Goal: Leave review/rating: Share an evaluation or opinion about a product, service, or content

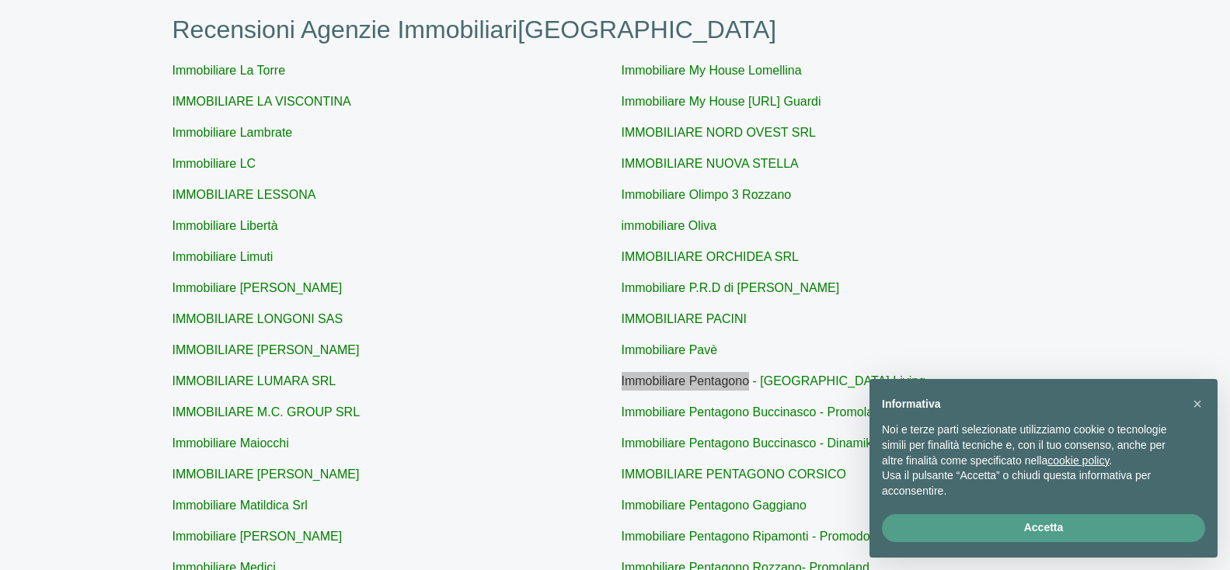
scroll to position [317, 0]
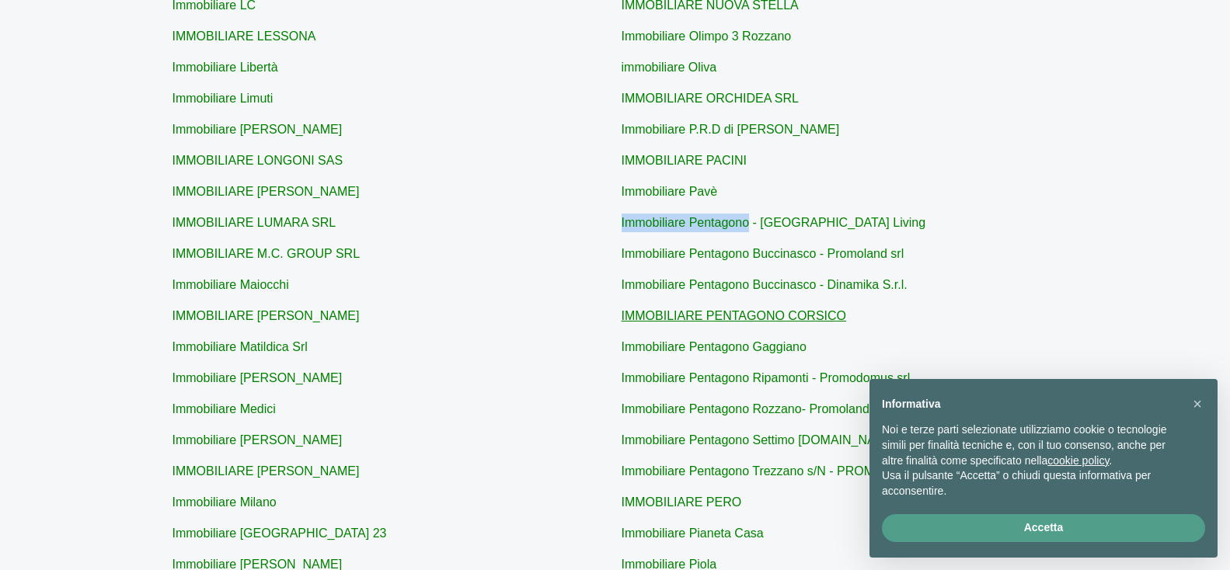
click at [698, 314] on link "IMMOBILIARE PENTAGONO CORSICO" at bounding box center [733, 315] width 225 height 13
type input "IMMOBILIARE PENTAGONO CORSICO"
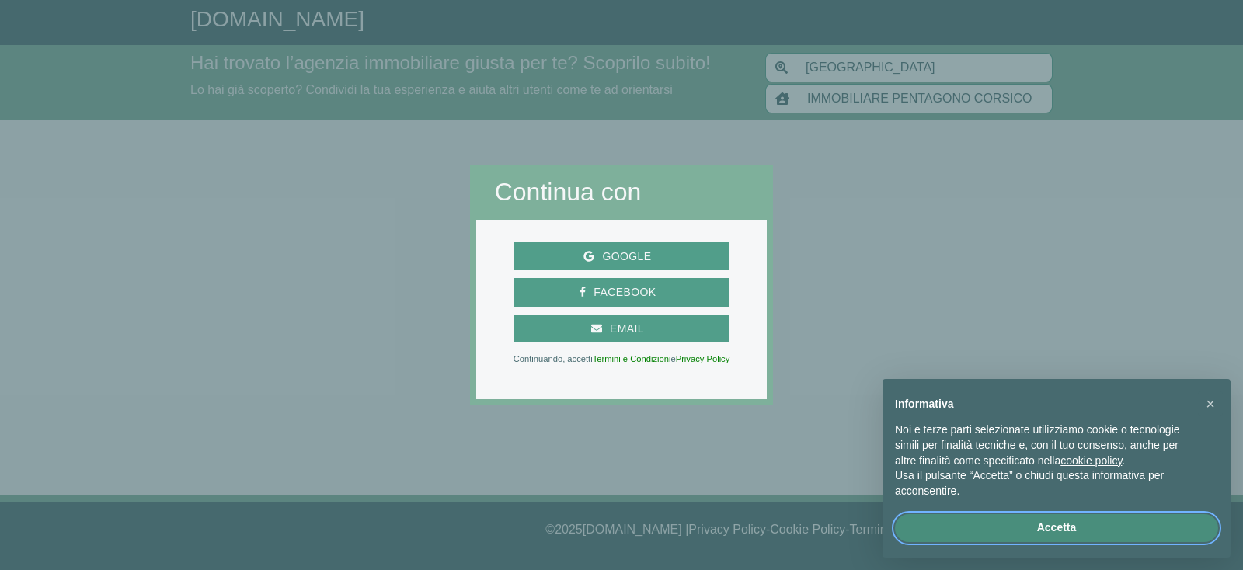
click at [1028, 536] on button "Accetta" at bounding box center [1056, 528] width 323 height 28
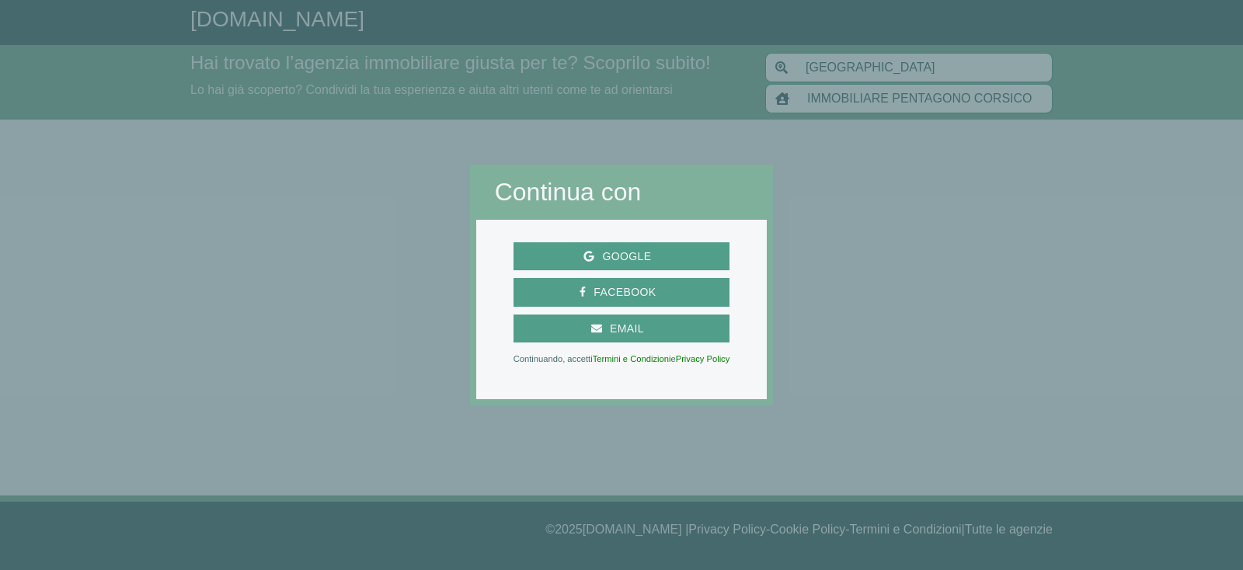
click at [534, 194] on h2 "Continua con" at bounding box center [622, 192] width 254 height 30
click at [945, 283] on div at bounding box center [1008, 285] width 470 height 570
click at [635, 249] on span "Google" at bounding box center [626, 256] width 64 height 19
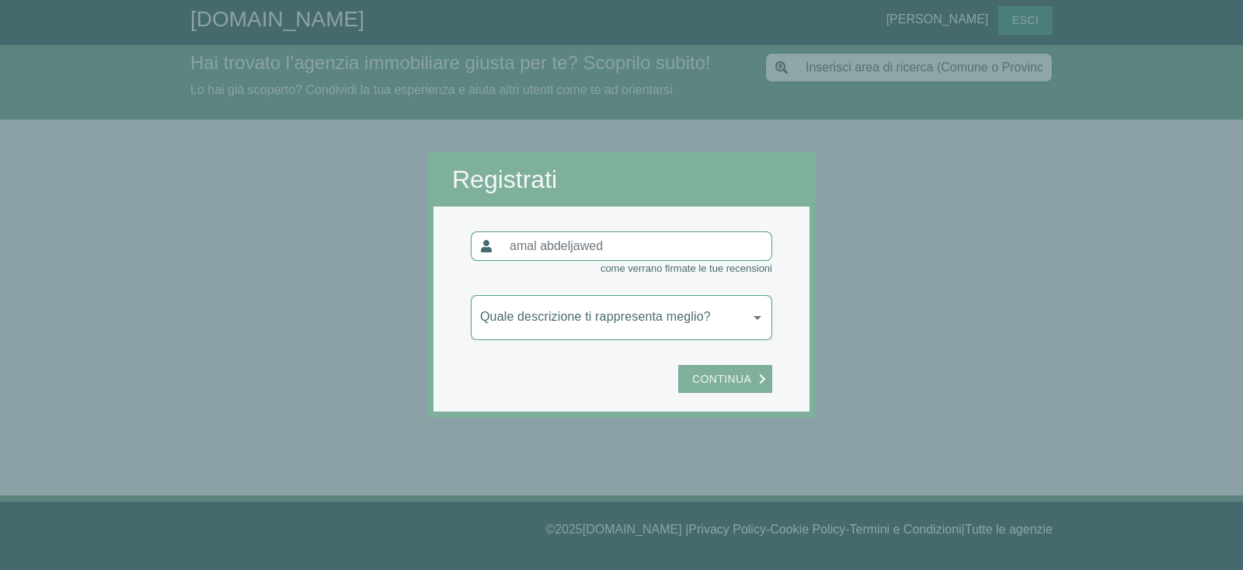
click at [741, 383] on span "Continua" at bounding box center [721, 379] width 75 height 19
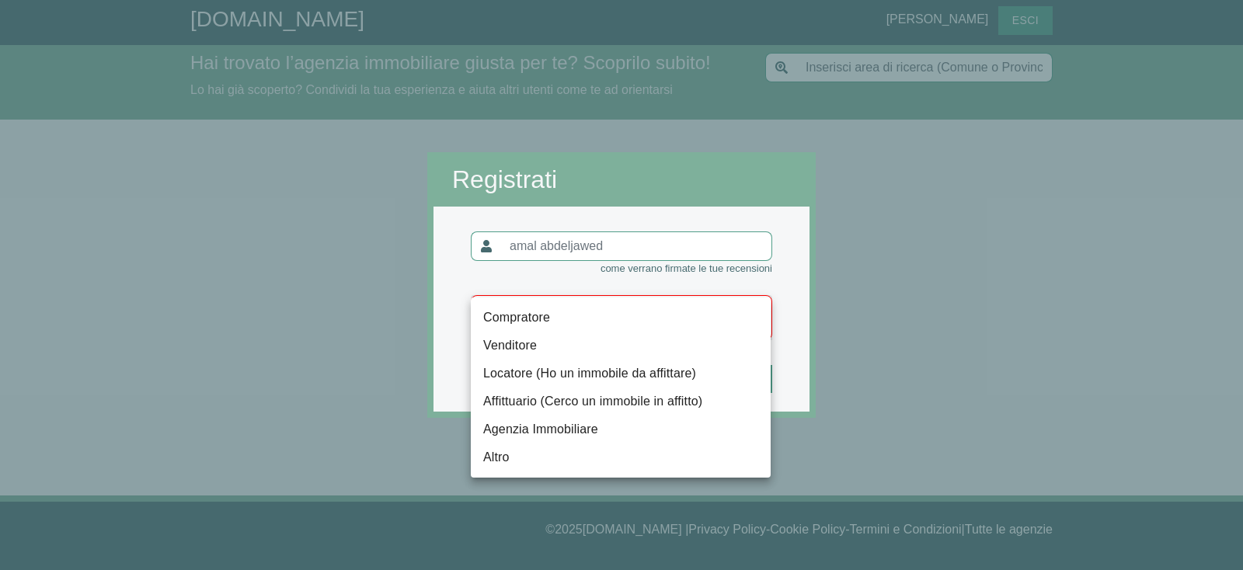
click at [550, 324] on body "GiustAgenzia.it amal abdeljawed Esci Hai trovato l’agenzia immobiliare giusta p…" at bounding box center [621, 285] width 1243 height 570
type input "[GEOGRAPHIC_DATA]"
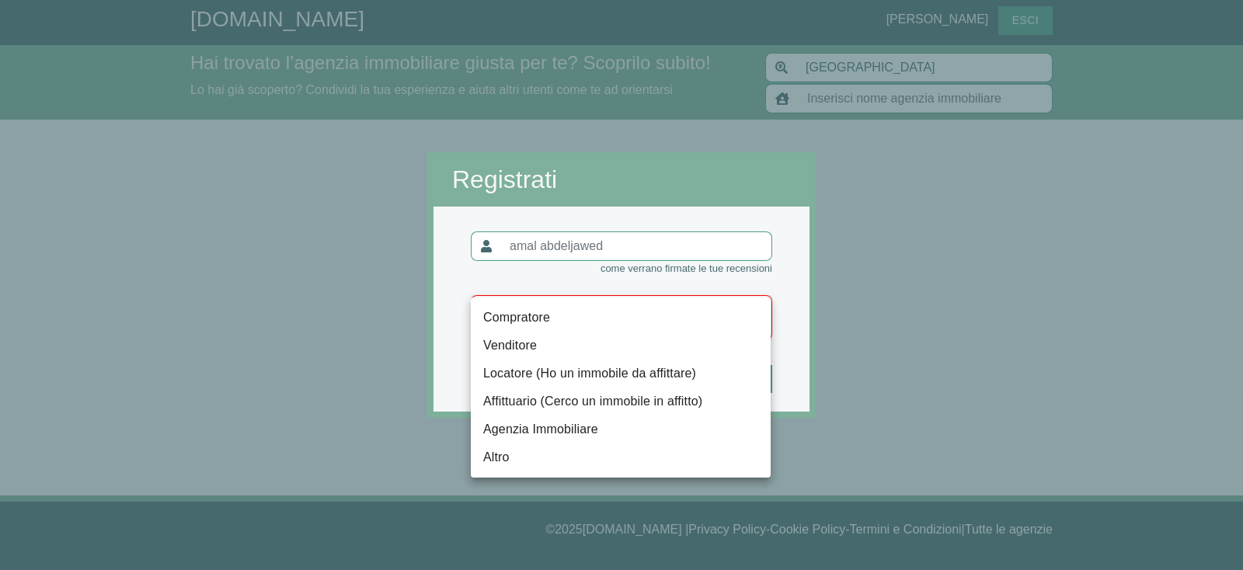
click at [552, 351] on li "Venditore" at bounding box center [621, 346] width 300 height 28
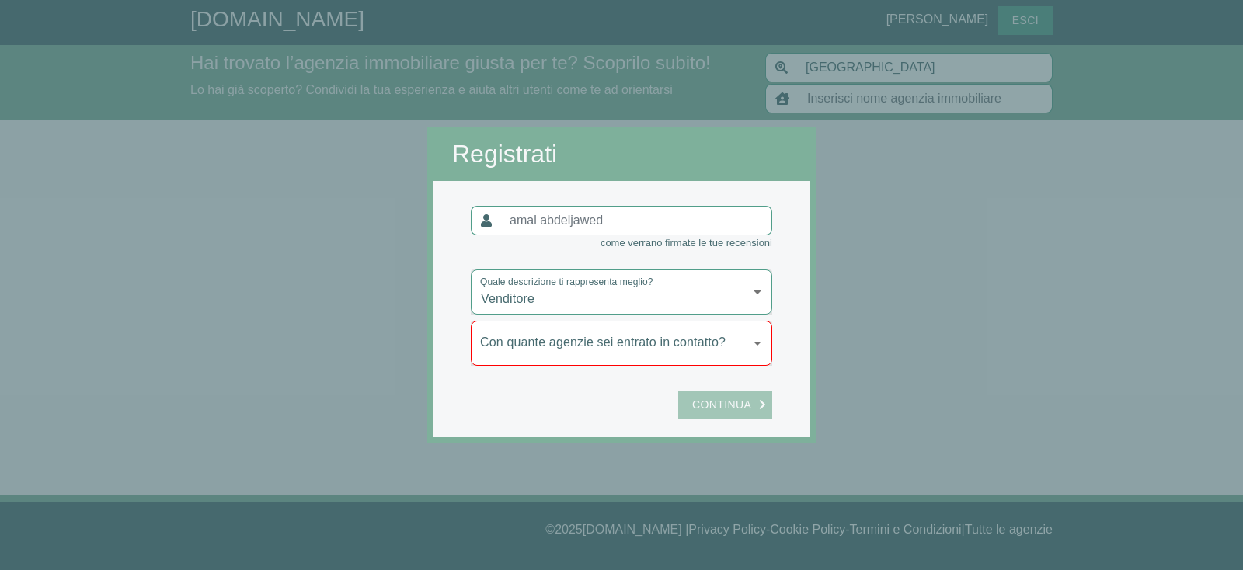
click at [744, 400] on span "Continua" at bounding box center [721, 404] width 75 height 19
click at [676, 297] on body "GiustAgenzia.it amal abdeljawed Esci Hai trovato l’agenzia immobiliare giusta p…" at bounding box center [621, 285] width 1243 height 570
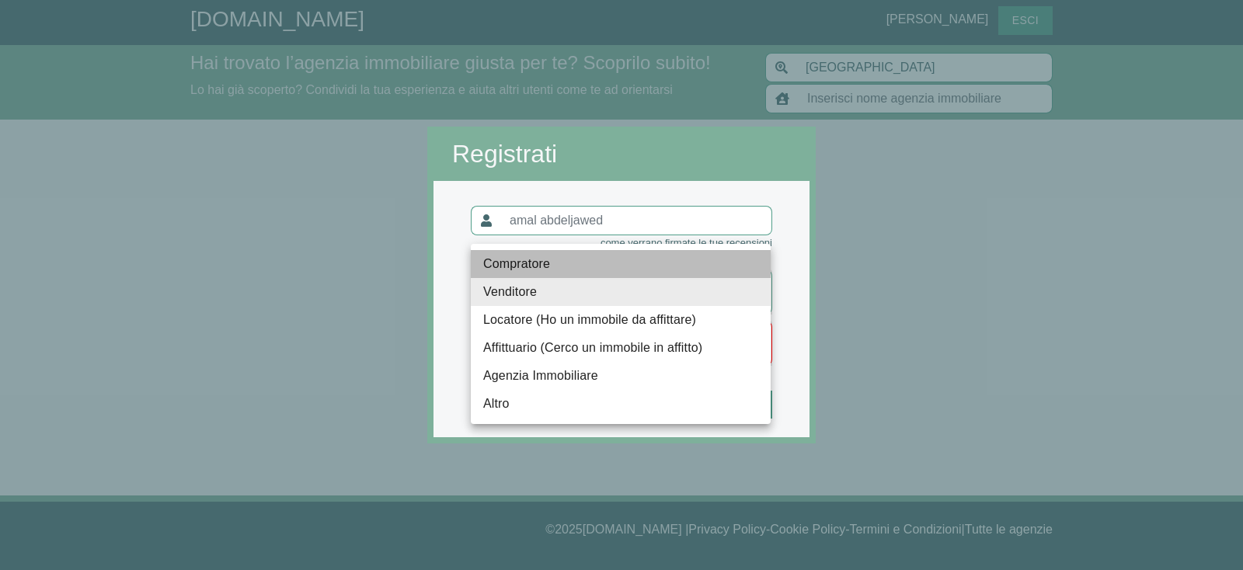
click at [534, 265] on li "Compratore" at bounding box center [621, 264] width 300 height 28
type input "compratore"
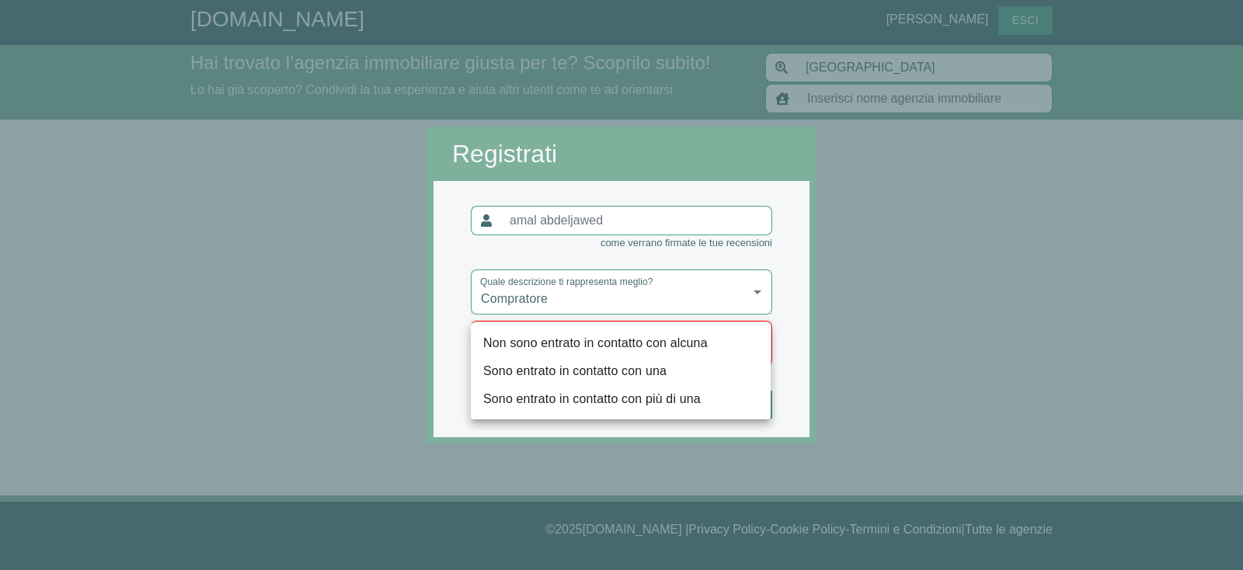
click at [602, 336] on body "GiustAgenzia.it amal abdeljawed Esci Hai trovato l’agenzia immobiliare giusta p…" at bounding box center [621, 285] width 1243 height 570
click at [518, 345] on li "Non sono entrato in contatto con alcuna" at bounding box center [621, 343] width 300 height 28
type input "nessuna"
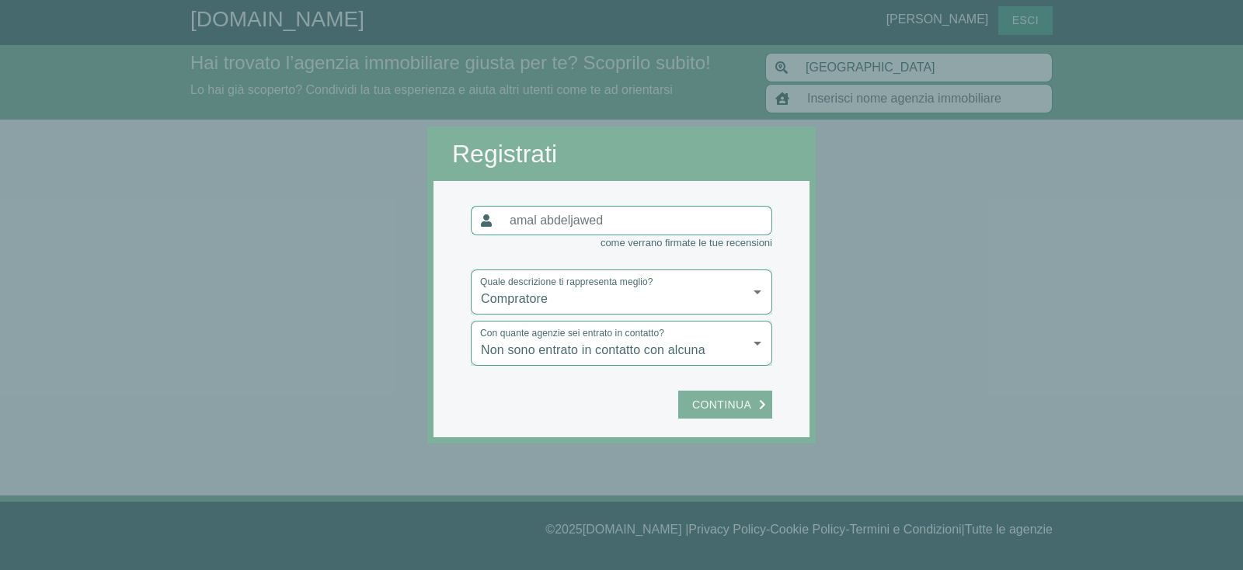
click at [736, 398] on span "Continua" at bounding box center [721, 404] width 75 height 19
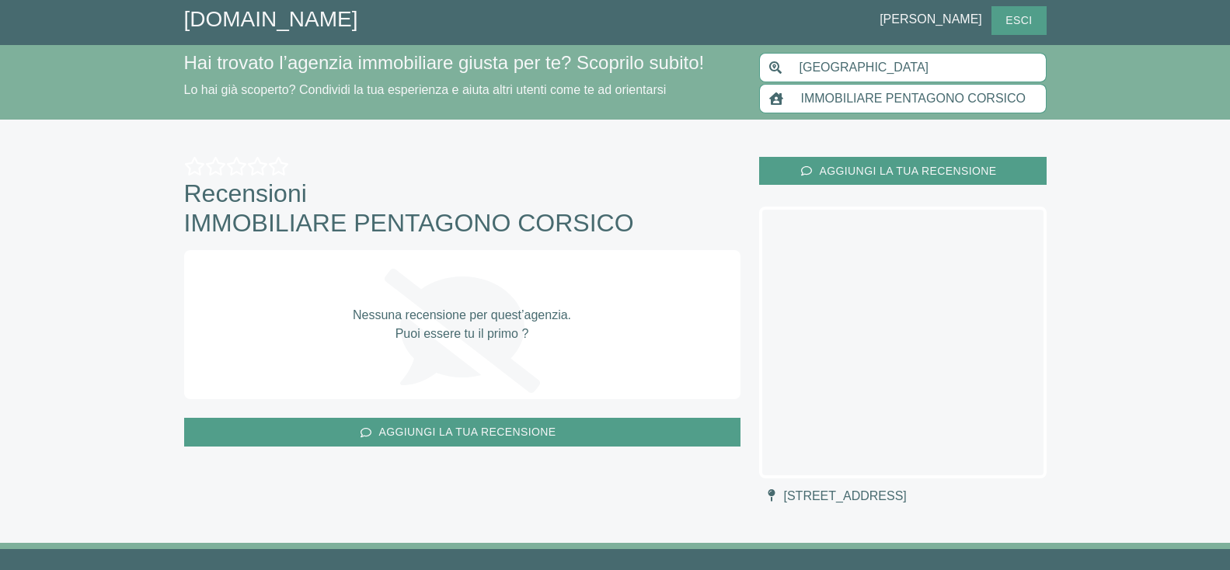
scroll to position [47, 0]
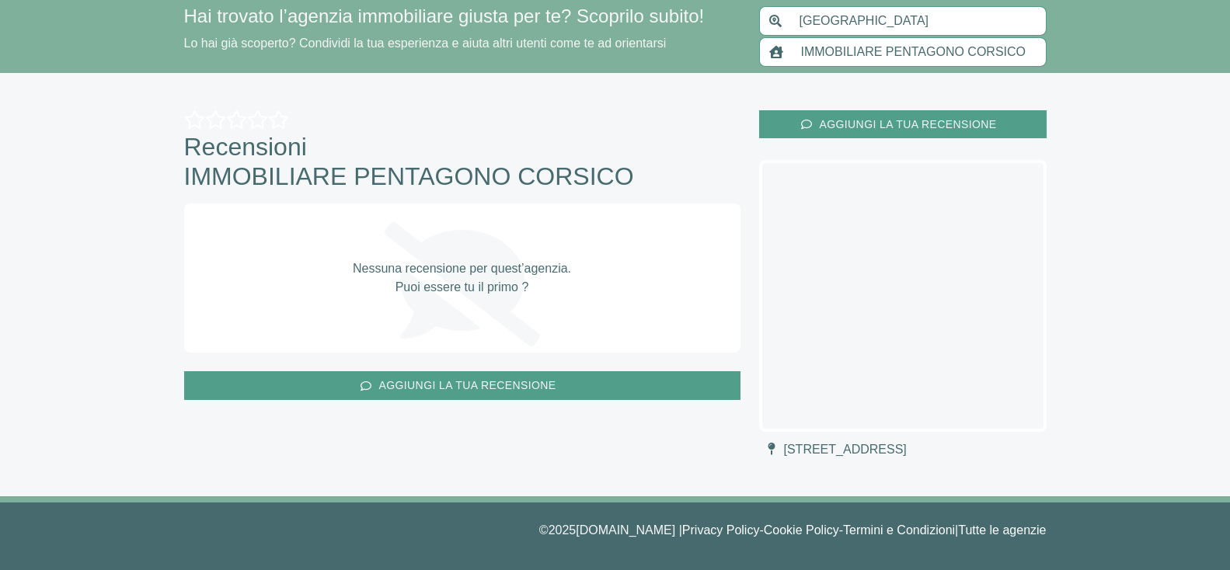
click at [522, 162] on span "IMMOBILIARE PENTAGONO CORSICO" at bounding box center [409, 177] width 450 height 30
click at [430, 259] on p "Nessuna recensione per quest’agenzia. Puoi essere tu il primo ?" at bounding box center [462, 277] width 218 height 37
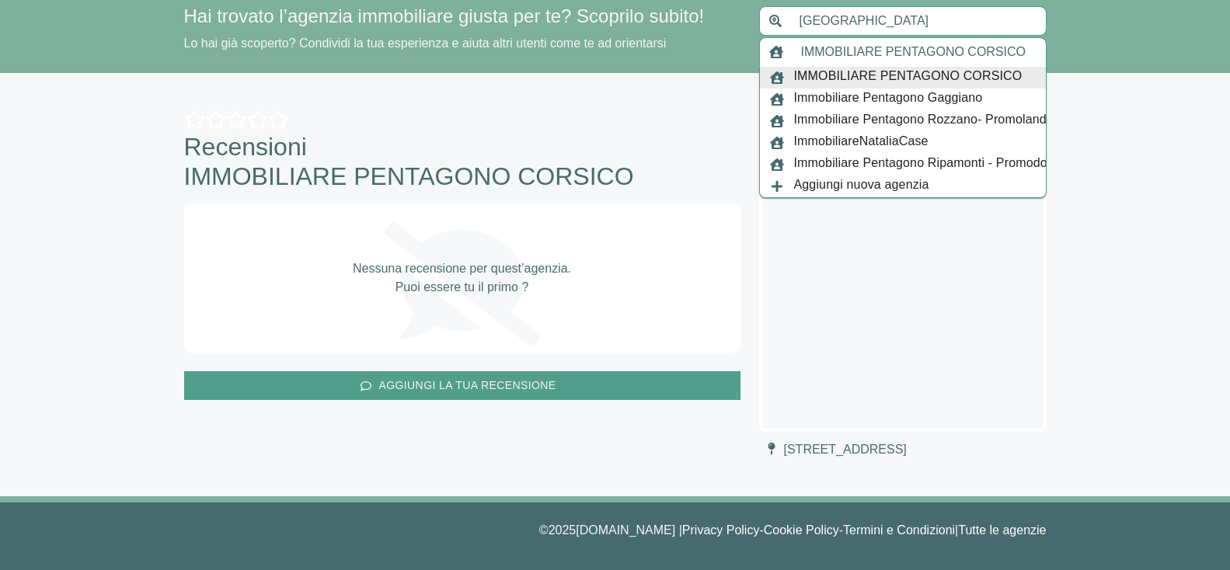
click at [848, 43] on input "IMMOBILIARE PENTAGONO CORSICO" at bounding box center [918, 52] width 255 height 30
paste input "PARAMETROCASA"
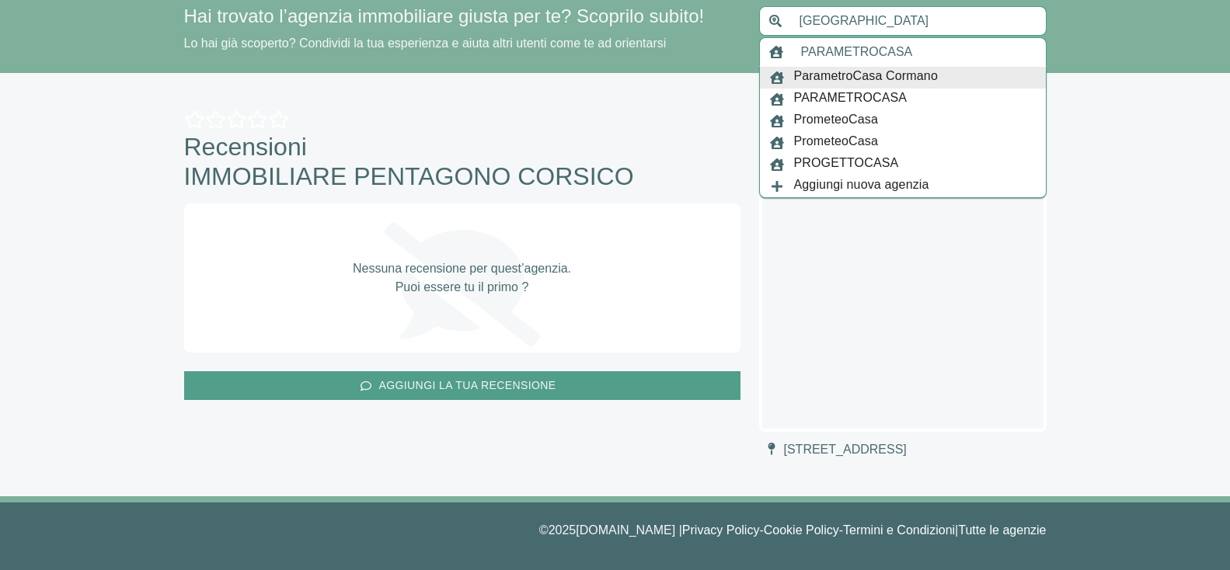
type input "PARAMETROCASA"
type input "[GEOGRAPHIC_DATA]"
type input "ParametroCasa Cormano"
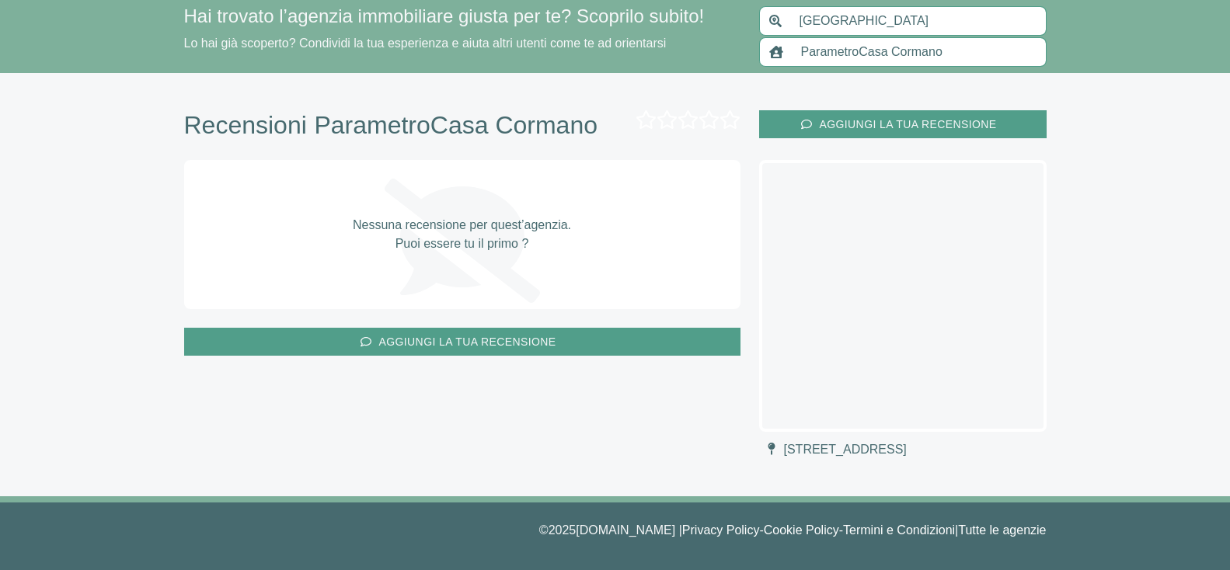
click at [770, 53] on icon at bounding box center [776, 52] width 14 height 12
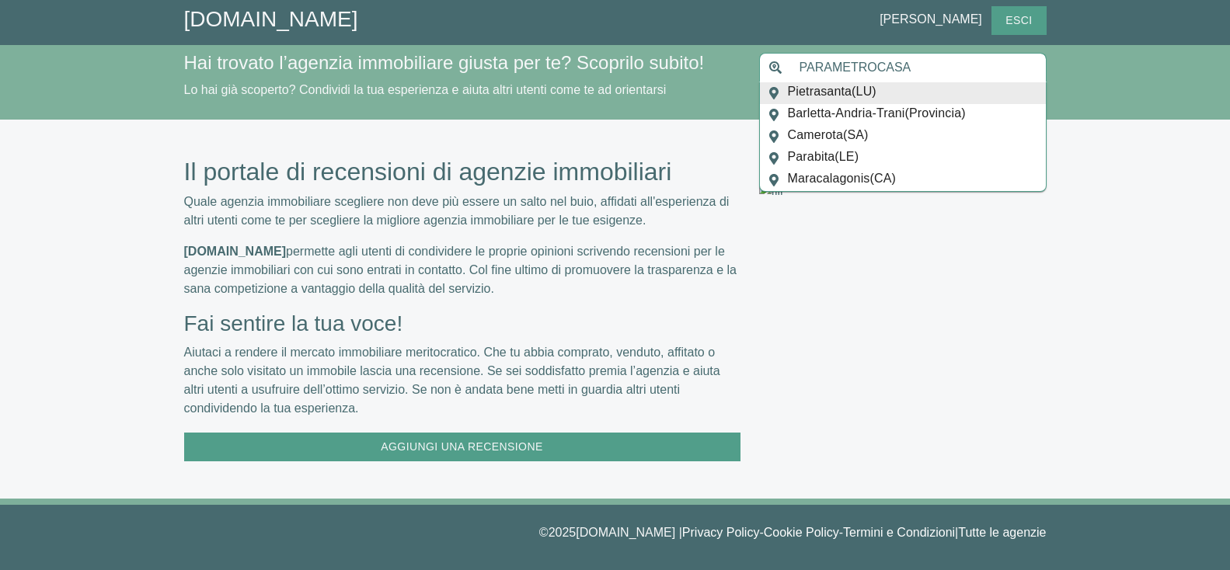
click at [801, 64] on input "PARAMETROCASA" at bounding box center [918, 68] width 256 height 30
type input "Pietrasanta"
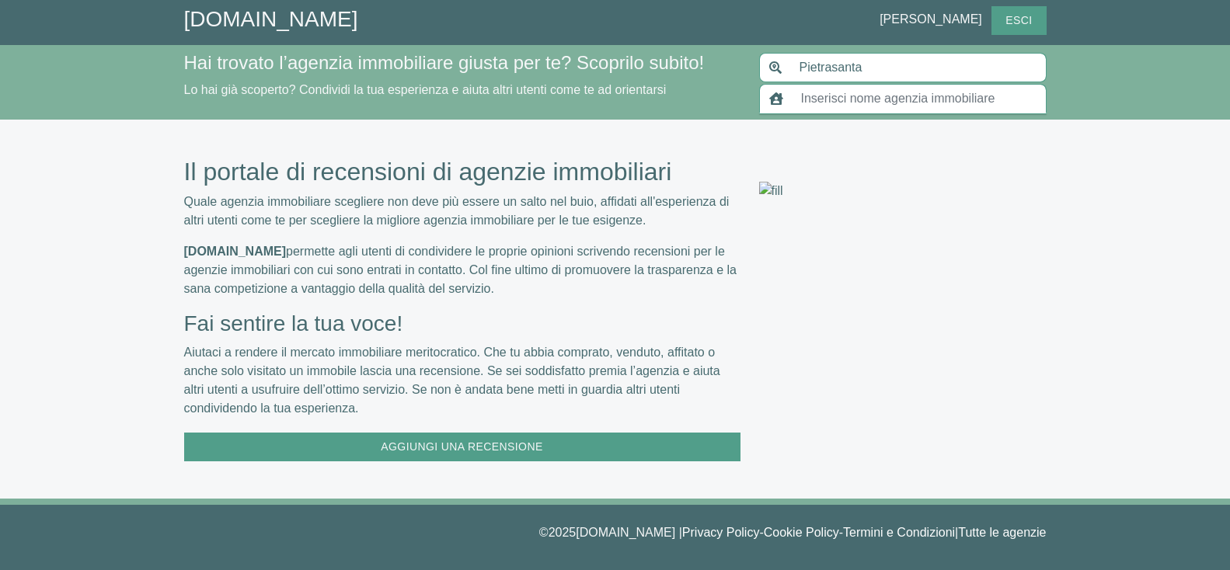
click at [870, 96] on input "text" at bounding box center [918, 99] width 255 height 30
paste input "PARAMETROCASA"
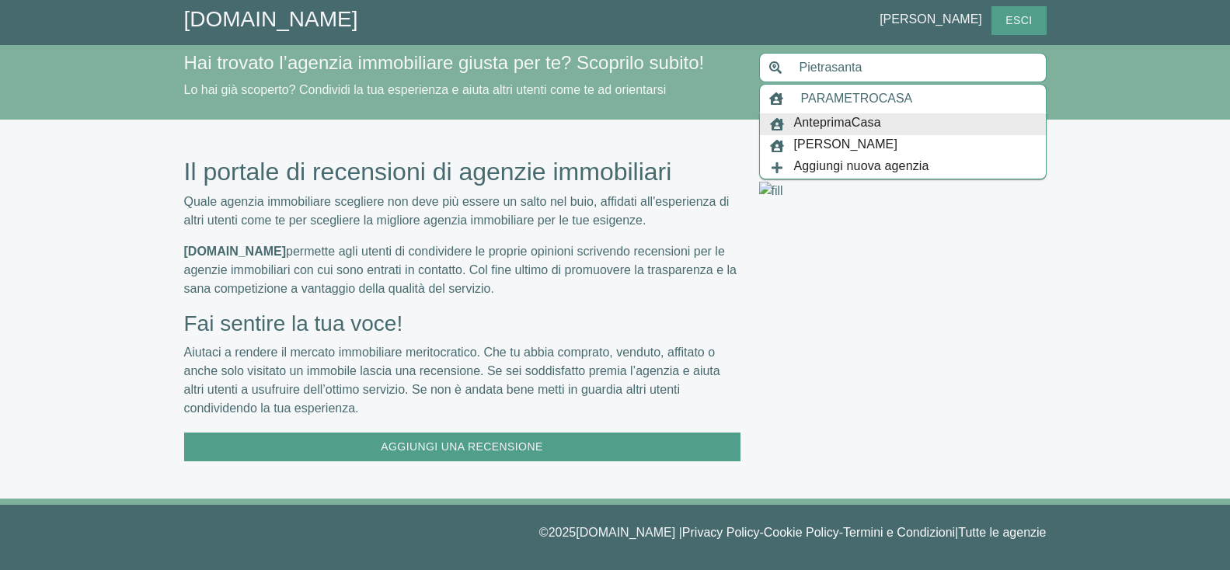
type input "PARAMETROCASA"
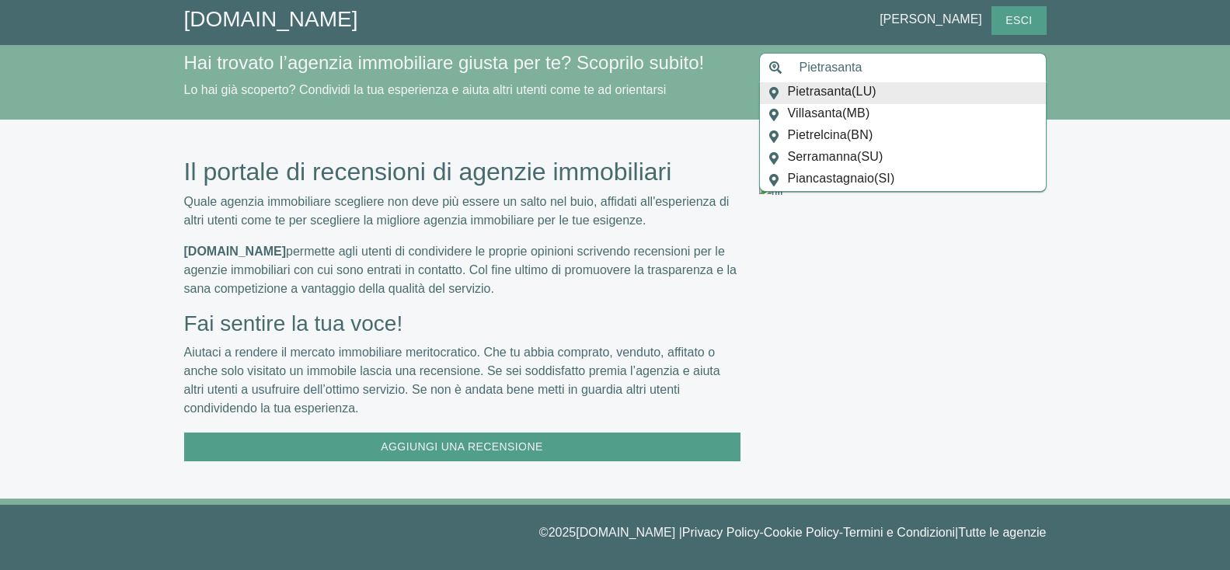
click at [837, 68] on input "Pietrasanta" at bounding box center [918, 68] width 256 height 30
click at [845, 88] on span "Milano ( Provincia )" at bounding box center [884, 93] width 192 height 22
type input "[GEOGRAPHIC_DATA]"
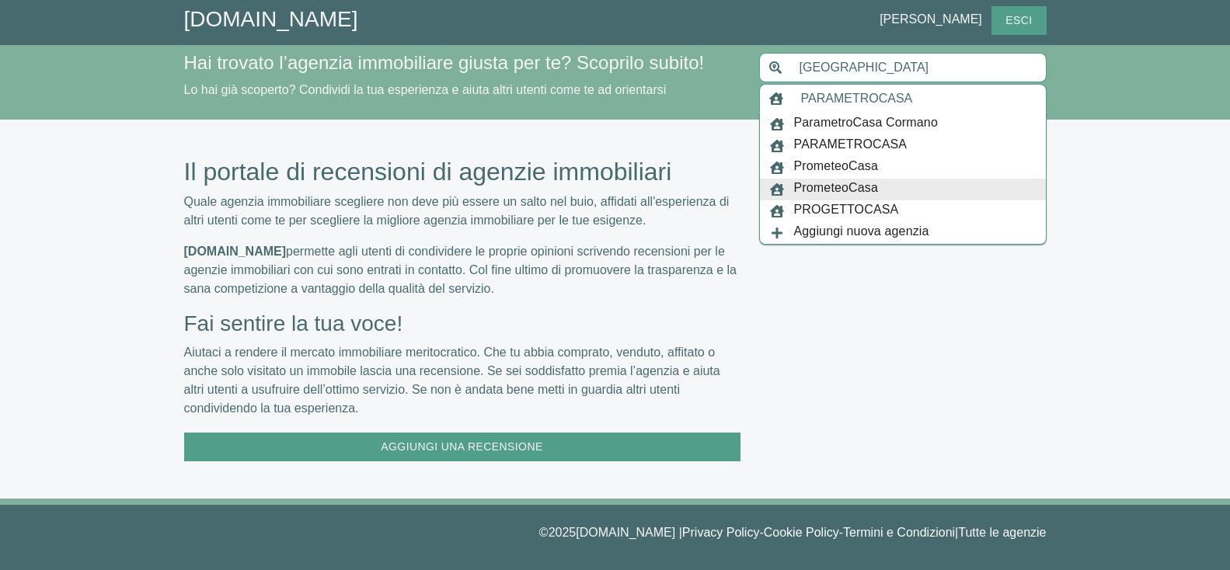
scroll to position [3, 0]
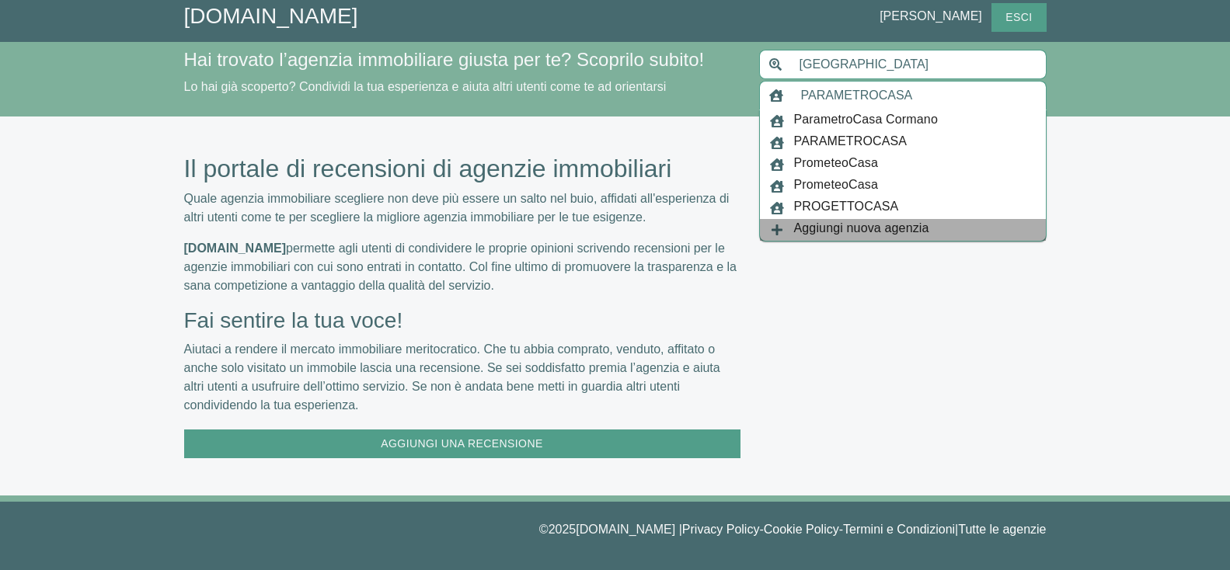
click at [851, 228] on span "Aggiungi nuova agenzia" at bounding box center [861, 230] width 135 height 22
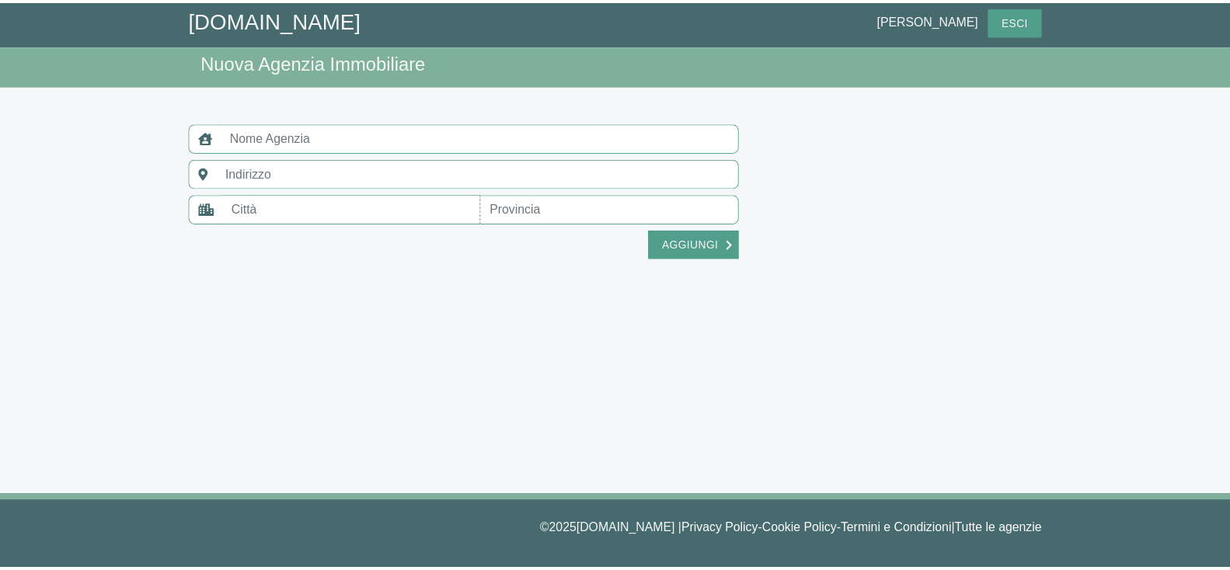
scroll to position [3, 0]
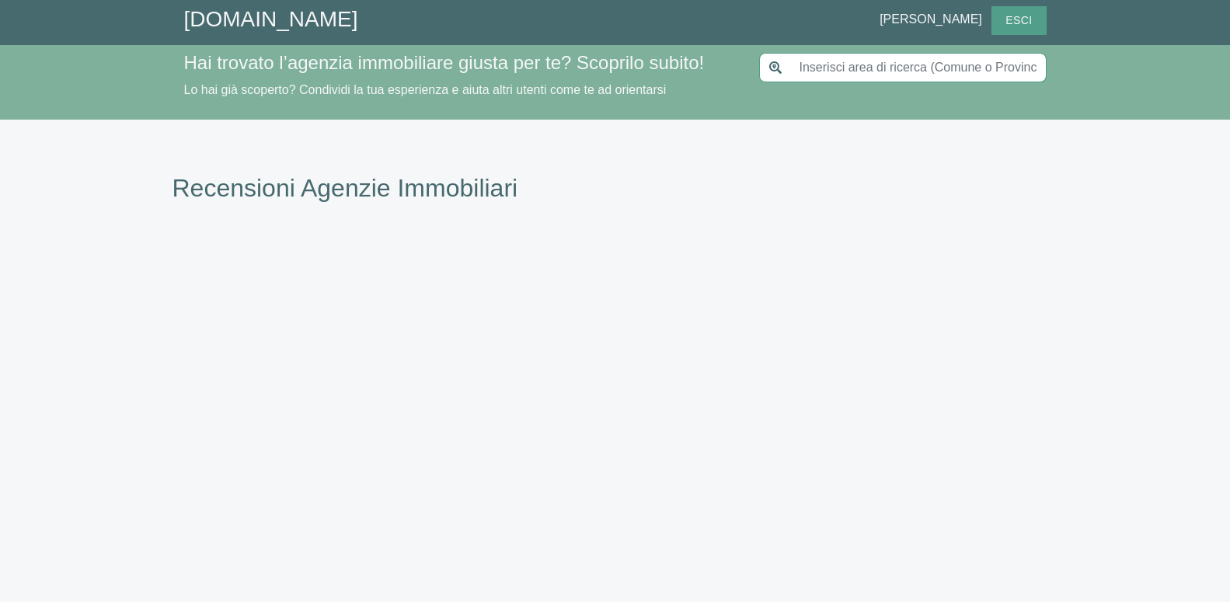
click at [959, 64] on input "text" at bounding box center [918, 68] width 256 height 30
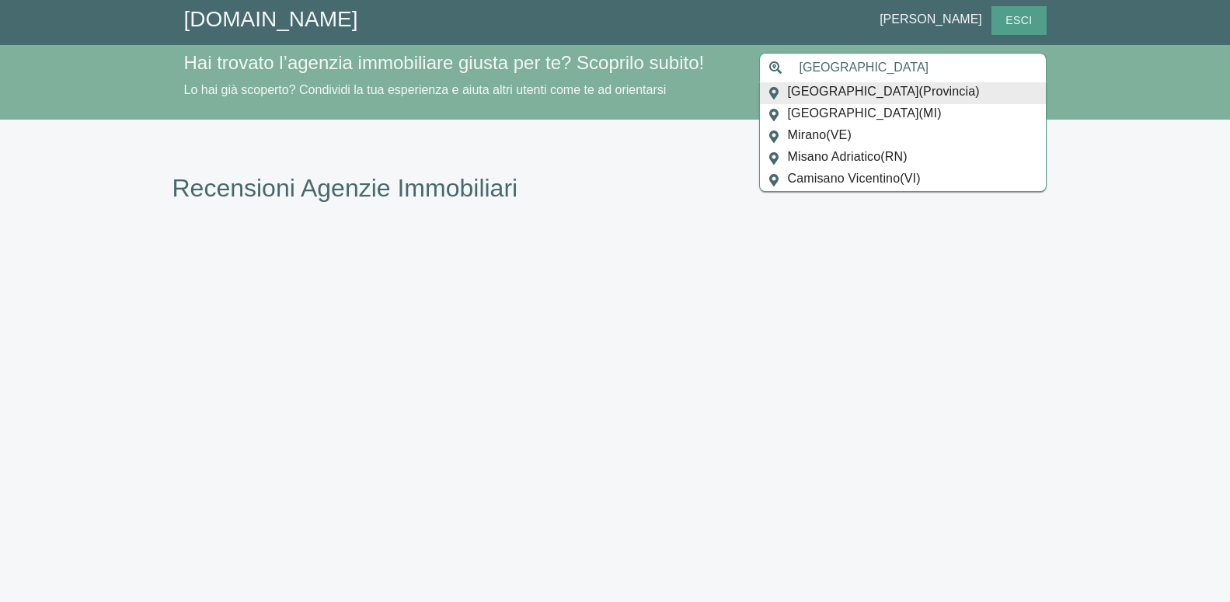
type input "[GEOGRAPHIC_DATA]"
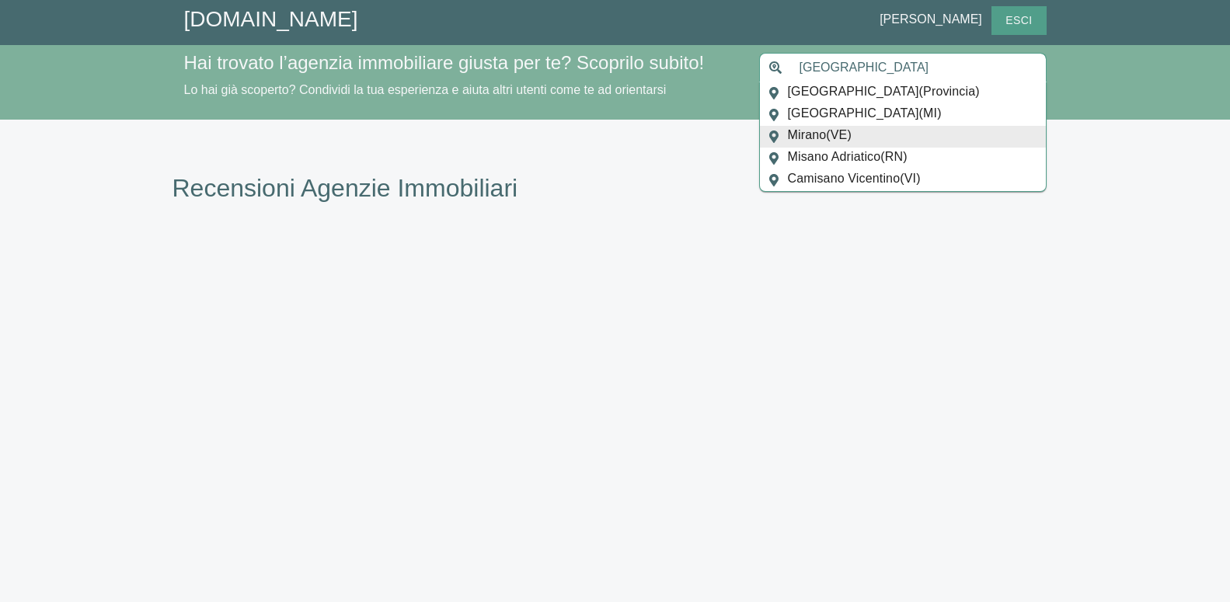
click at [183, 263] on p at bounding box center [390, 260] width 437 height 19
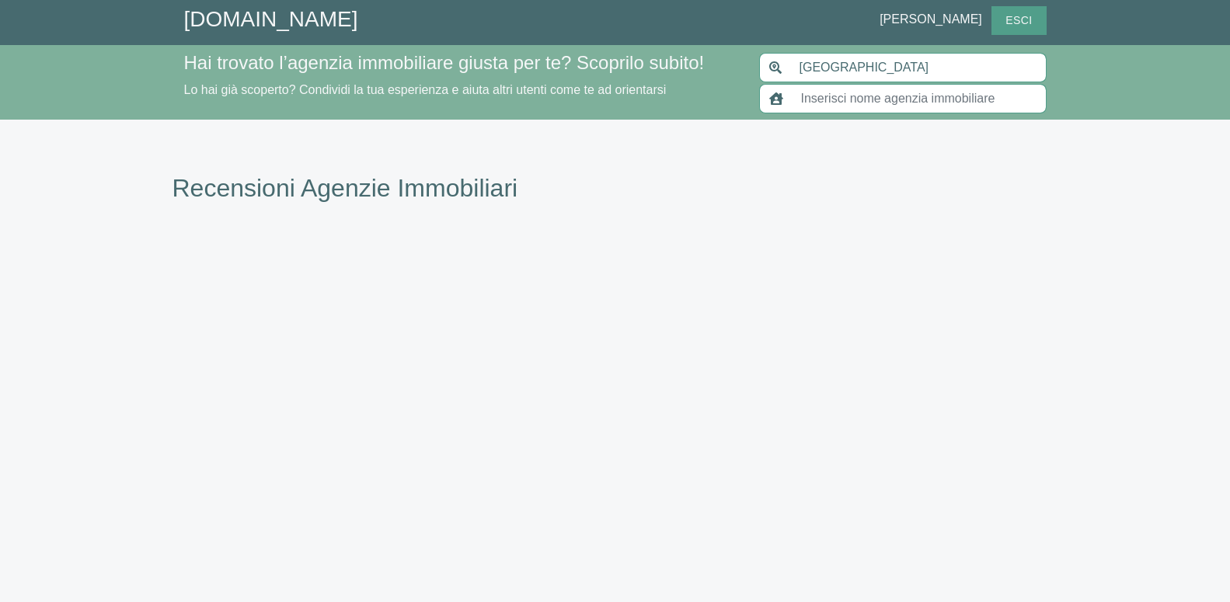
type input "https://www.giustagenzia.it"
click at [829, 101] on input "https://www.giustagenzia.it" at bounding box center [918, 99] width 255 height 30
paste input "PARAMETROCASA"
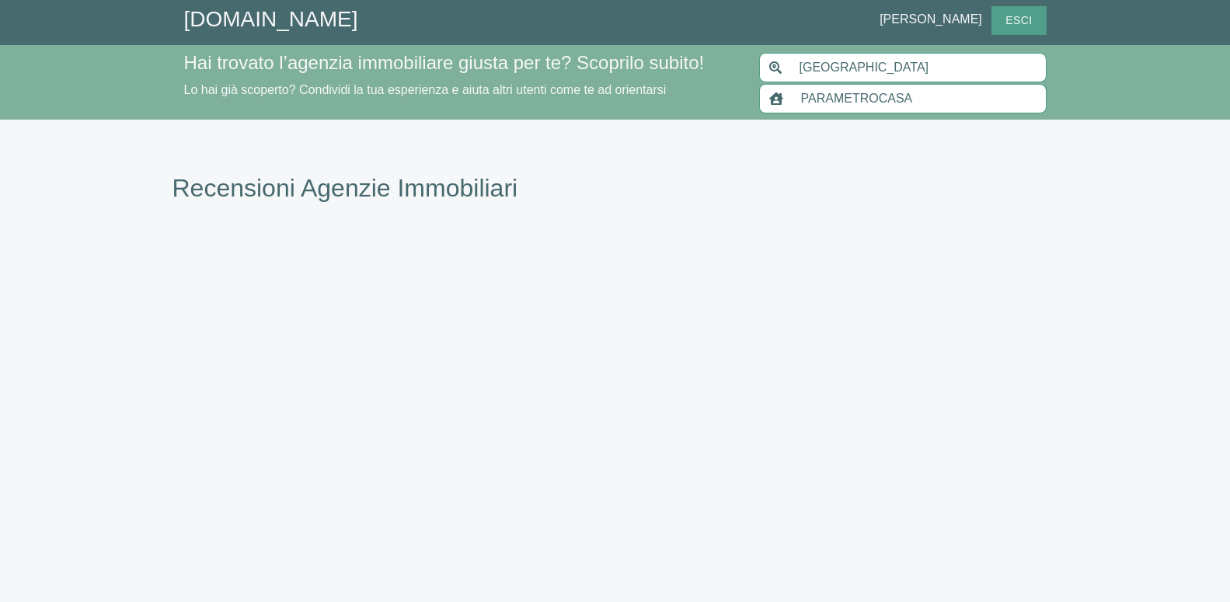
type input "PARAMETROCASA"
click at [784, 97] on div at bounding box center [775, 99] width 33 height 30
click at [783, 99] on div at bounding box center [775, 99] width 33 height 30
click at [930, 92] on input "PARAMETROCASA" at bounding box center [918, 99] width 255 height 30
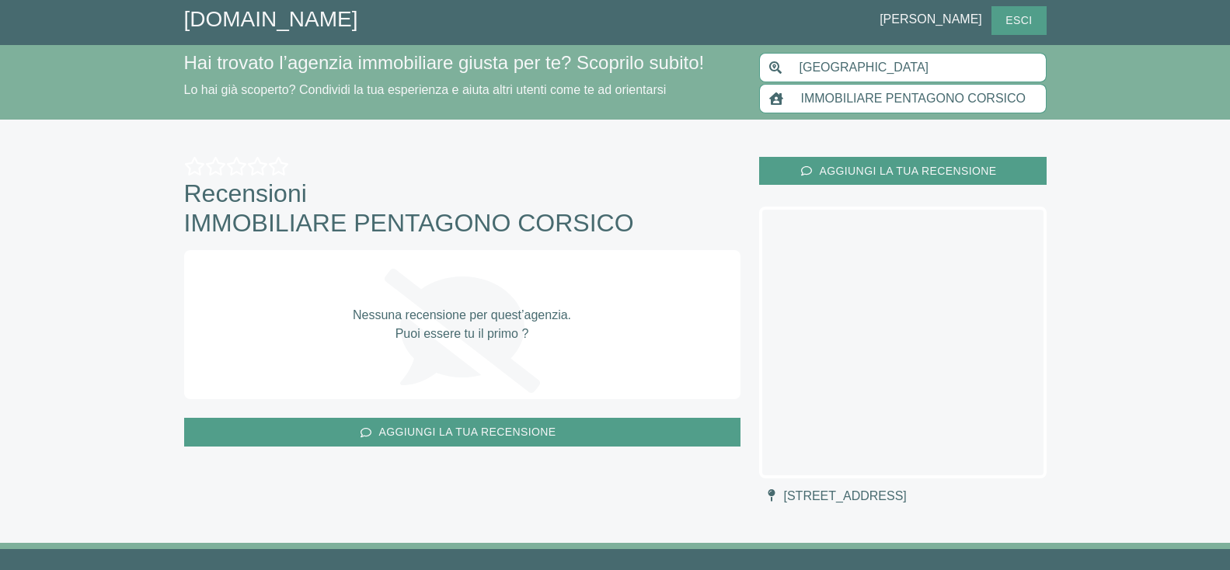
scroll to position [47, 0]
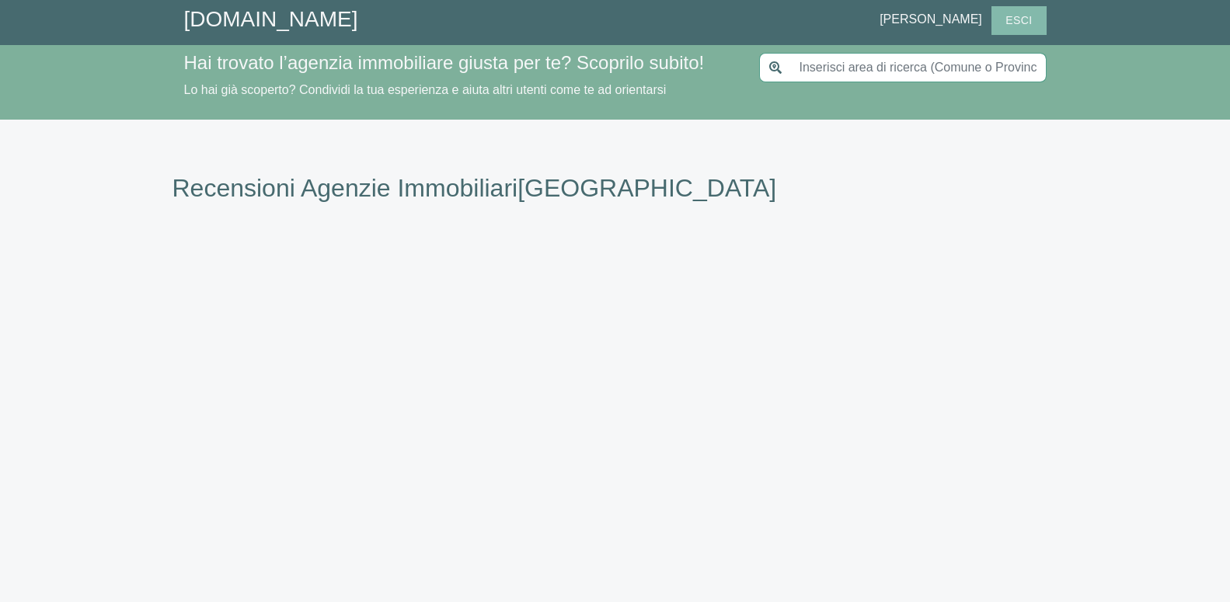
drag, startPoint x: 992, startPoint y: 23, endPoint x: 1017, endPoint y: 24, distance: 24.9
click at [1003, 27] on button "Esci" at bounding box center [1018, 20] width 54 height 29
click at [556, 179] on h1 "Recensioni Agenzie Immobiliari [GEOGRAPHIC_DATA]" at bounding box center [614, 188] width 885 height 30
type input "[GEOGRAPHIC_DATA]"
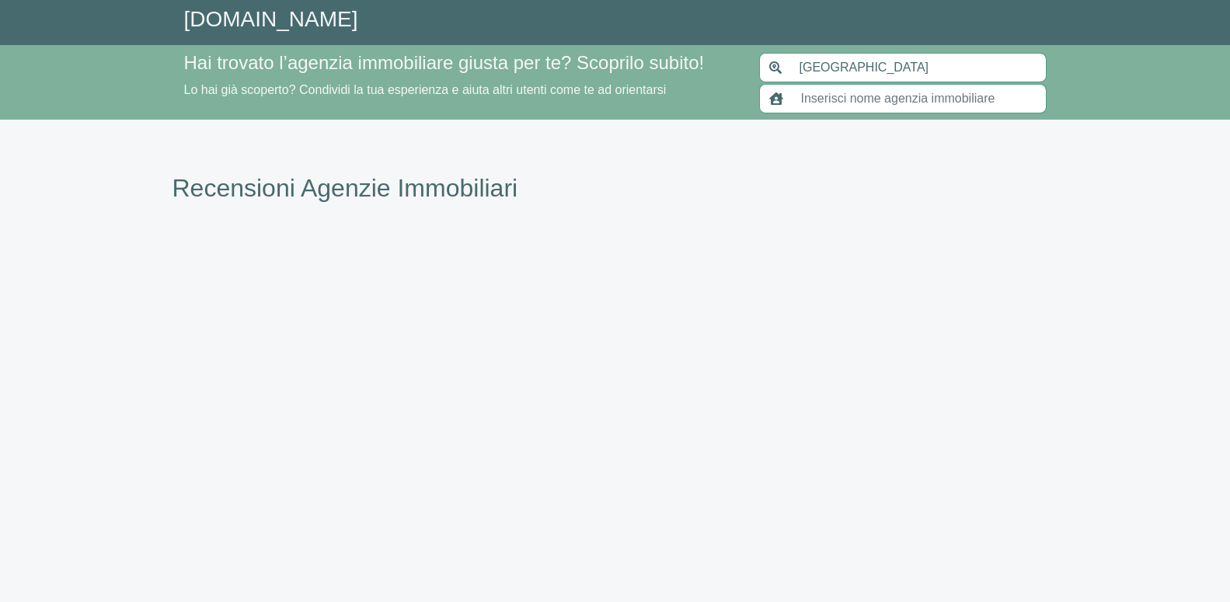
type input "[GEOGRAPHIC_DATA]"
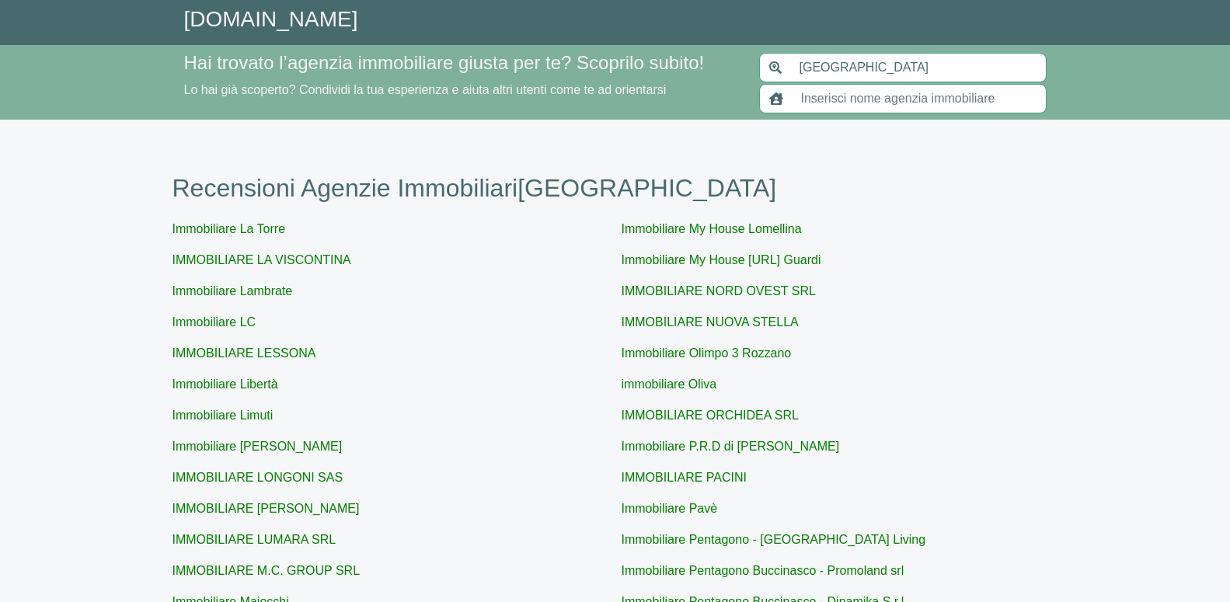
scroll to position [158, 0]
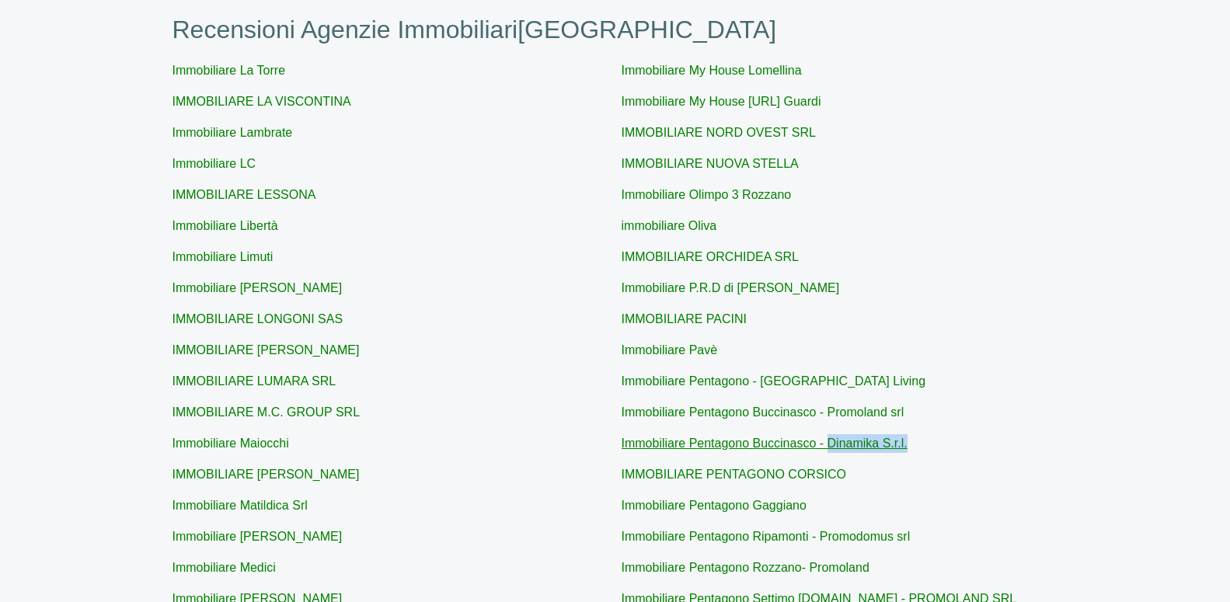
drag, startPoint x: 928, startPoint y: 440, endPoint x: 826, endPoint y: 437, distance: 102.6
click at [826, 437] on p "Immobiliare Pentagono Buccinasco - Dinamika S.r.l." at bounding box center [839, 443] width 437 height 19
copy link "Dinamika S.r.l."
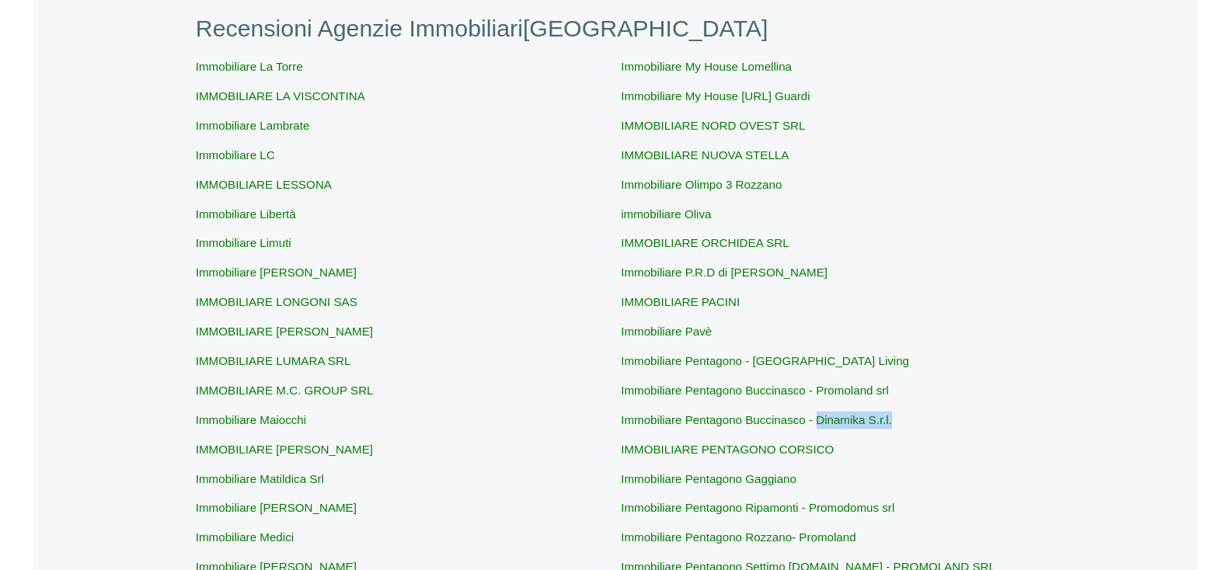
scroll to position [238, 0]
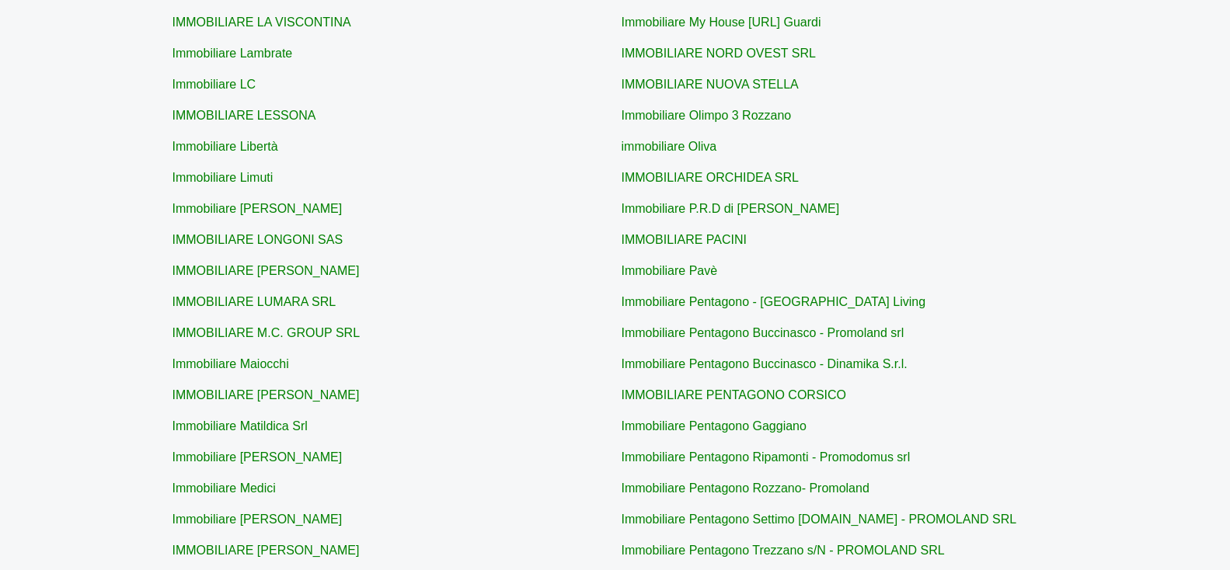
click at [927, 377] on div "Immobiliare La Torre IMMOBILIARE LA VISCONTINA Immobiliare Lambrate Immobiliare…" at bounding box center [614, 370] width 885 height 777
drag, startPoint x: 889, startPoint y: 363, endPoint x: 827, endPoint y: 363, distance: 61.4
click at [827, 363] on p "Immobiliare Pentagono Buccinasco - Dinamika S.r.l." at bounding box center [839, 364] width 437 height 19
copy link "Dinamika S.r.l."
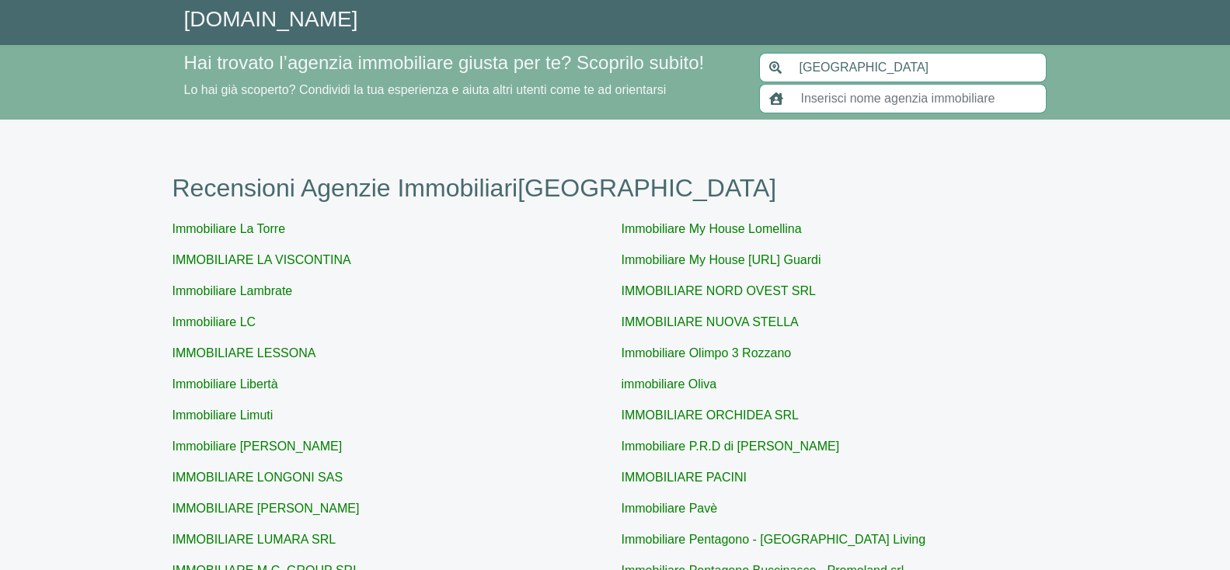
scroll to position [472, 0]
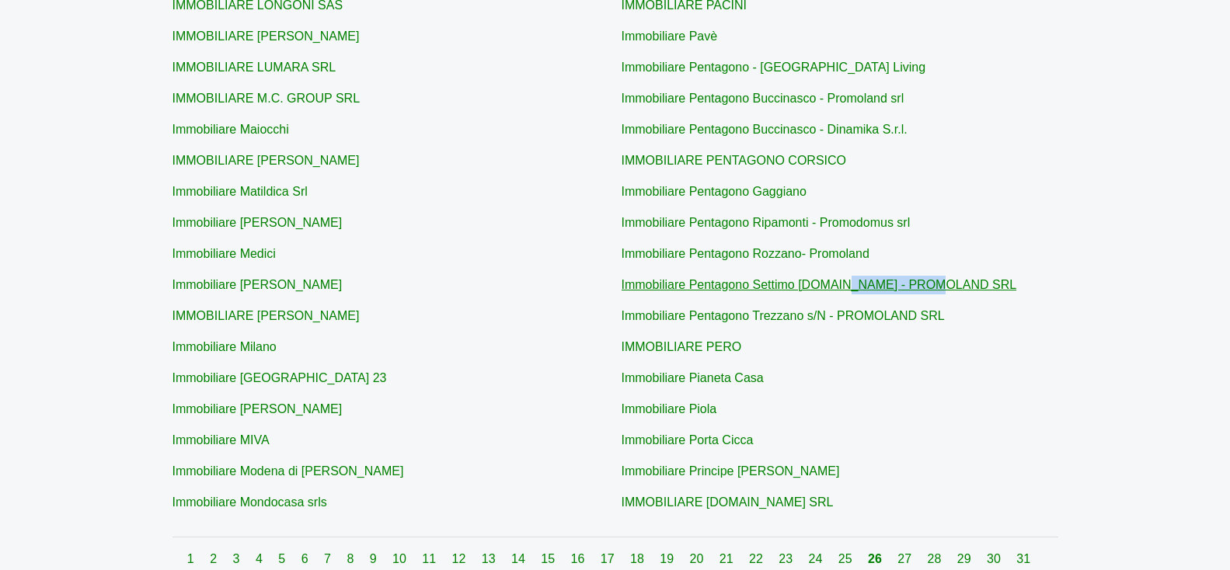
drag, startPoint x: 944, startPoint y: 281, endPoint x: 837, endPoint y: 284, distance: 107.2
click at [837, 284] on p "Immobiliare Pentagono Settimo M.se - PROMOLAND SRL" at bounding box center [839, 285] width 437 height 19
copy link "PROMOLAND SRL"
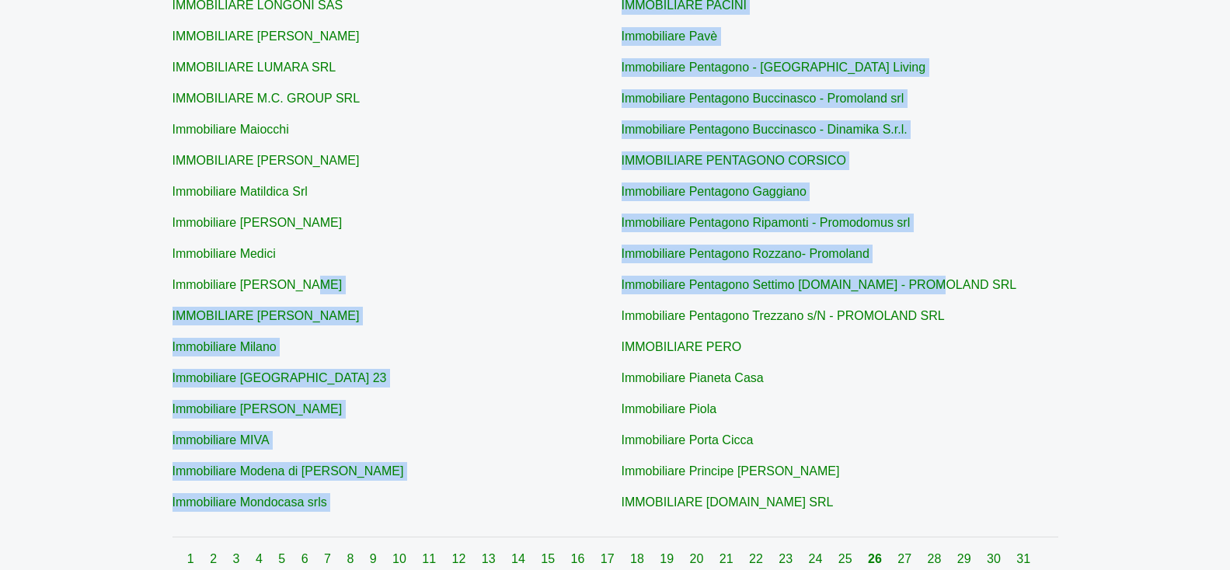
drag, startPoint x: 605, startPoint y: 285, endPoint x: 948, endPoint y: 285, distance: 342.5
click at [942, 284] on div "Immobiliare La Torre IMMOBILIARE LA VISCONTINA Immobiliare Lambrate Immobiliare…" at bounding box center [614, 136] width 885 height 777
click at [965, 293] on p "Immobiliare Pentagono Settimo M.se - PROMOLAND SRL" at bounding box center [839, 285] width 437 height 19
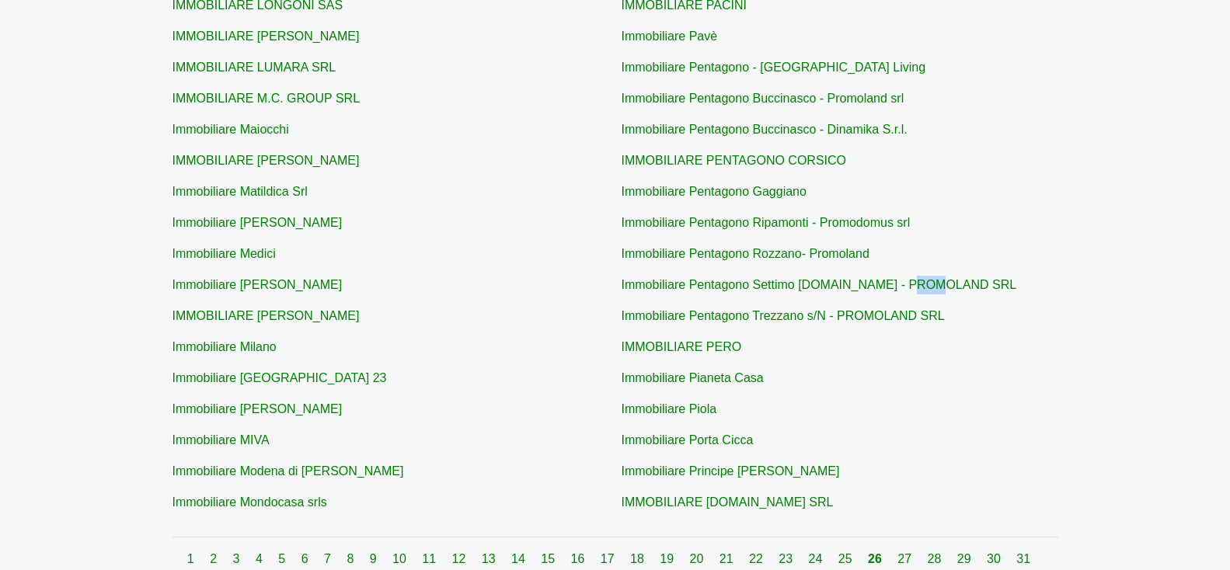
click at [965, 293] on p "Immobiliare Pentagono Settimo M.se - PROMOLAND SRL" at bounding box center [839, 285] width 437 height 19
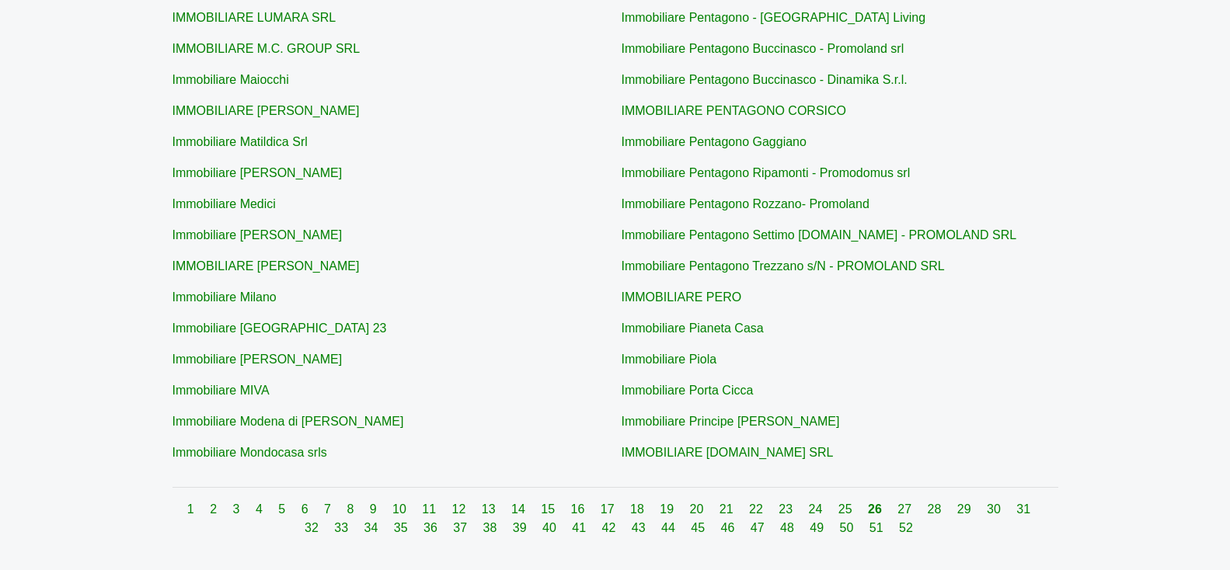
scroll to position [601, 0]
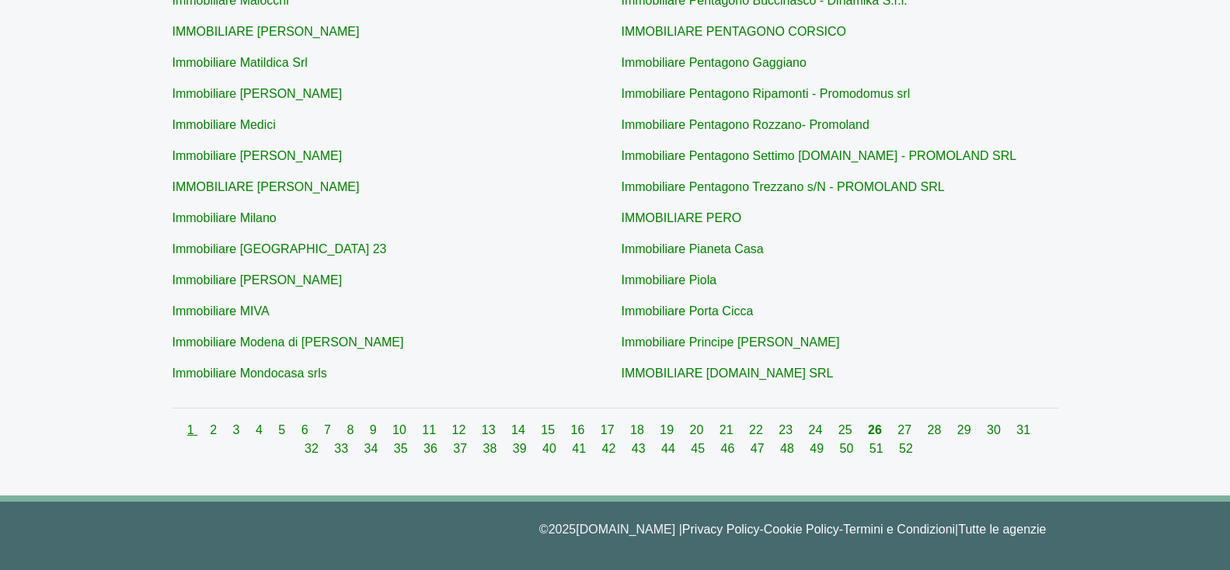
click at [187, 430] on link "1" at bounding box center [192, 429] width 10 height 13
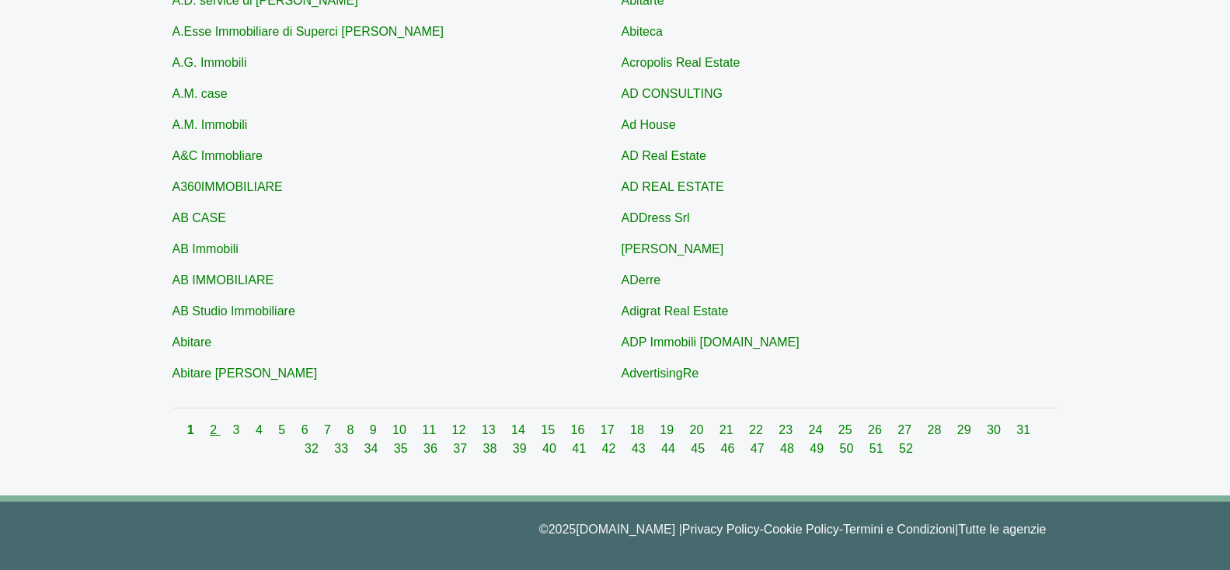
click at [210, 429] on link "2" at bounding box center [215, 429] width 10 height 13
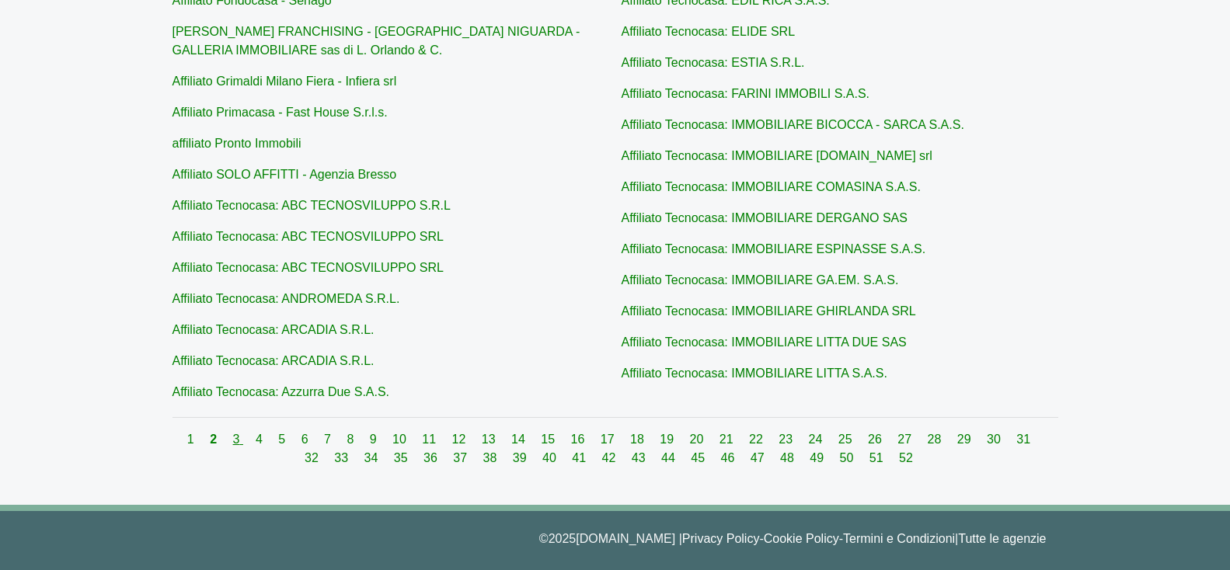
click at [233, 433] on link "3" at bounding box center [238, 439] width 10 height 13
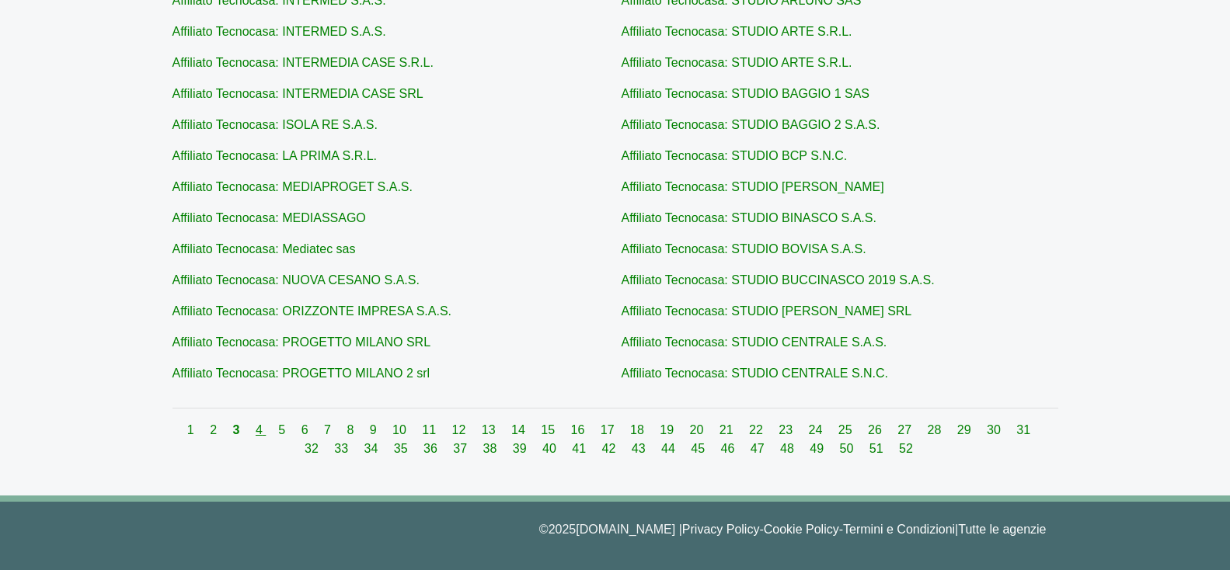
click at [256, 432] on link "4" at bounding box center [261, 429] width 10 height 13
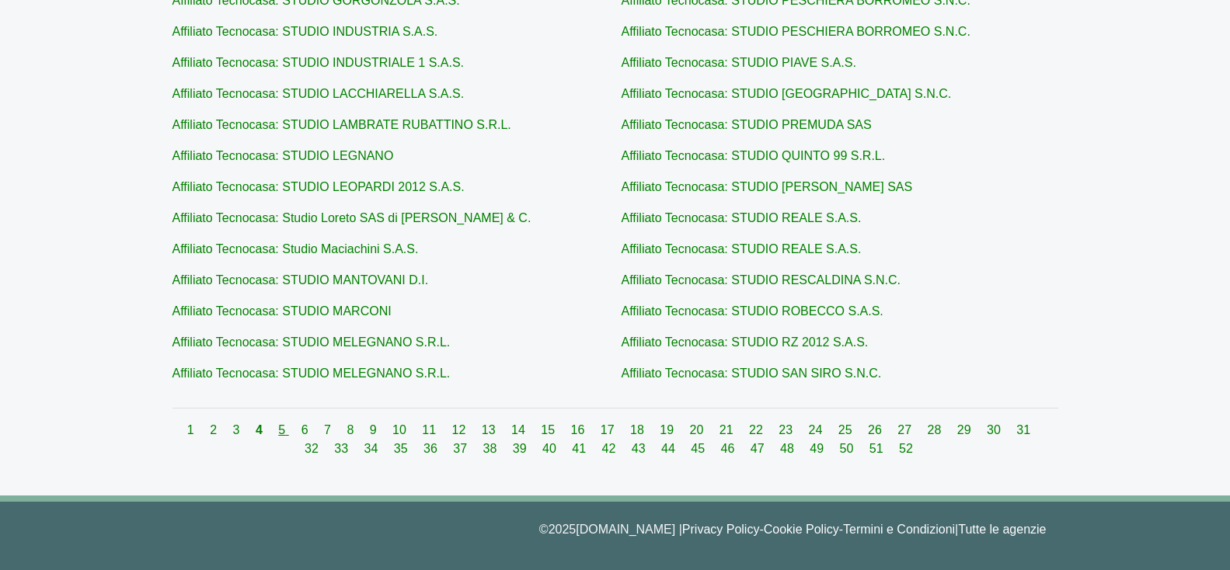
click at [278, 434] on link "5" at bounding box center [283, 429] width 10 height 13
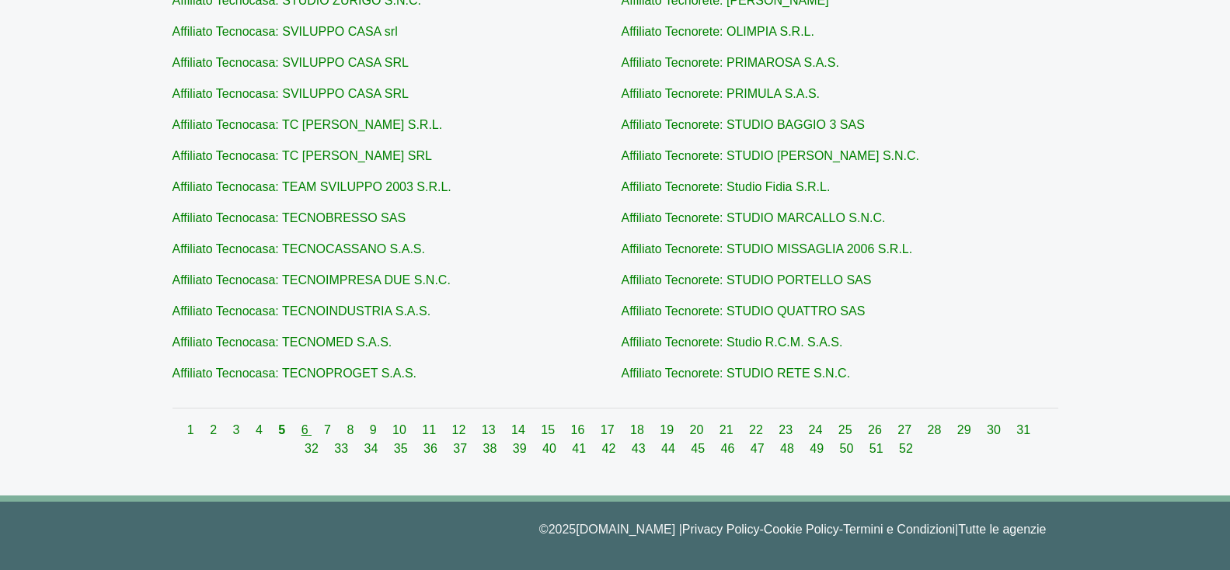
click at [301, 428] on link "6" at bounding box center [306, 429] width 10 height 13
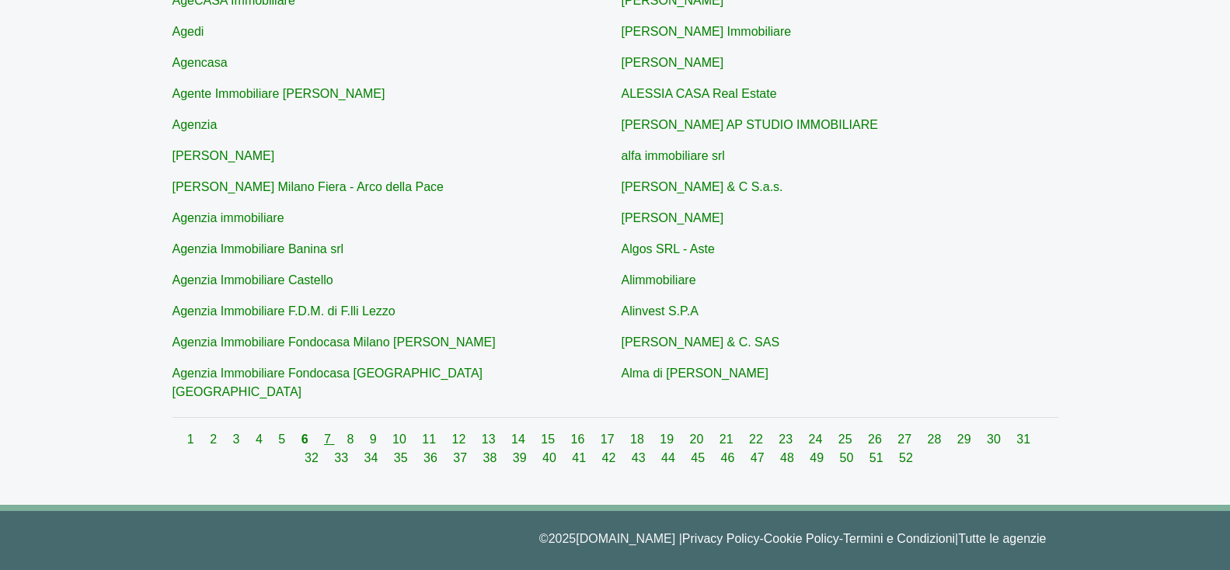
click at [324, 433] on link "7" at bounding box center [329, 439] width 10 height 13
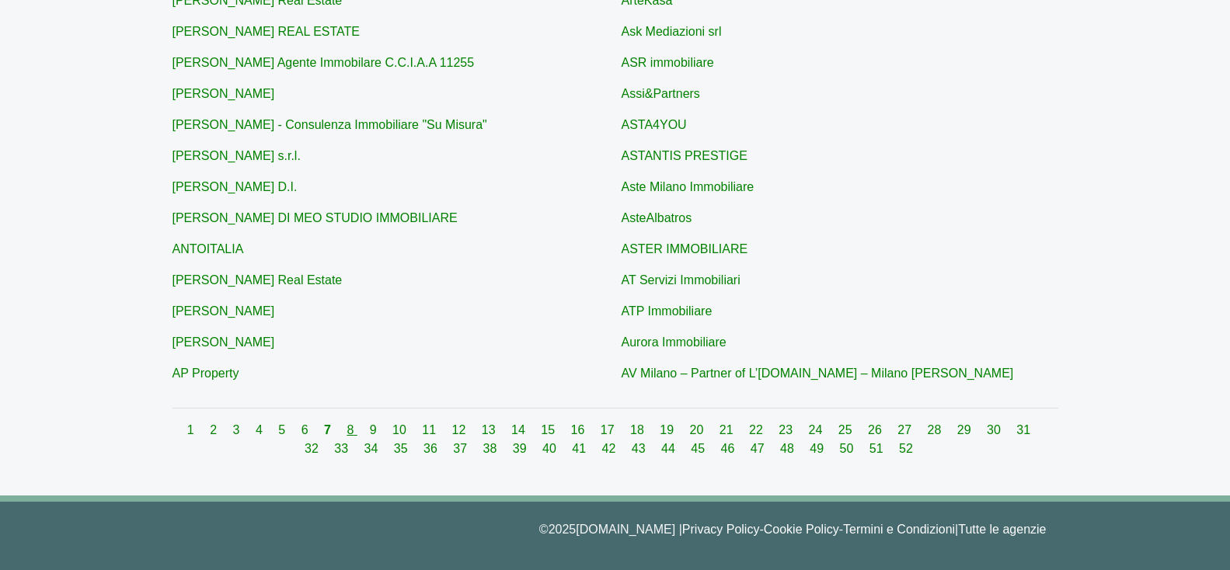
click at [346, 430] on link "8" at bounding box center [351, 429] width 10 height 13
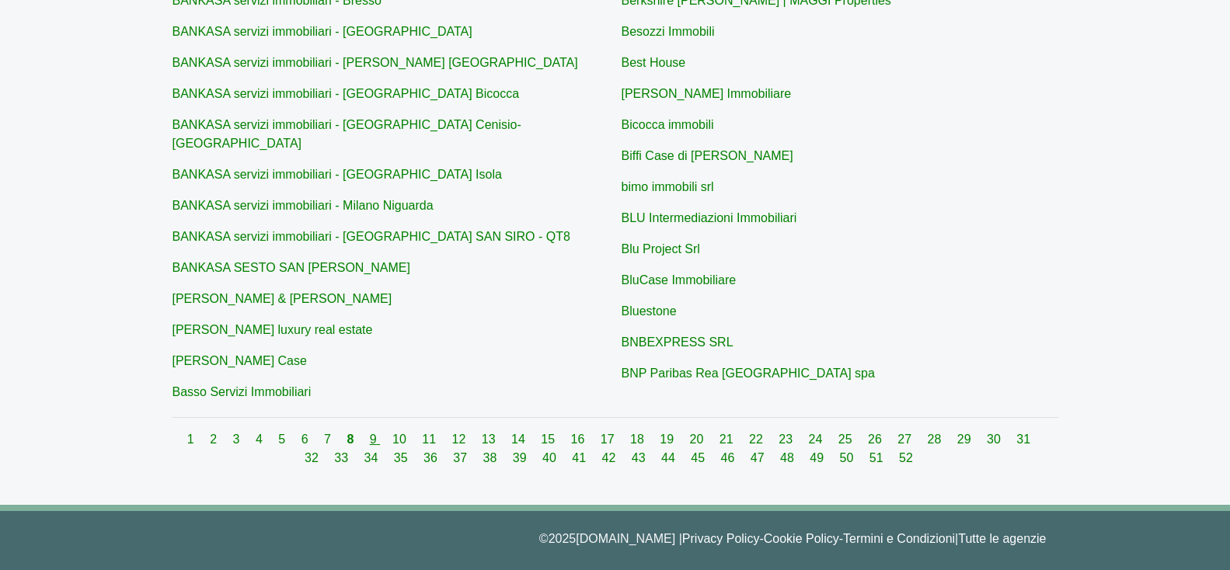
click at [370, 433] on link "9" at bounding box center [375, 439] width 10 height 13
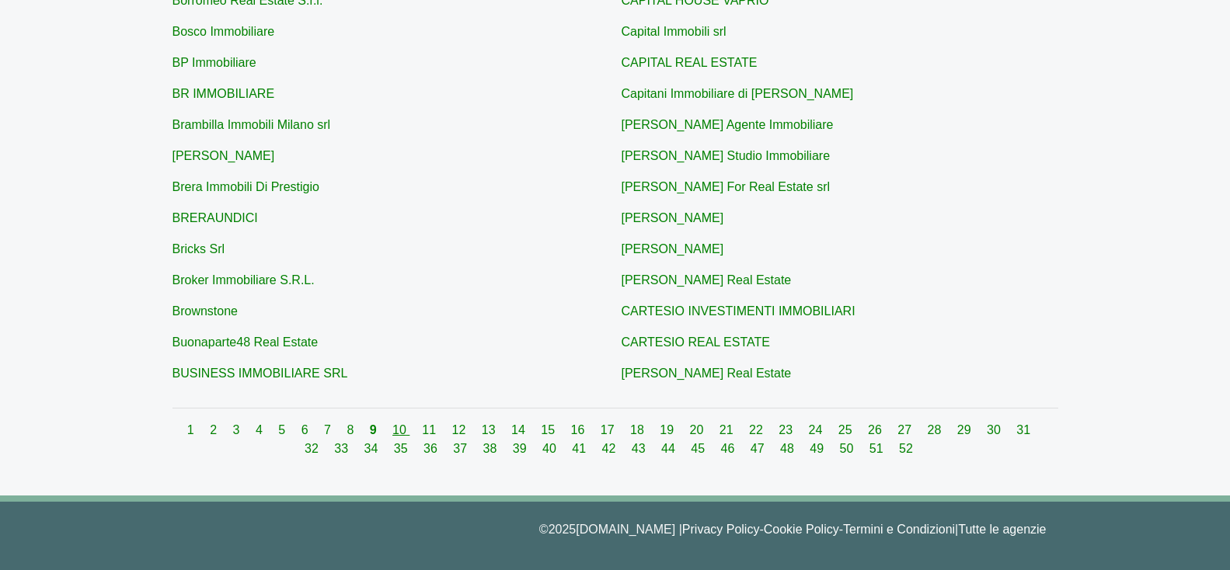
click at [392, 430] on link "10" at bounding box center [400, 429] width 17 height 13
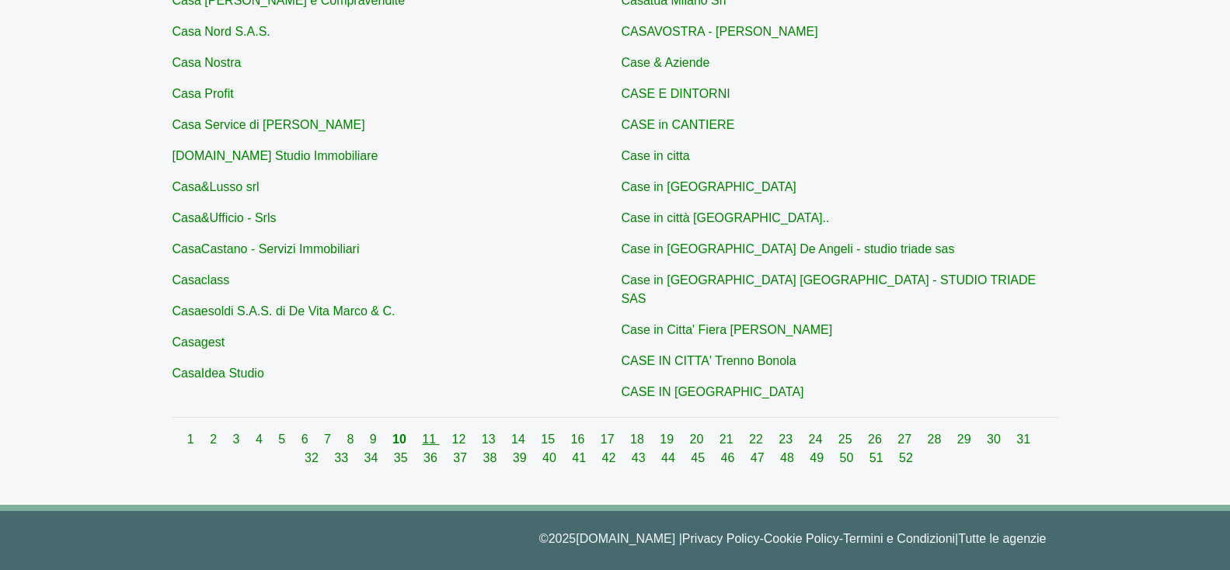
click at [422, 433] on link "11" at bounding box center [430, 439] width 17 height 13
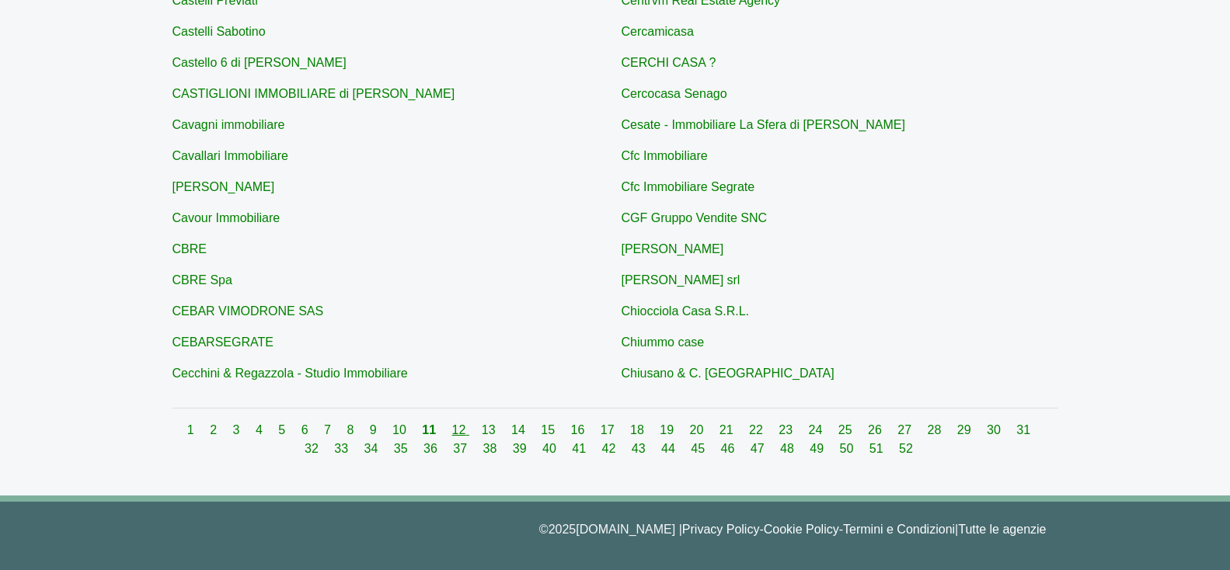
click at [452, 437] on link "12" at bounding box center [460, 429] width 17 height 13
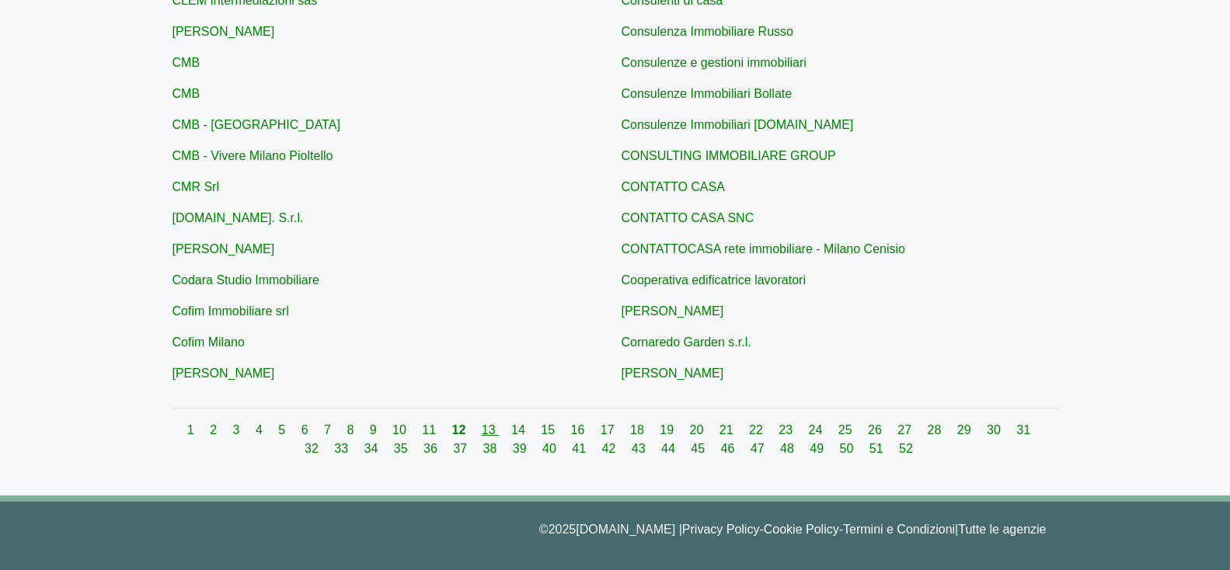
click at [482, 432] on link "13" at bounding box center [490, 429] width 17 height 13
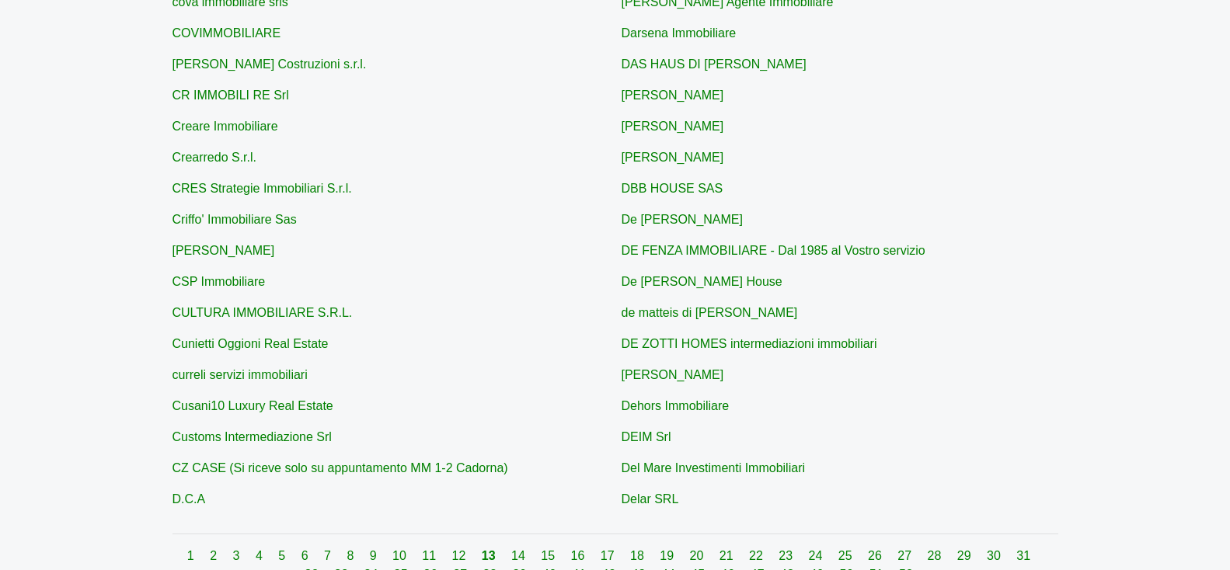
scroll to position [601, 0]
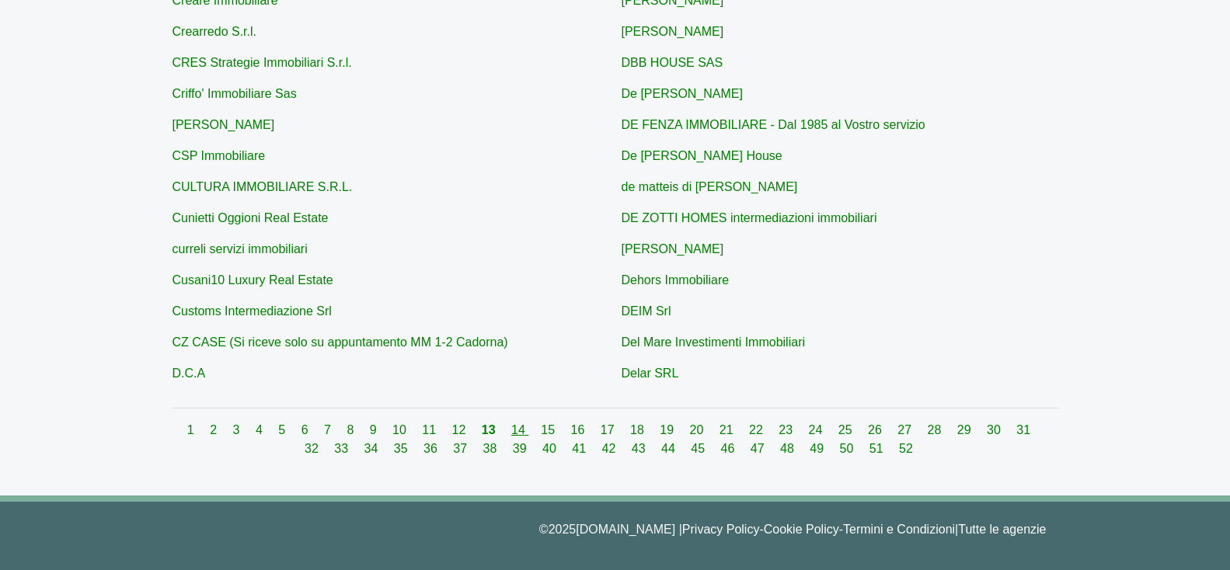
click at [515, 429] on link "14" at bounding box center [519, 429] width 17 height 13
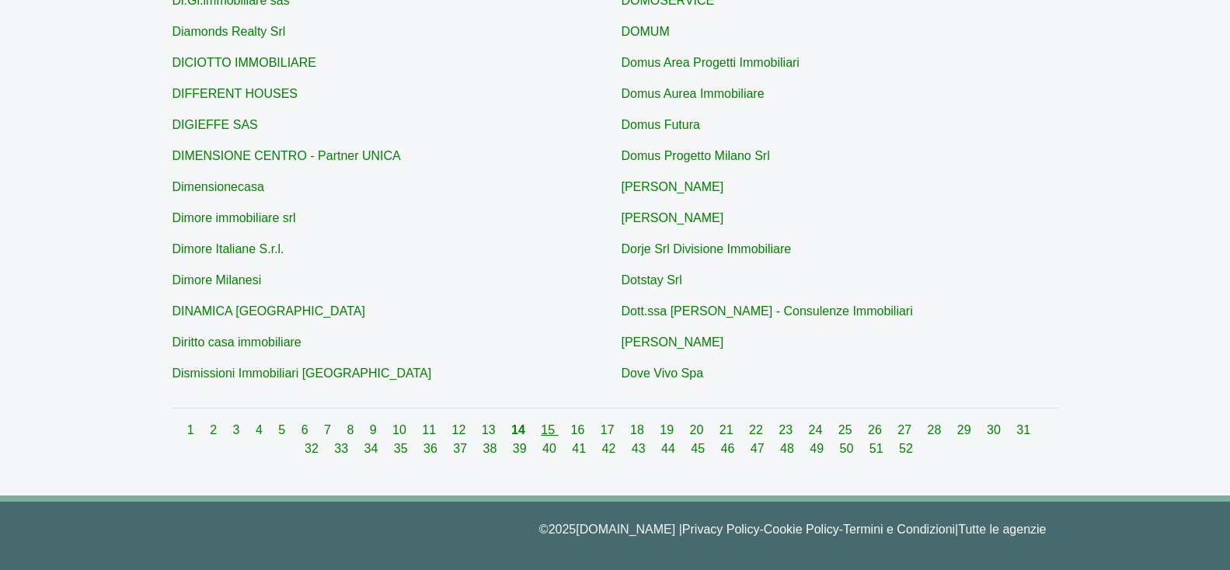
click at [541, 430] on link "15" at bounding box center [549, 429] width 17 height 13
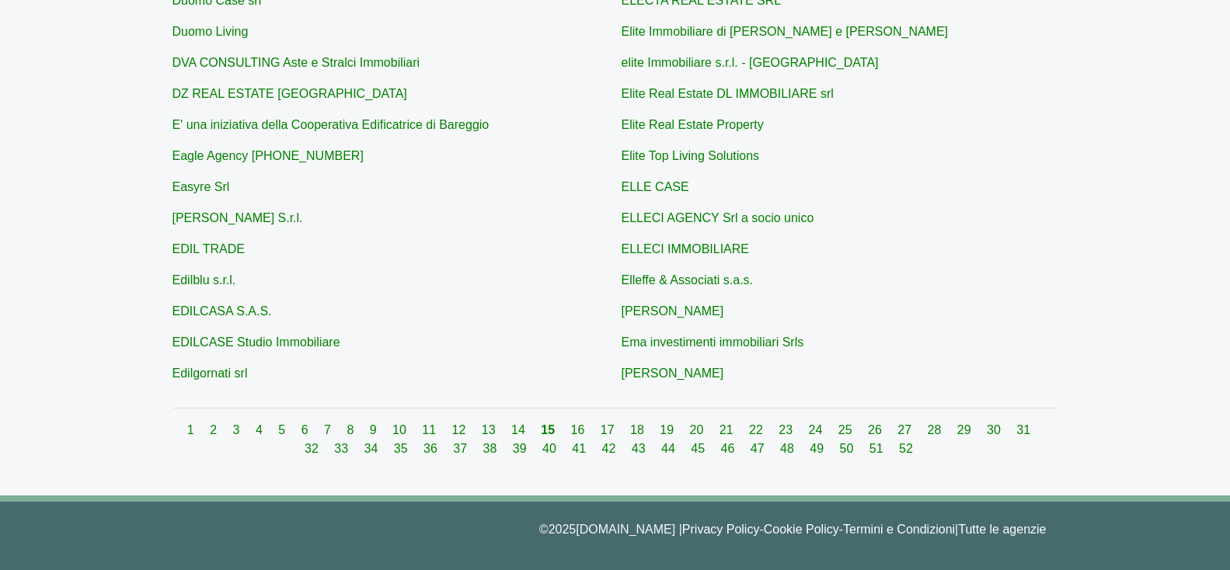
click at [568, 422] on div "1 2 3 4 5 6 7 8 9 10 11 12 13 14 15 16 17 18 19 20 21 22 23 24 25 26 27 28 29 3…" at bounding box center [614, 439] width 885 height 37
click at [571, 423] on link "16" at bounding box center [579, 429] width 17 height 13
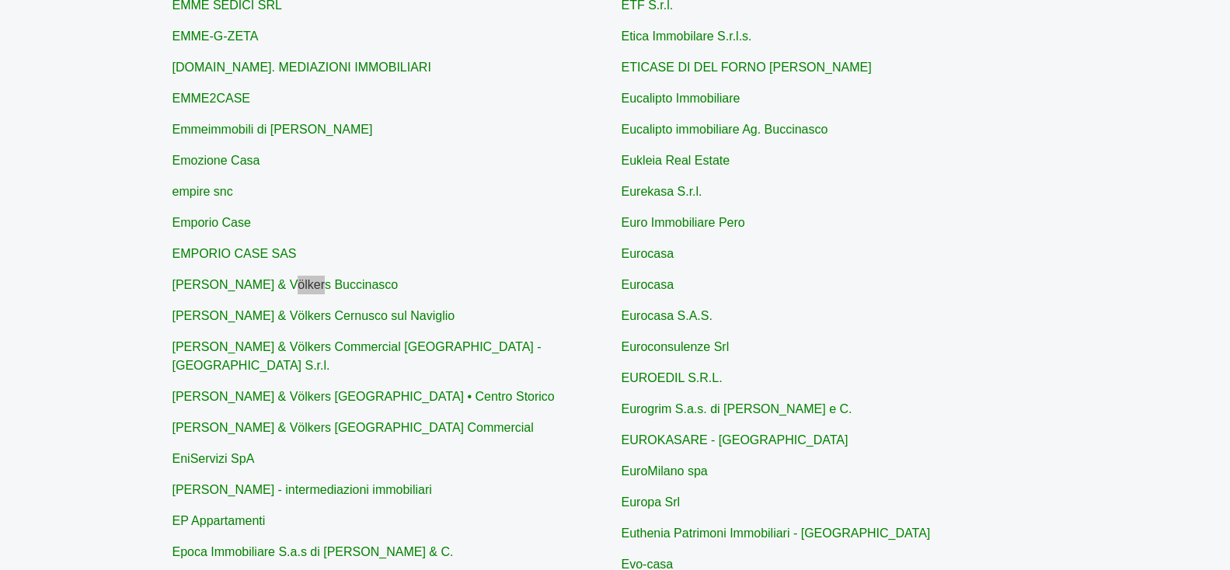
scroll to position [601, 0]
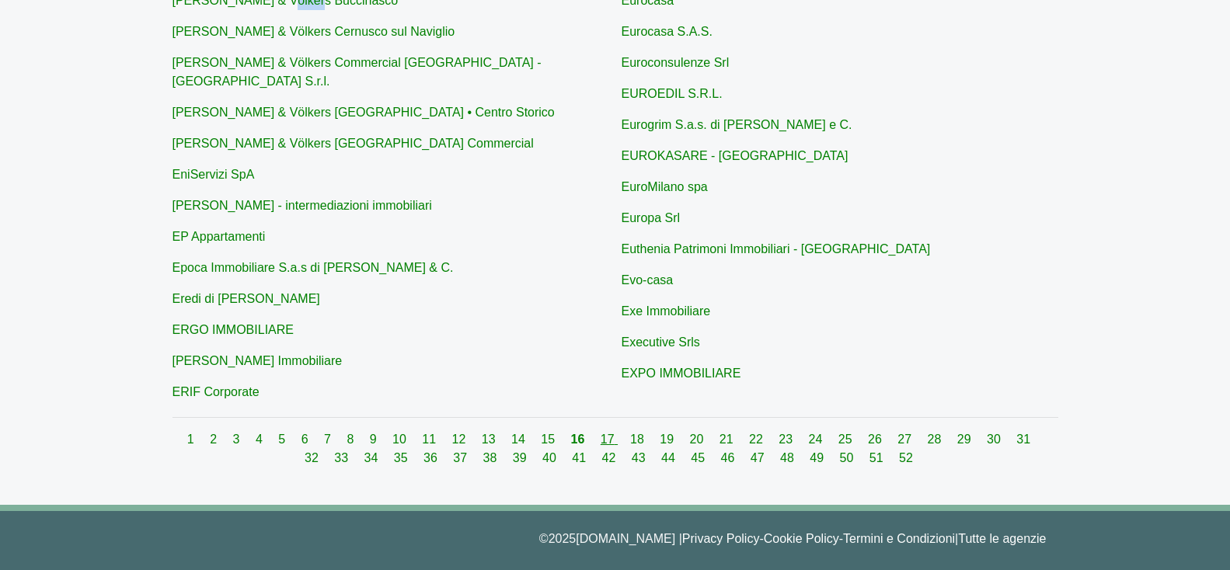
click at [600, 433] on link "17" at bounding box center [608, 439] width 17 height 13
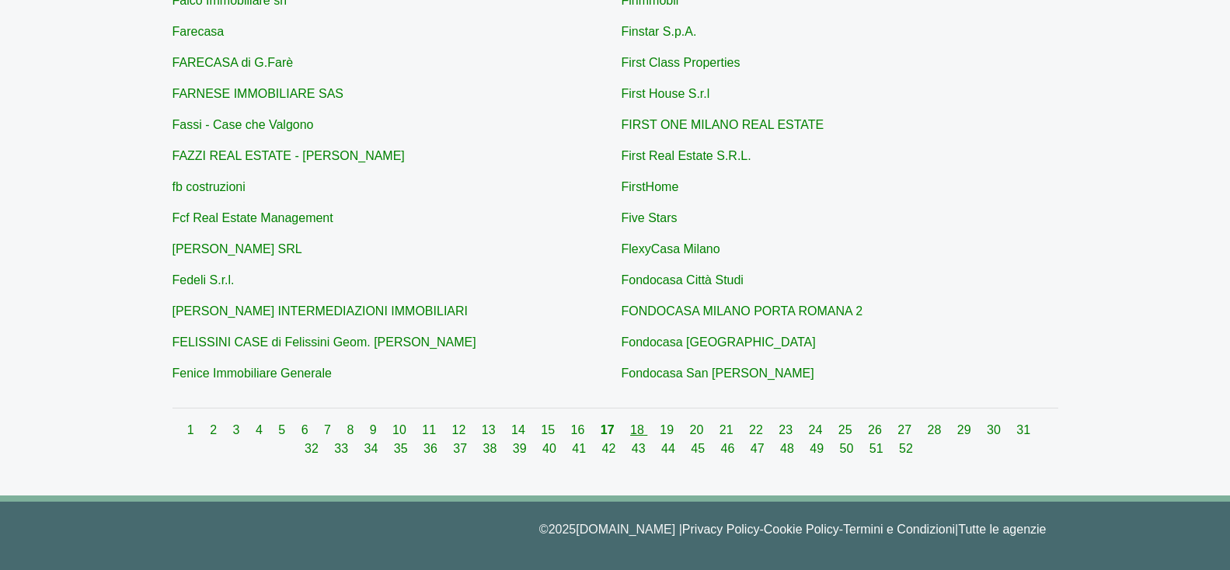
click at [630, 430] on link "18" at bounding box center [638, 429] width 17 height 13
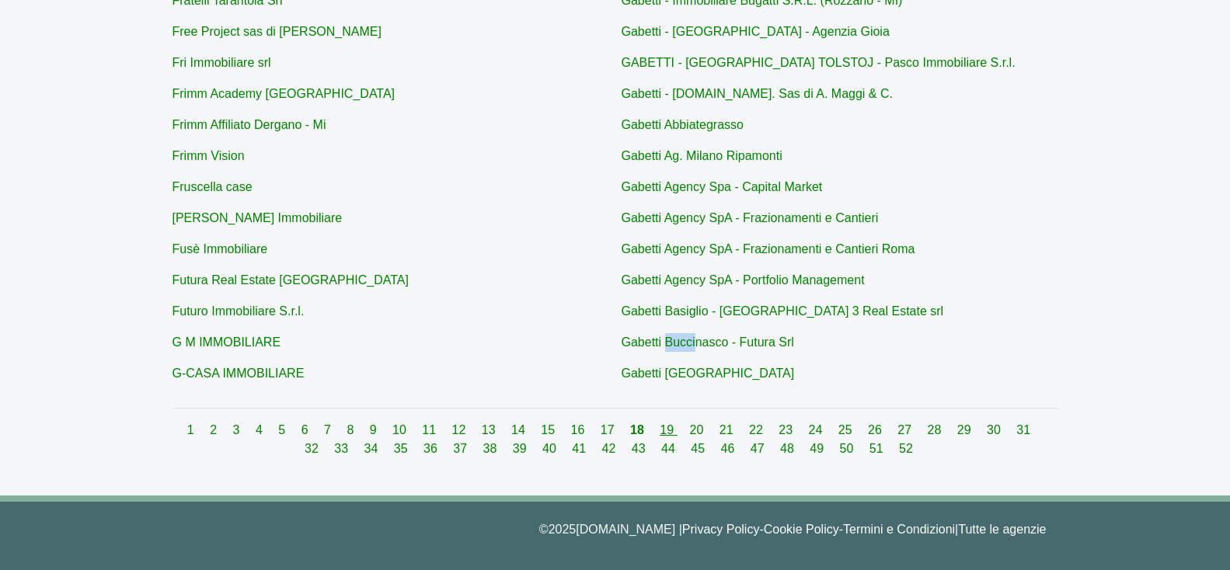
click at [659, 424] on link "19" at bounding box center [667, 429] width 17 height 13
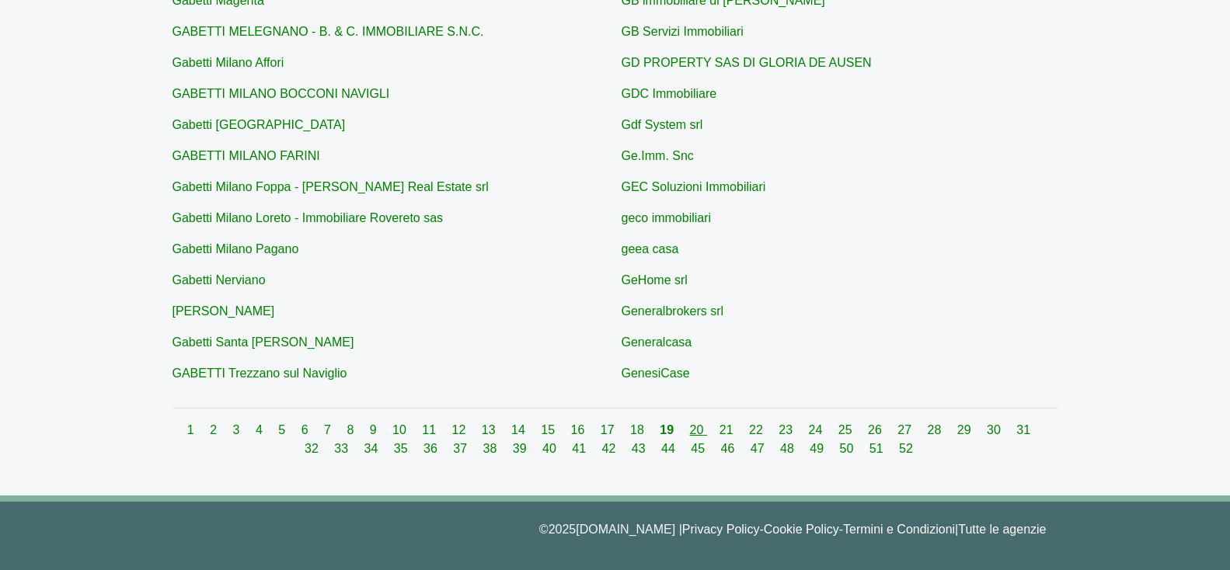
click at [690, 426] on link "20" at bounding box center [698, 429] width 17 height 13
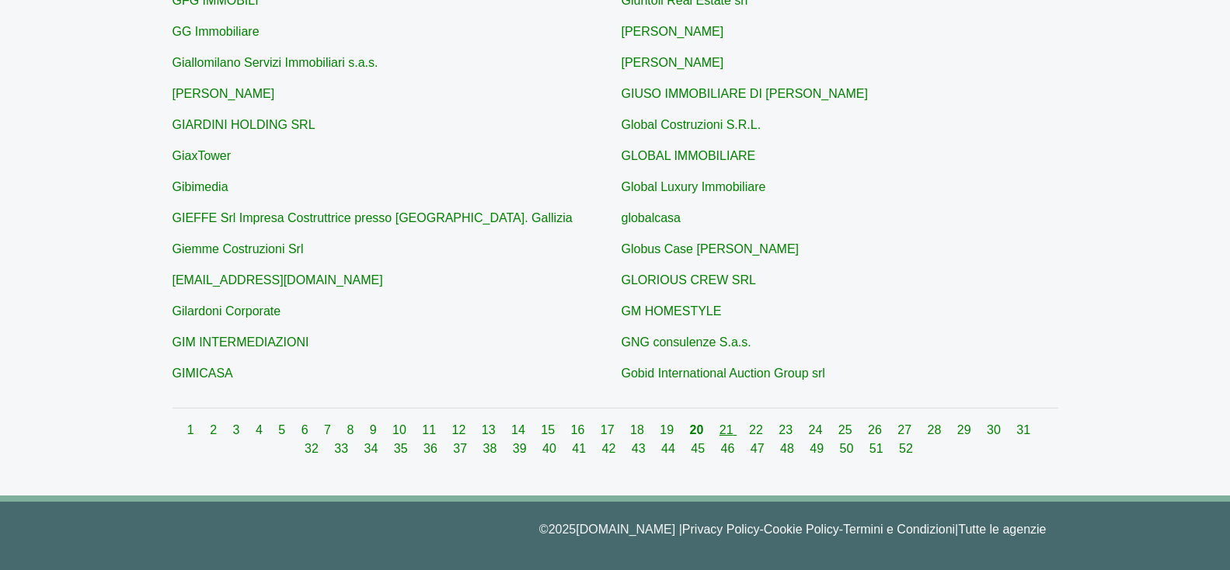
click at [719, 434] on link "21" at bounding box center [727, 429] width 17 height 13
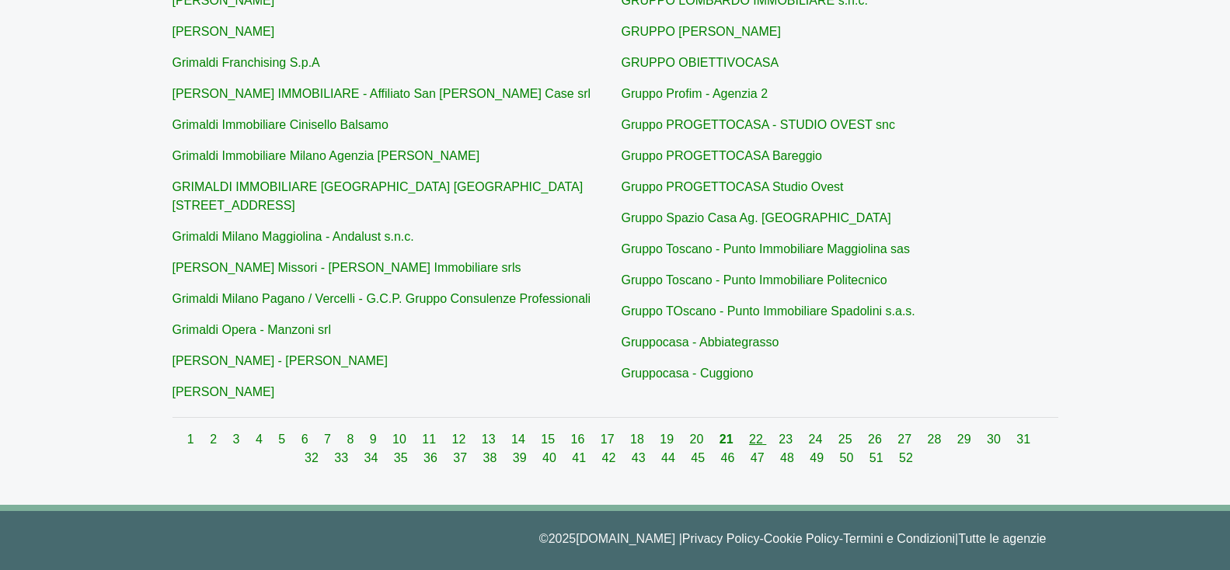
click at [749, 433] on link "22" at bounding box center [757, 439] width 17 height 13
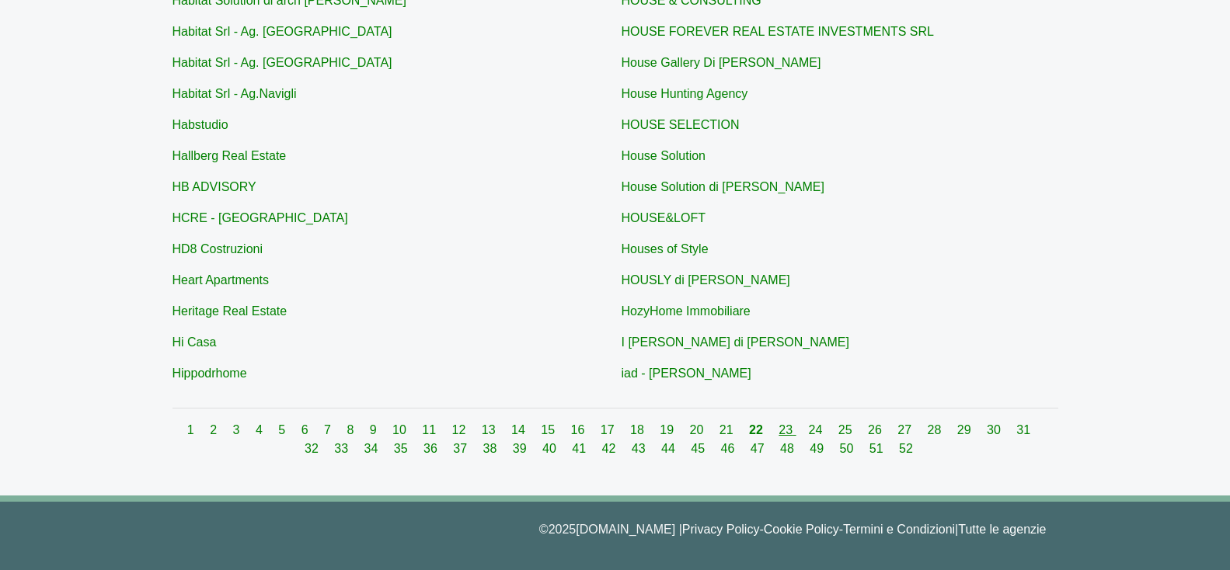
click at [778, 428] on link "23" at bounding box center [786, 429] width 17 height 13
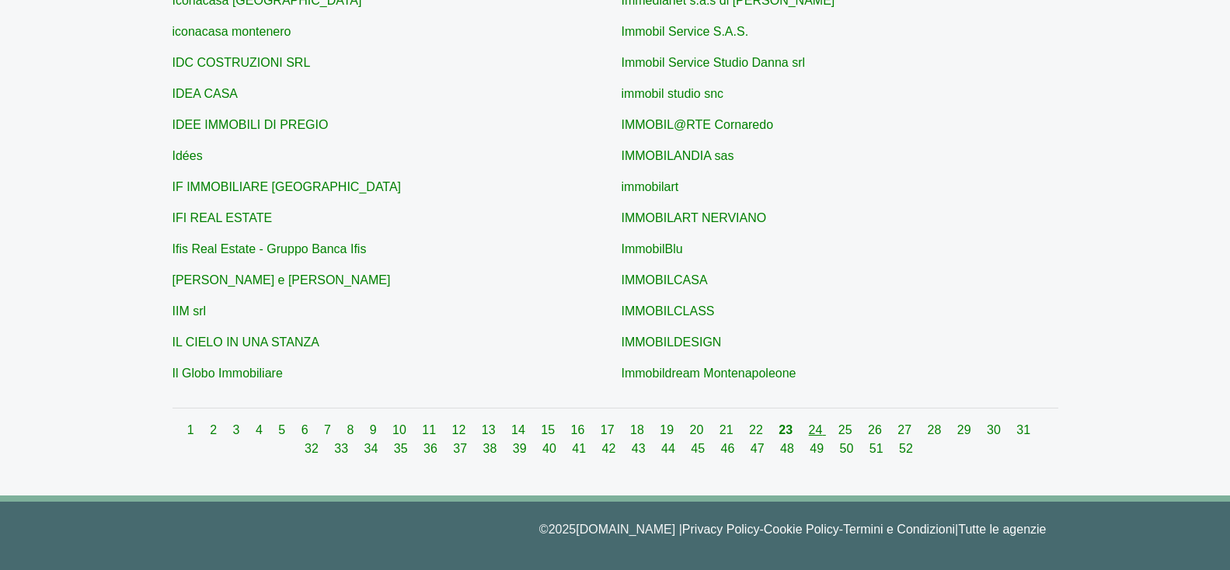
click at [809, 426] on link "24" at bounding box center [817, 429] width 17 height 13
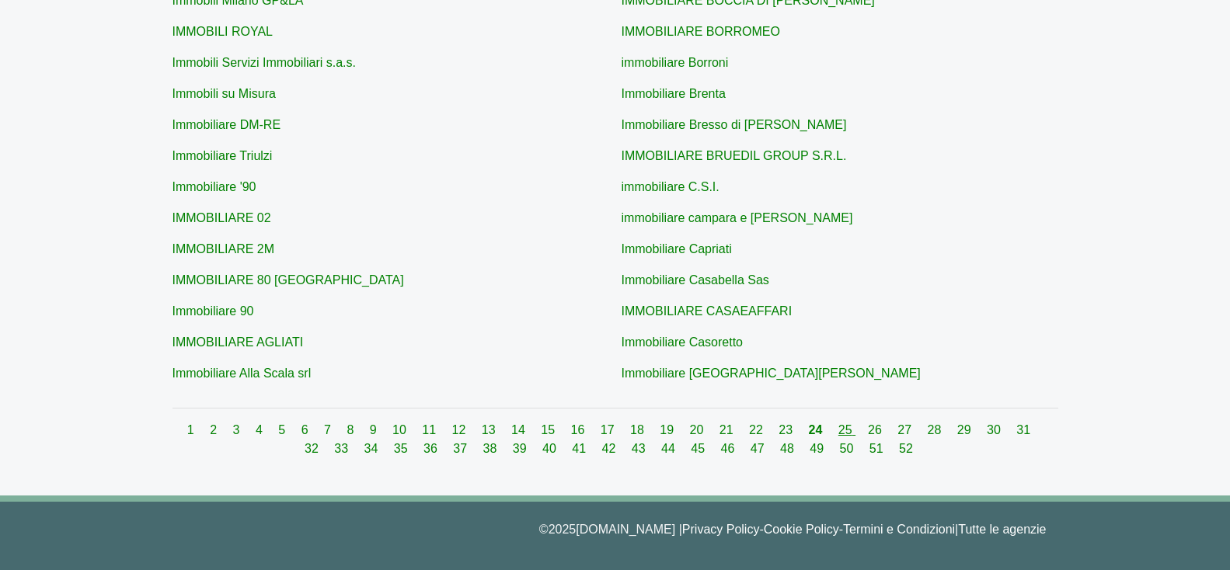
click at [838, 430] on link "25" at bounding box center [846, 429] width 17 height 13
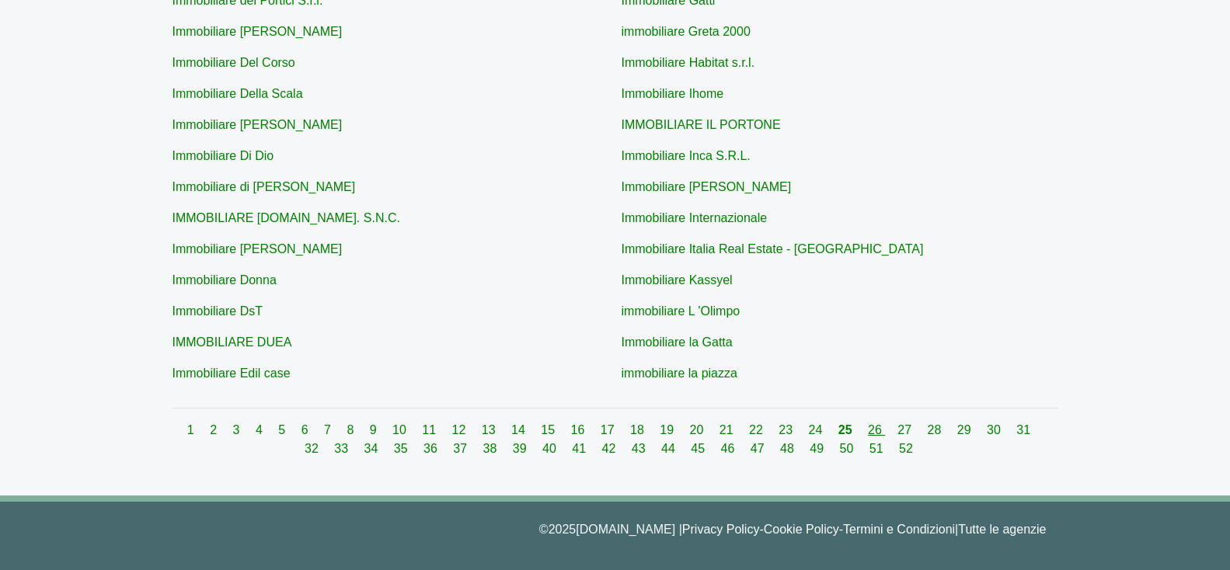
click at [868, 431] on link "26" at bounding box center [876, 429] width 17 height 13
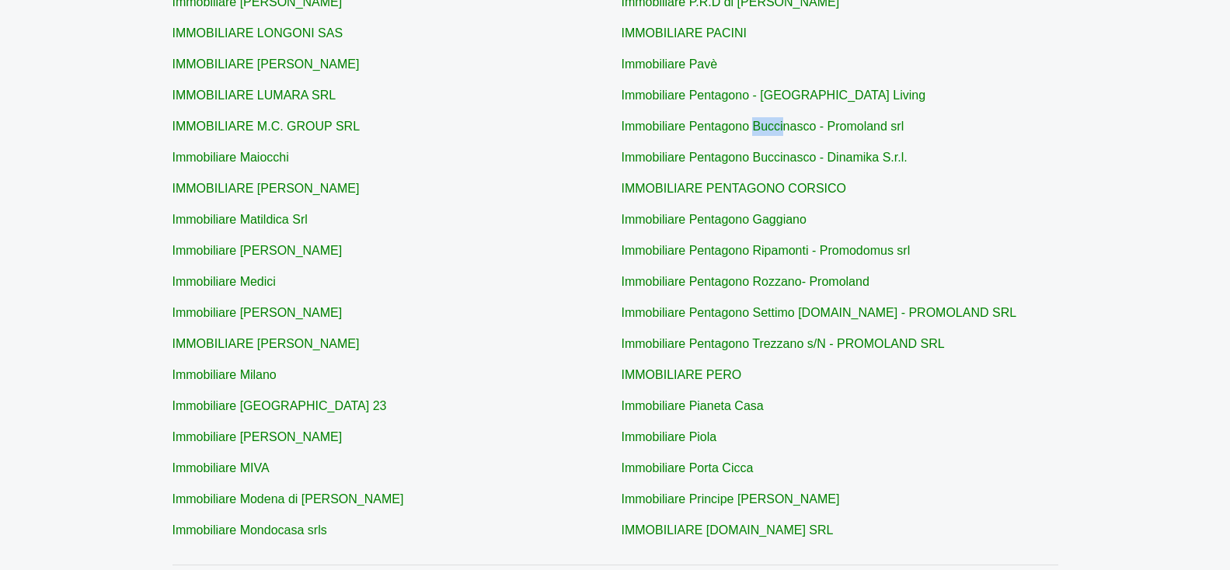
scroll to position [601, 0]
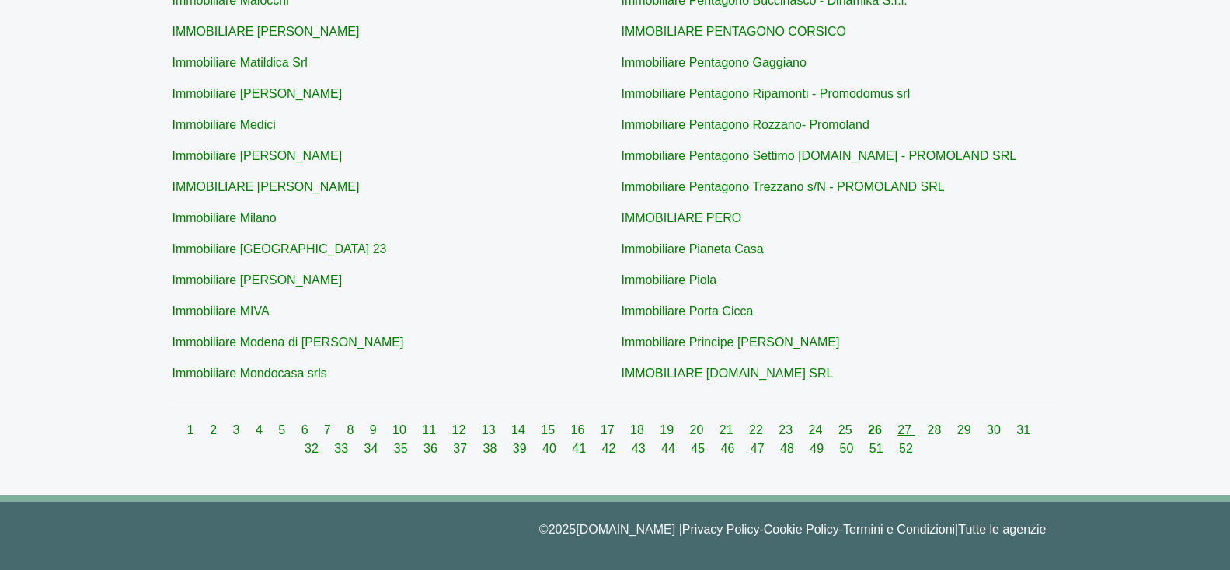
click at [897, 432] on link "27" at bounding box center [905, 429] width 17 height 13
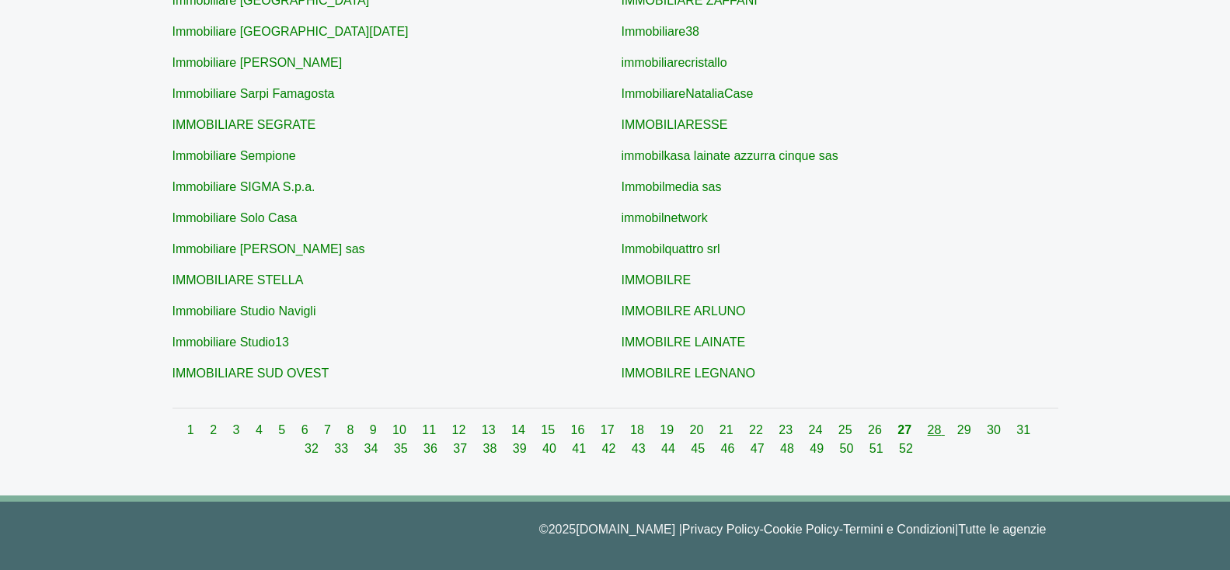
click at [927, 430] on link "28" at bounding box center [935, 429] width 17 height 13
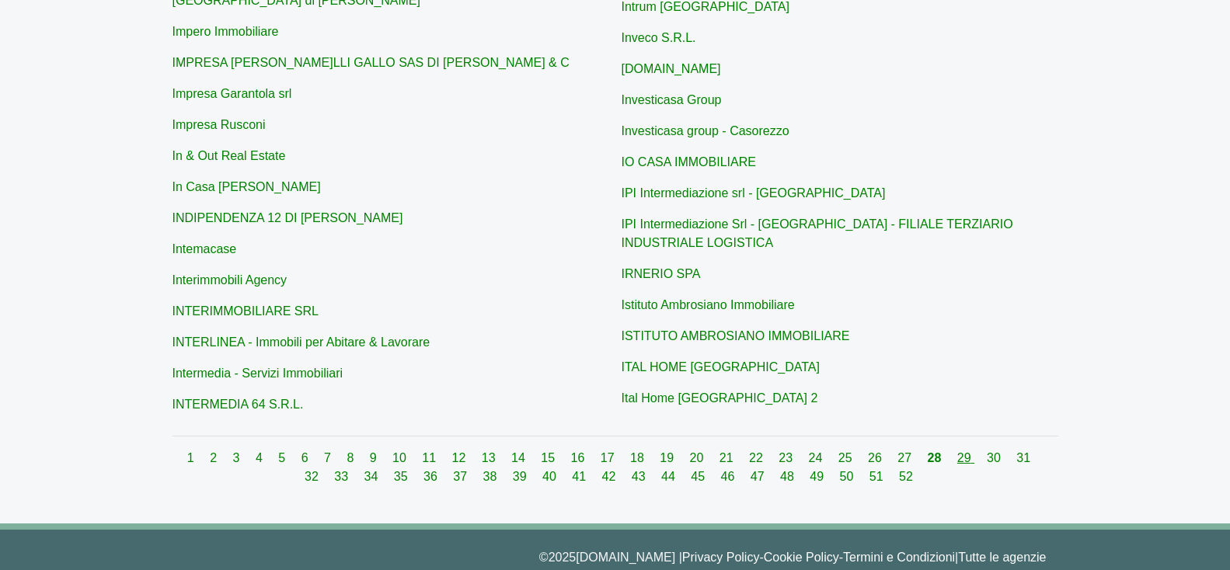
click at [957, 451] on link "29" at bounding box center [965, 457] width 17 height 13
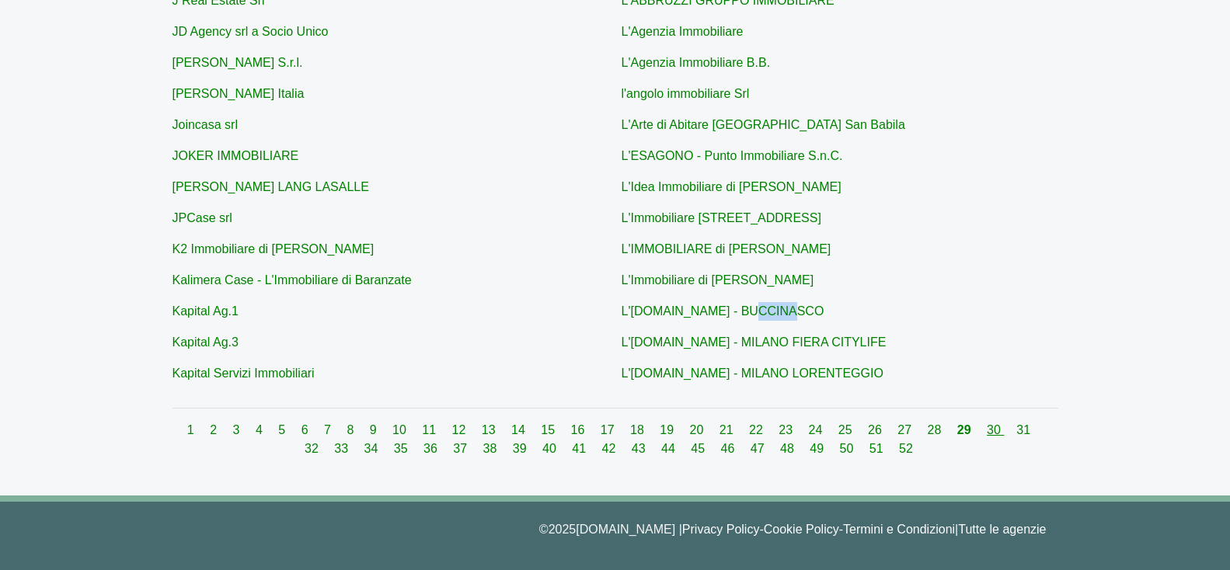
click at [986, 427] on link "30" at bounding box center [994, 429] width 17 height 13
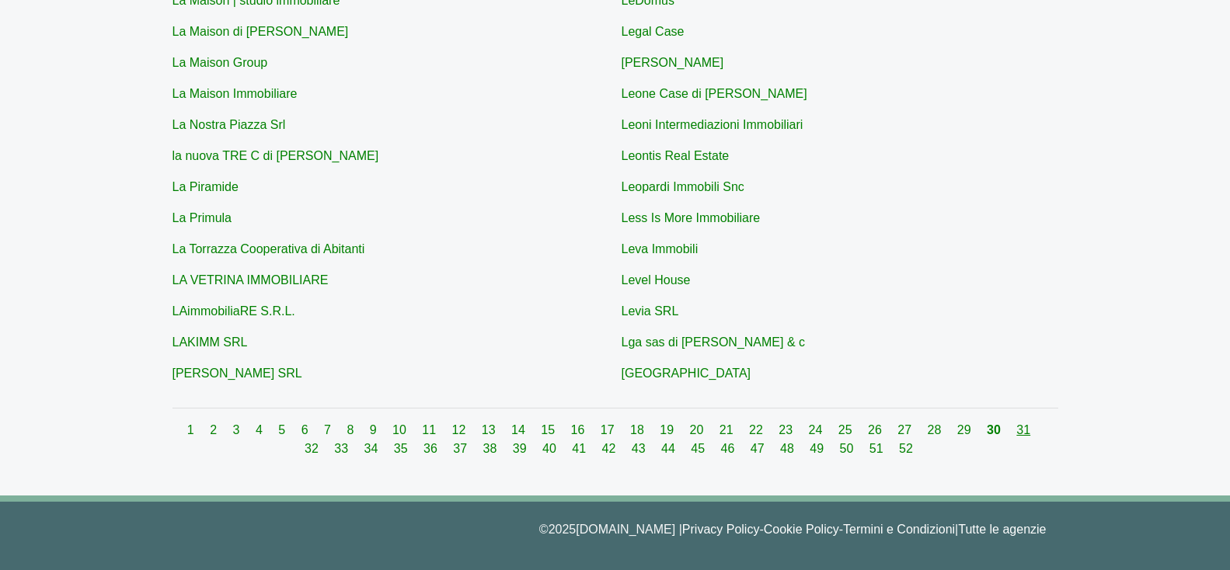
click at [1016, 434] on link "31" at bounding box center [1023, 429] width 14 height 13
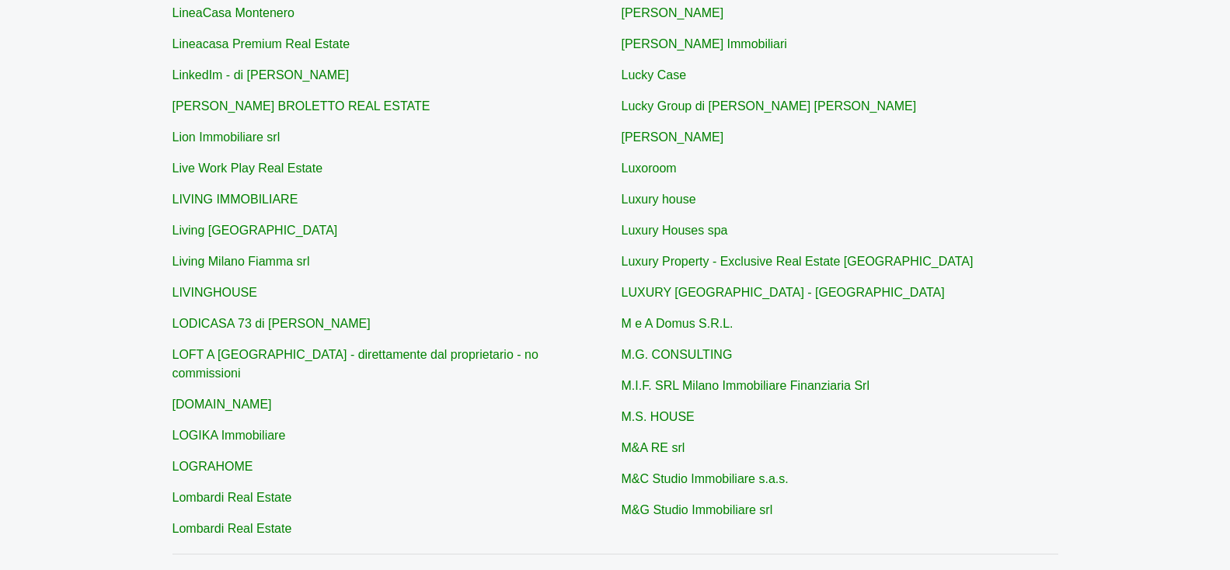
scroll to position [601, 0]
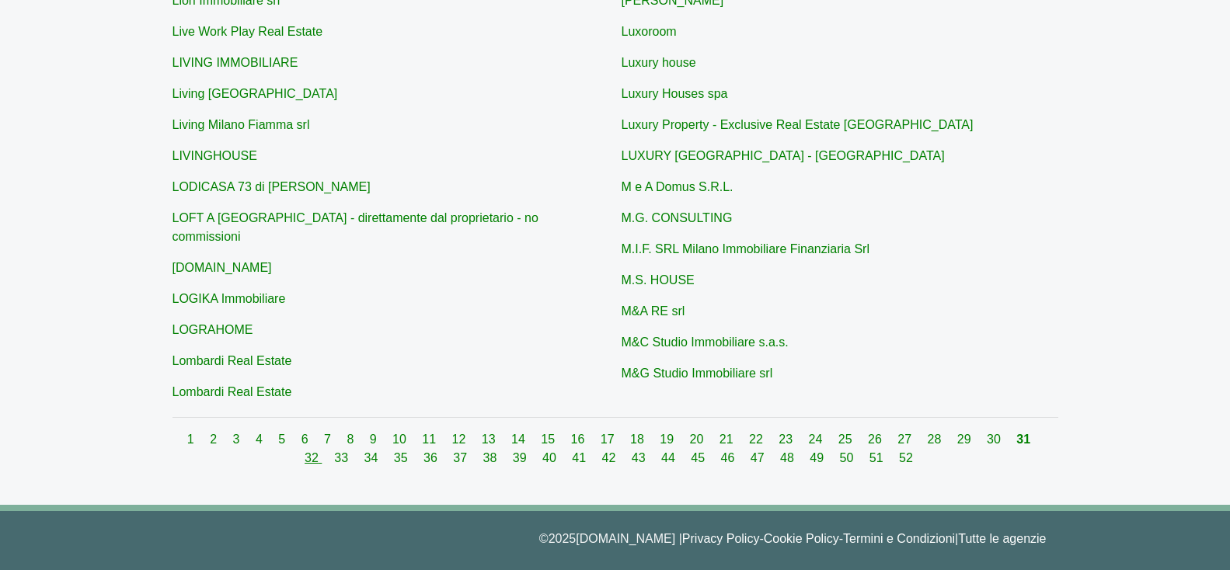
click at [322, 451] on link "32" at bounding box center [312, 457] width 17 height 13
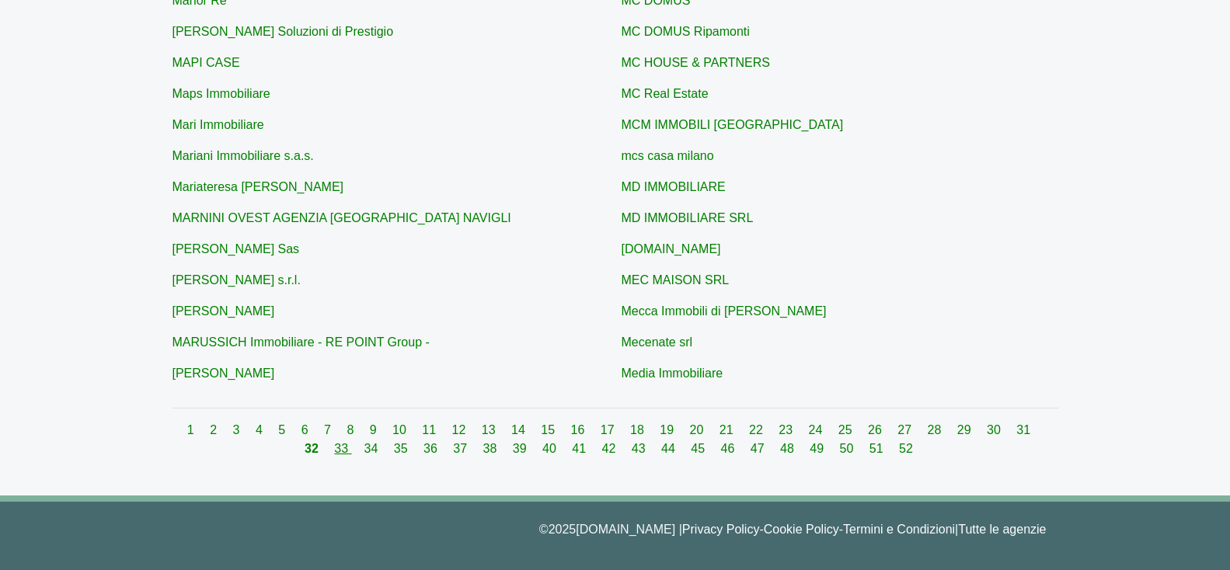
click at [334, 449] on link "33" at bounding box center [342, 448] width 17 height 13
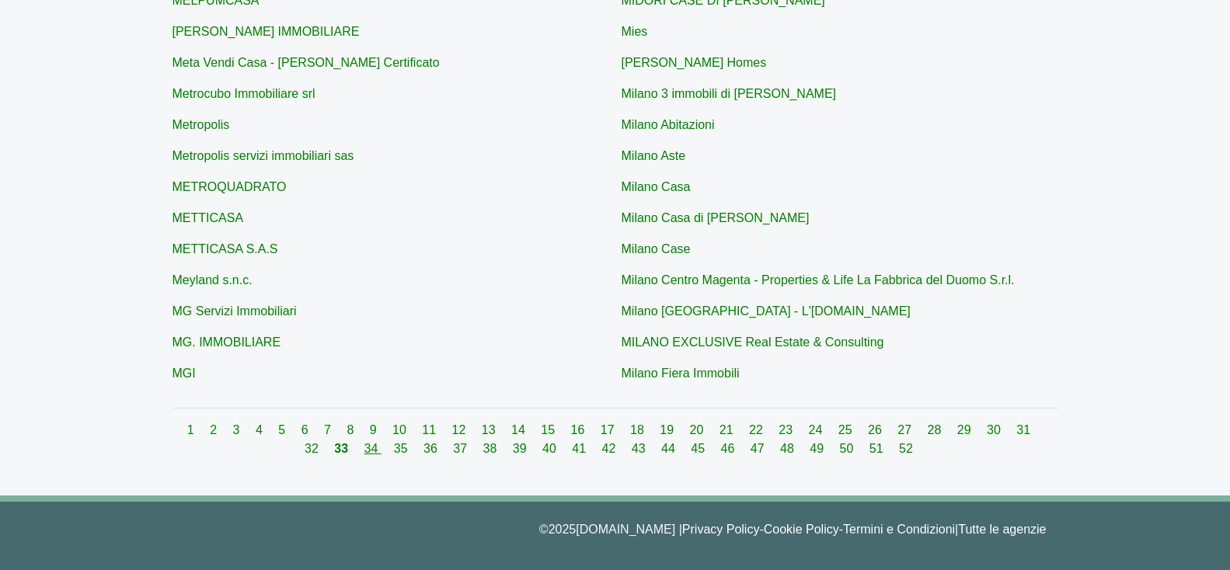
click at [364, 451] on link "34" at bounding box center [372, 448] width 17 height 13
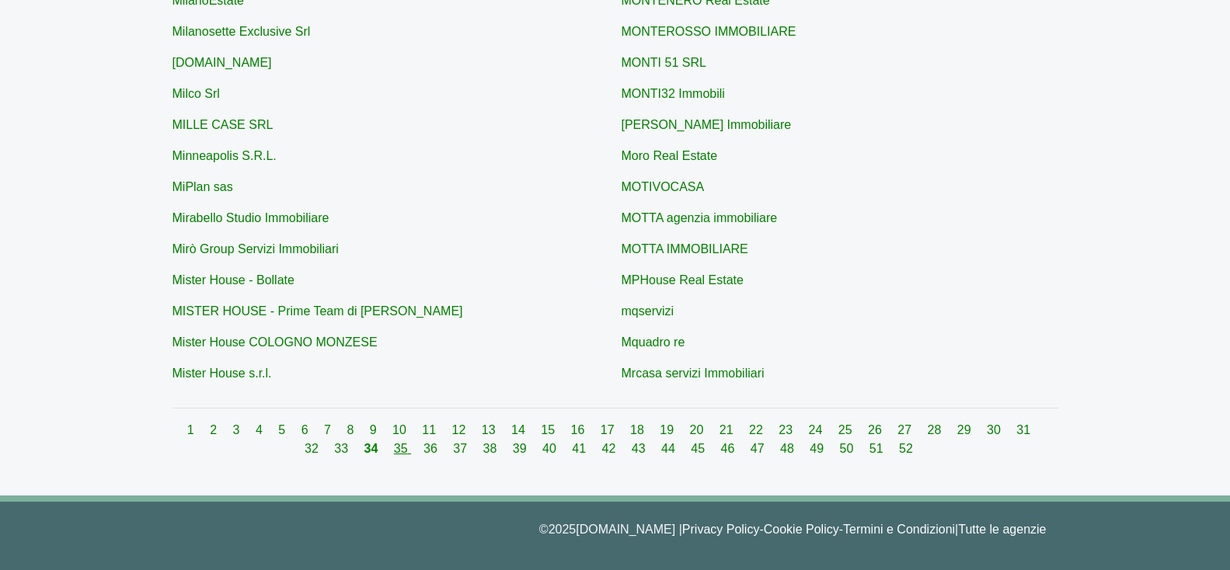
click at [394, 447] on link "35" at bounding box center [402, 448] width 17 height 13
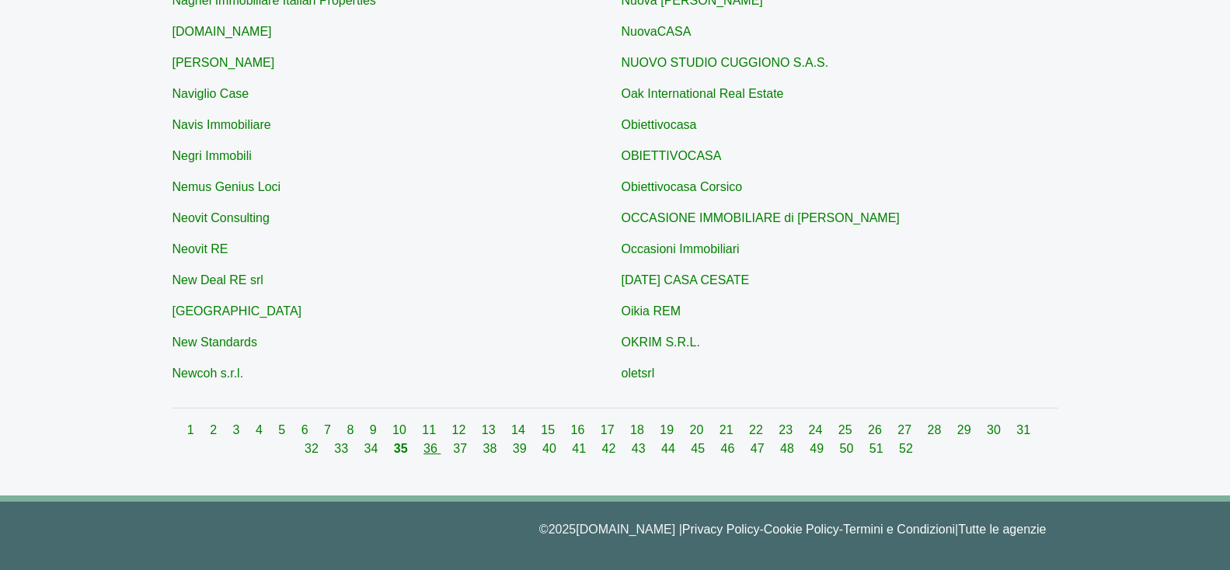
click at [423, 447] on link "36" at bounding box center [431, 448] width 17 height 13
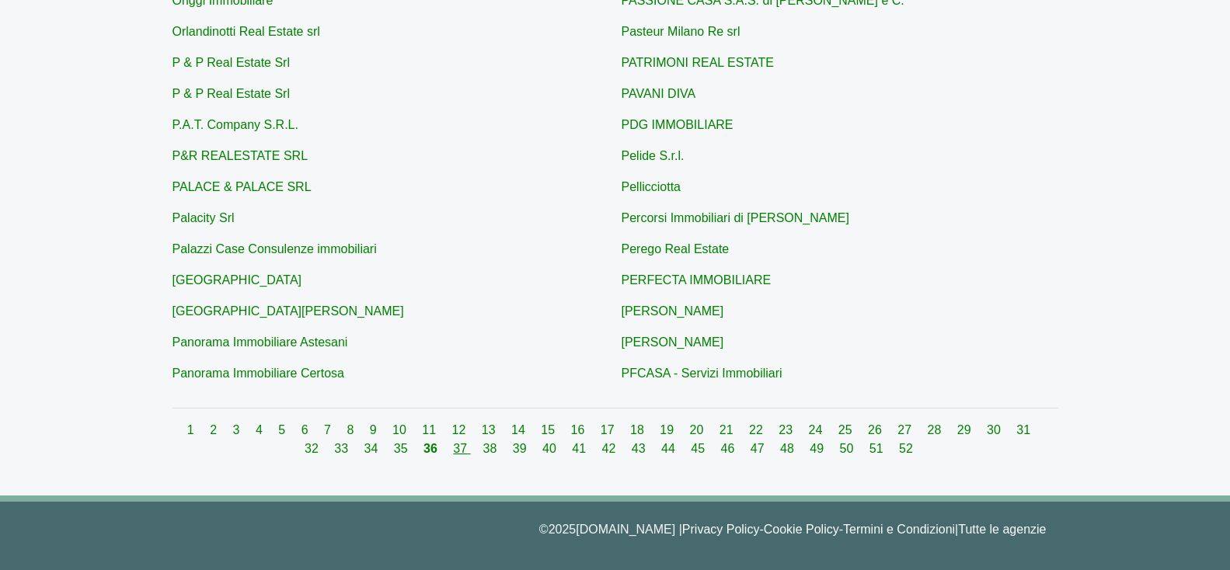
click at [453, 449] on link "37" at bounding box center [461, 448] width 17 height 13
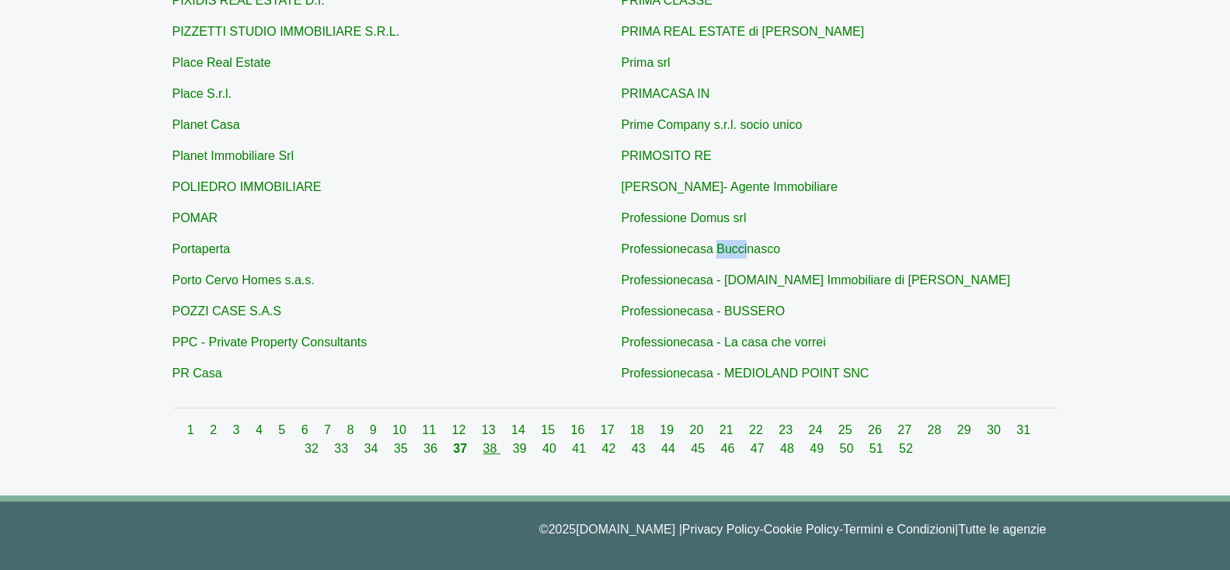
click at [483, 446] on link "38" at bounding box center [491, 448] width 17 height 13
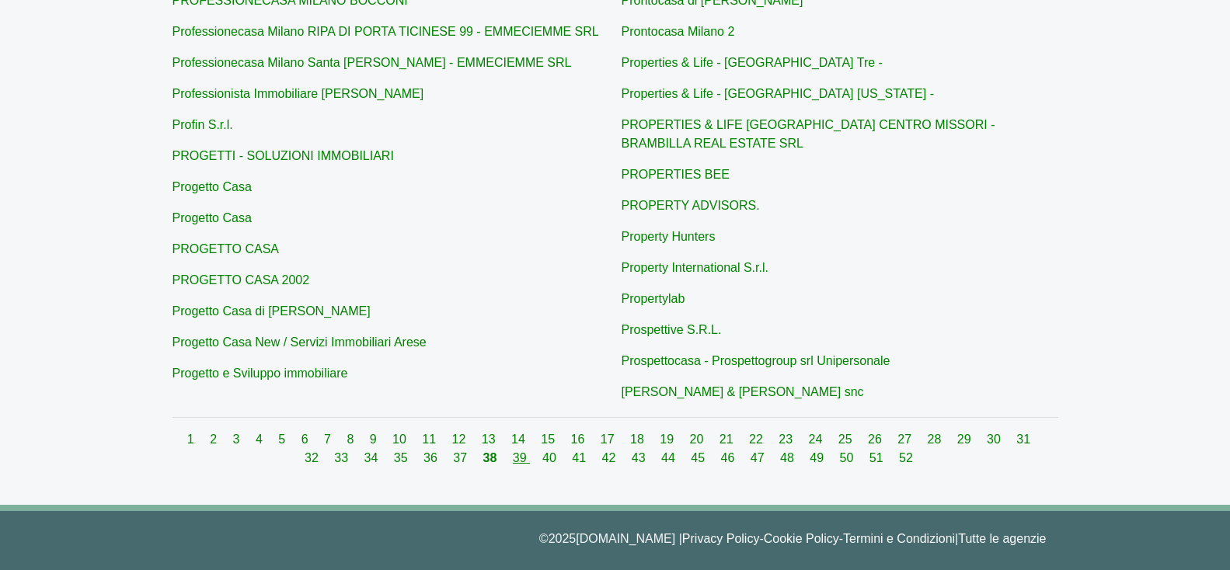
click at [513, 451] on link "39" at bounding box center [521, 457] width 17 height 13
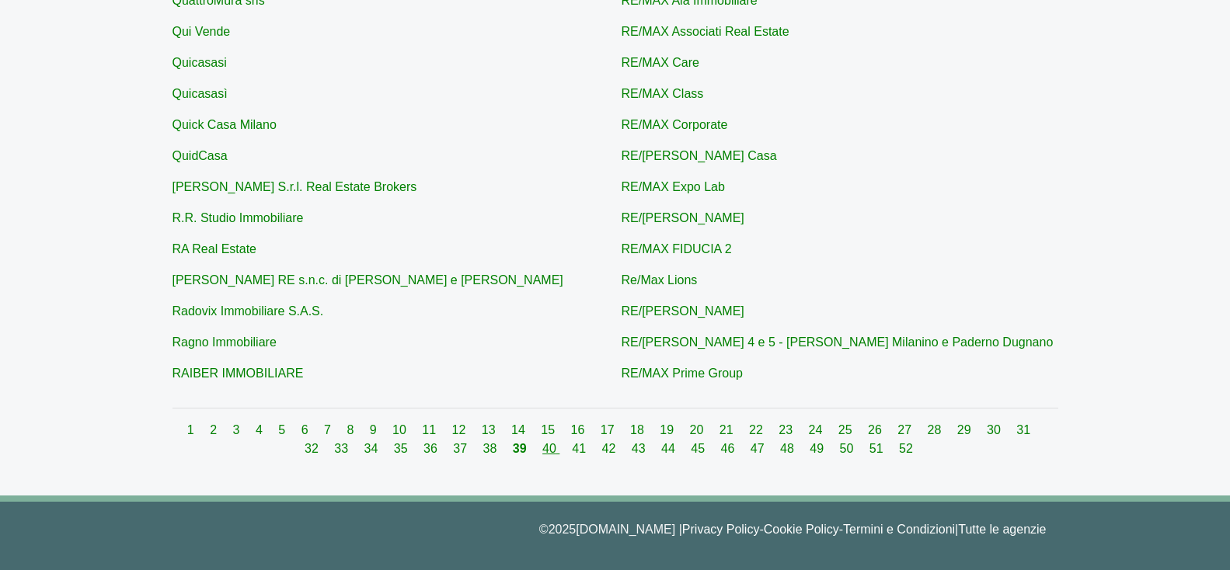
click at [542, 453] on link "40" at bounding box center [550, 448] width 17 height 13
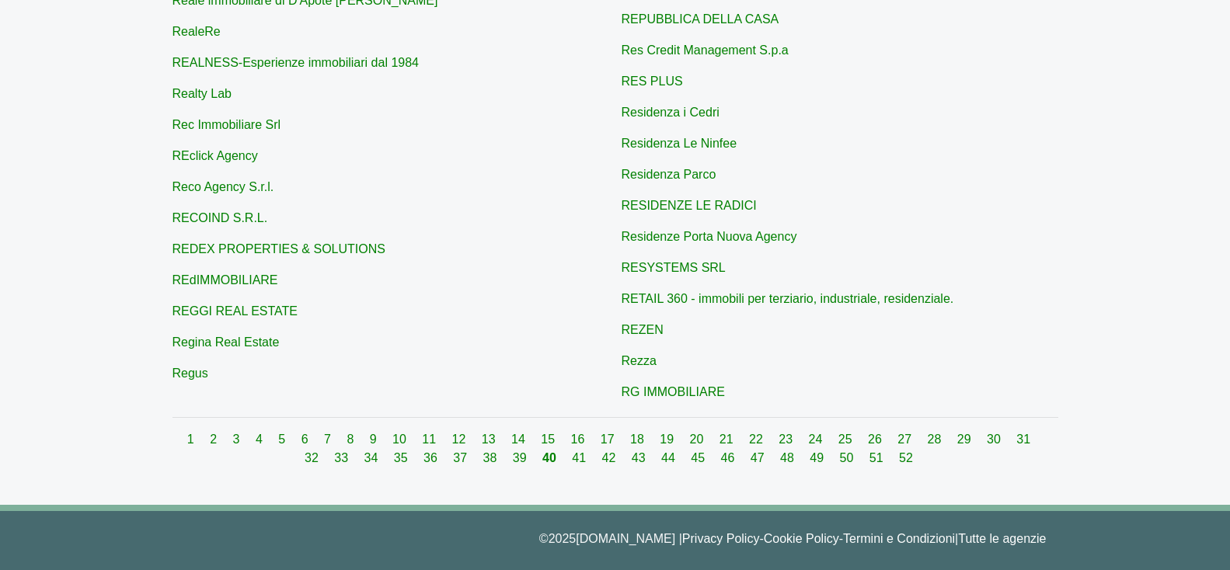
click at [557, 451] on div "1 2 3 4 5 6 7 8 9 10 11 12 13 14 15 16 17 18 19 20 21 22 23 24 25 26 27 28 29 3…" at bounding box center [614, 448] width 885 height 37
click at [572, 451] on link "41" at bounding box center [580, 457] width 17 height 13
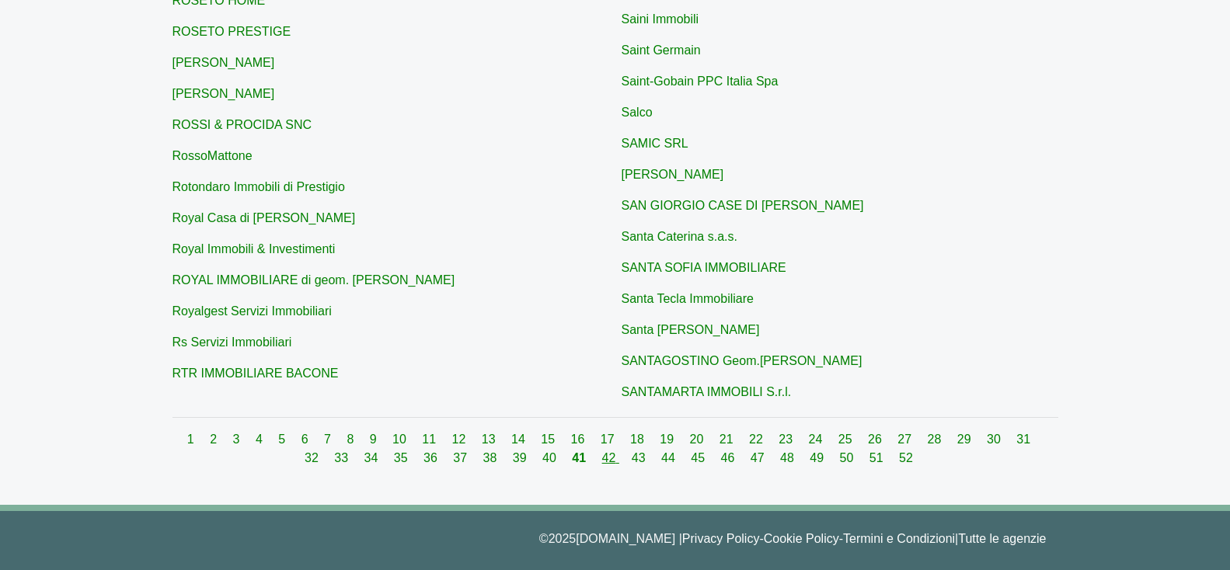
click at [602, 464] on link "42" at bounding box center [610, 457] width 17 height 13
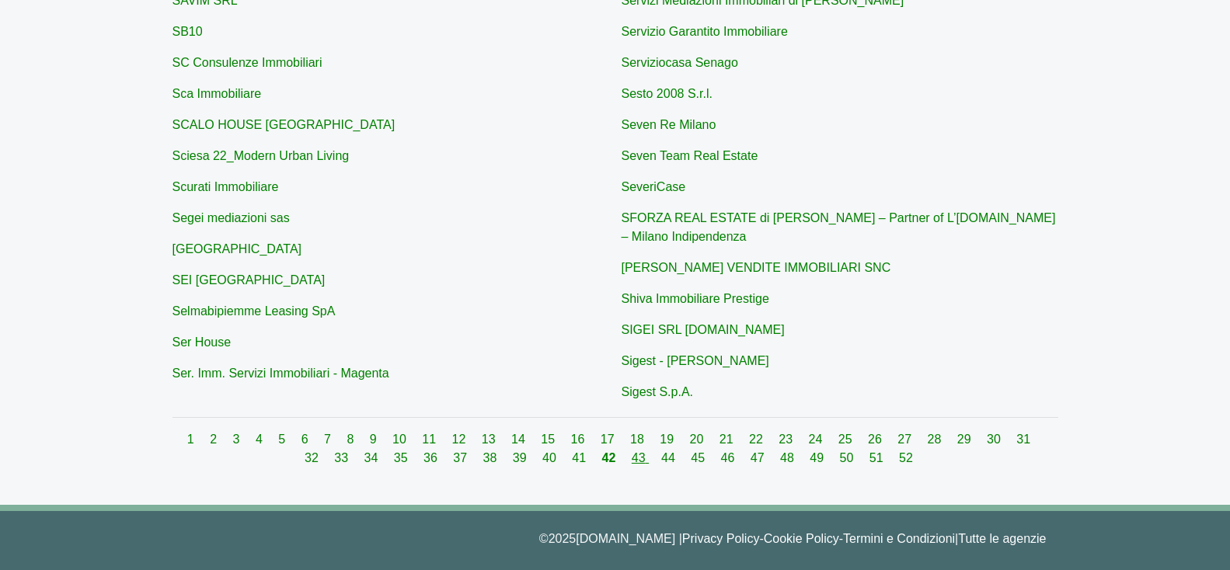
click at [631, 464] on link "43" at bounding box center [639, 457] width 17 height 13
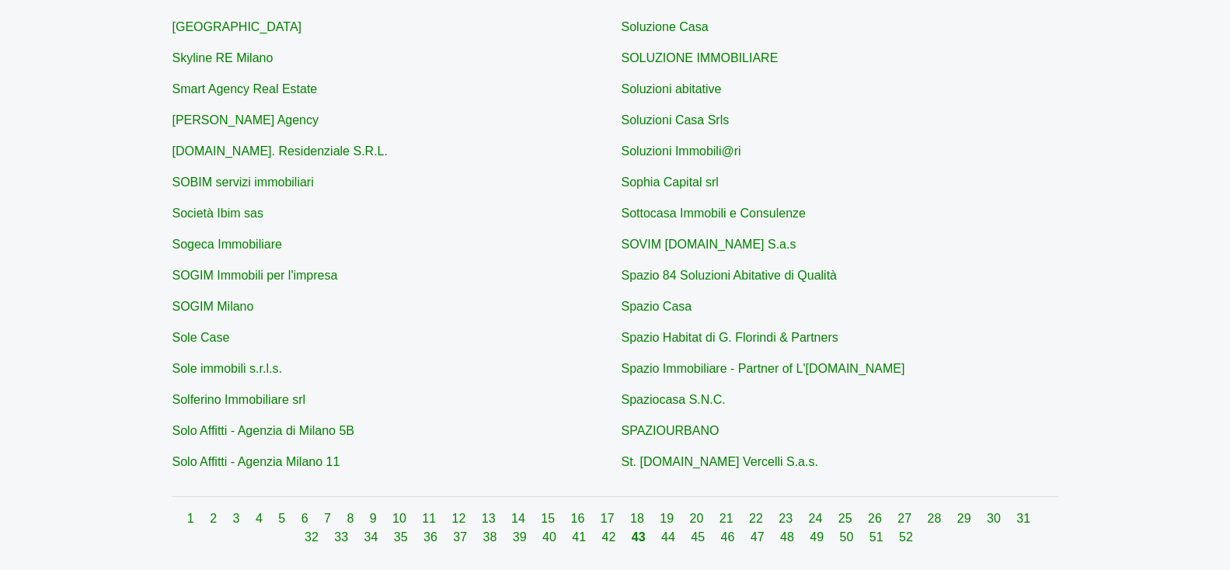
scroll to position [601, 0]
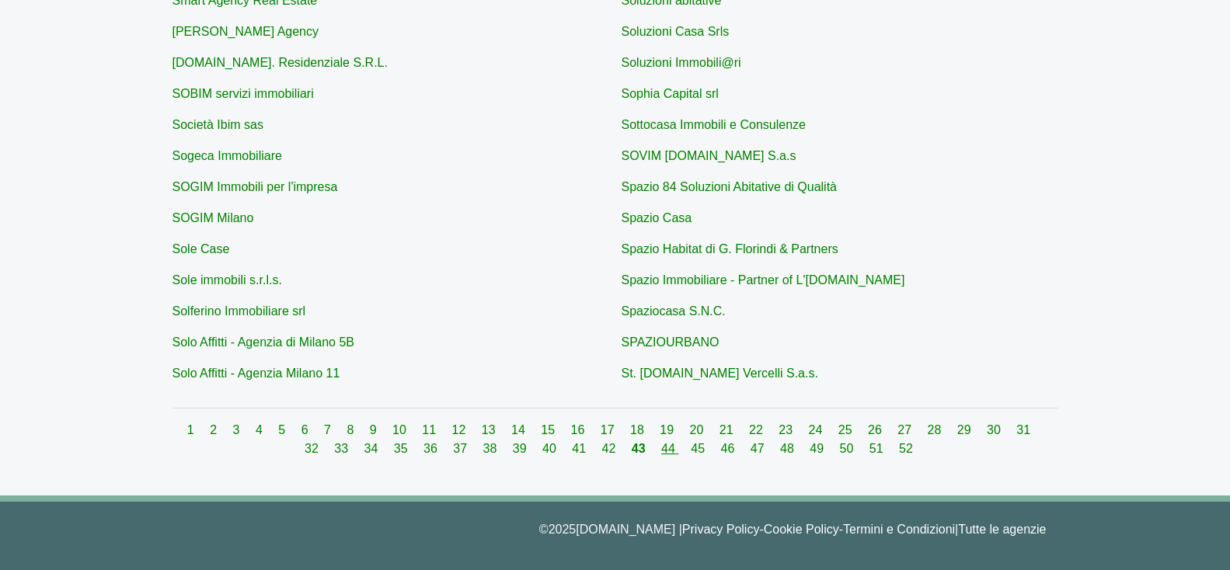
click at [661, 451] on link "44" at bounding box center [669, 448] width 17 height 13
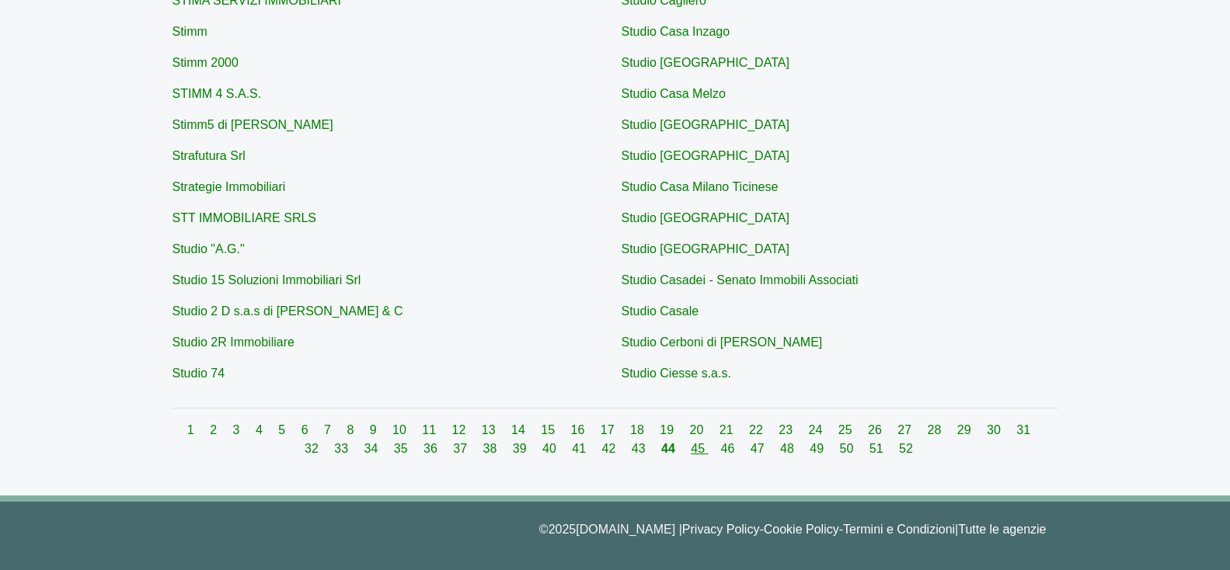
click at [691, 445] on link "45" at bounding box center [699, 448] width 17 height 13
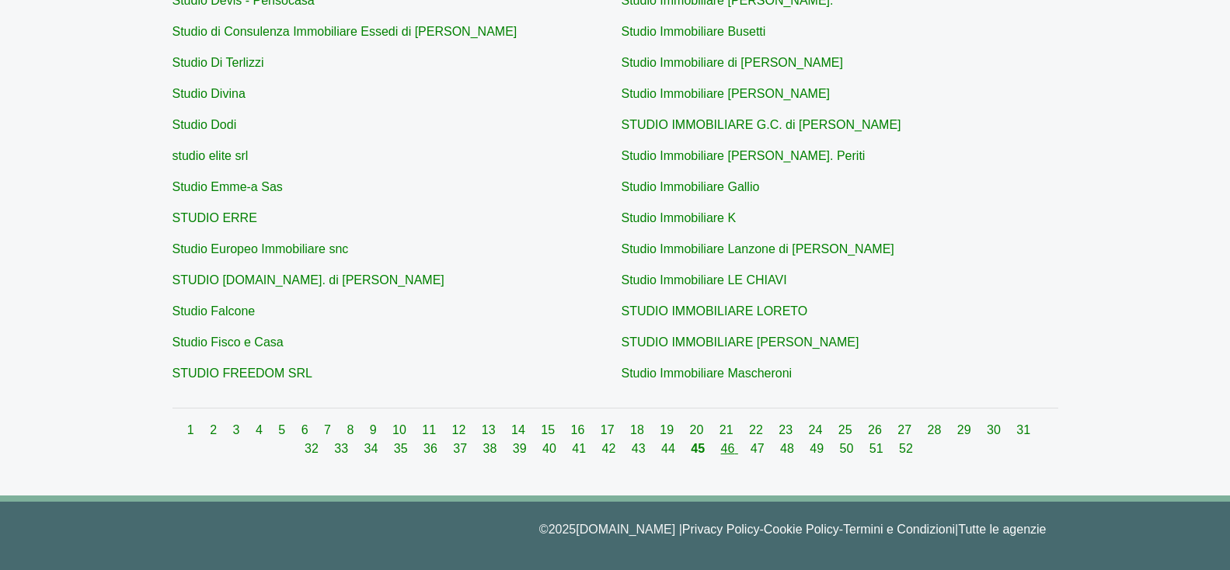
click at [721, 447] on link "46" at bounding box center [729, 448] width 17 height 13
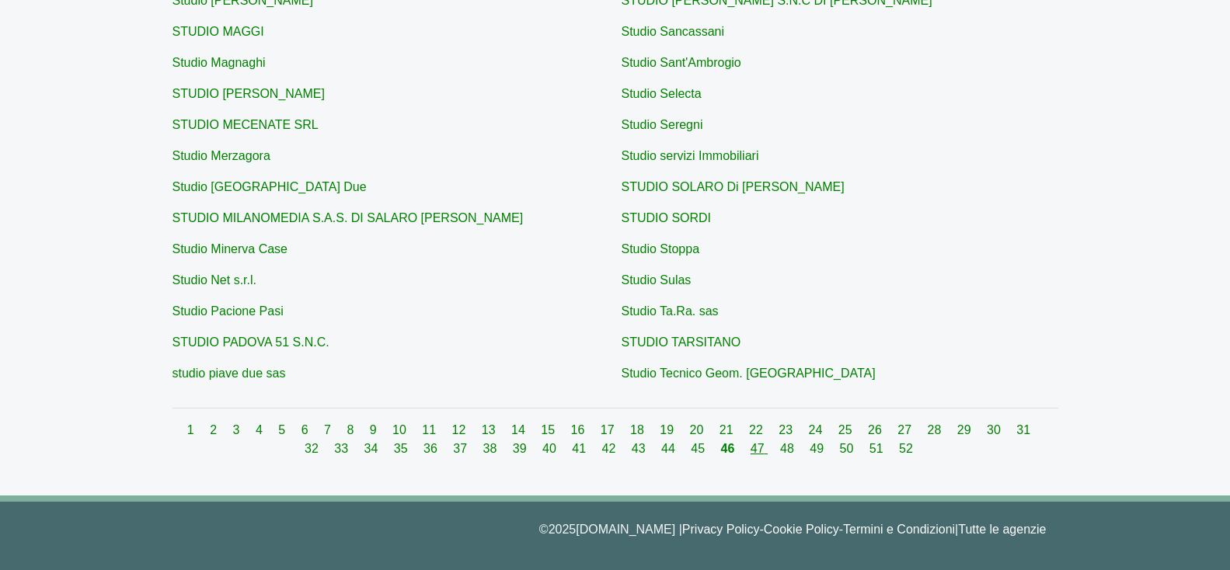
click at [750, 453] on link "47" at bounding box center [758, 448] width 17 height 13
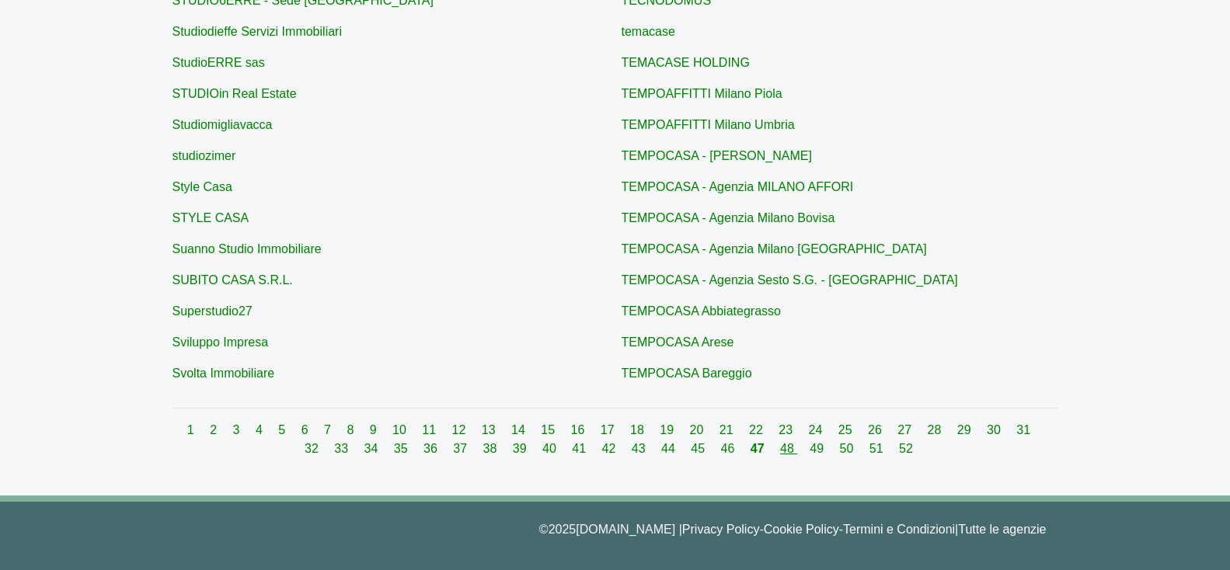
click at [780, 446] on link "48" at bounding box center [788, 448] width 17 height 13
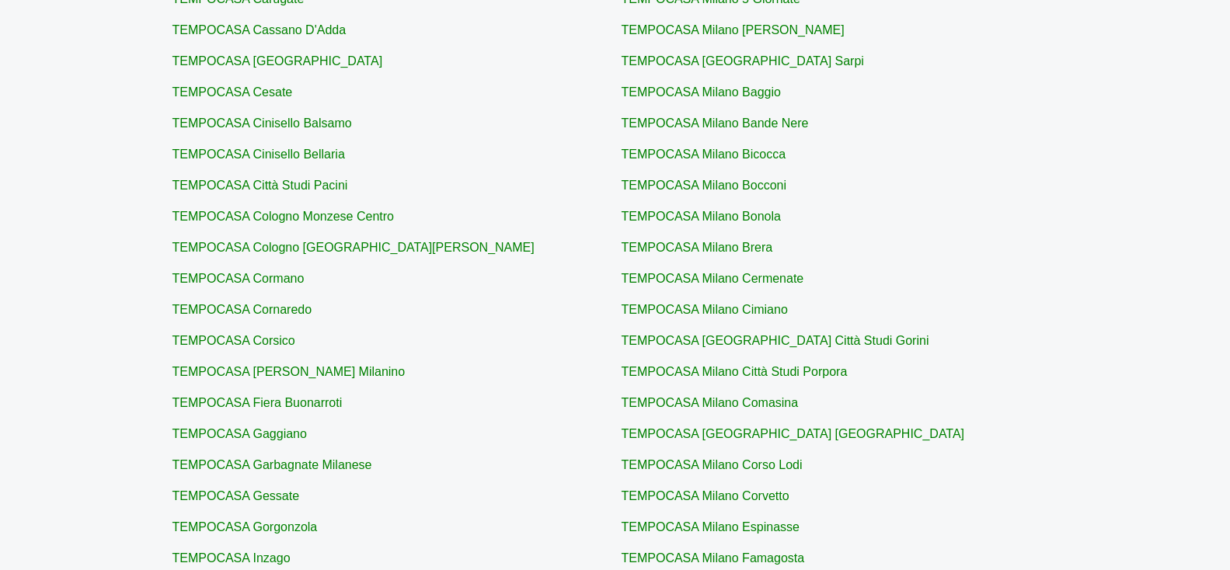
scroll to position [601, 0]
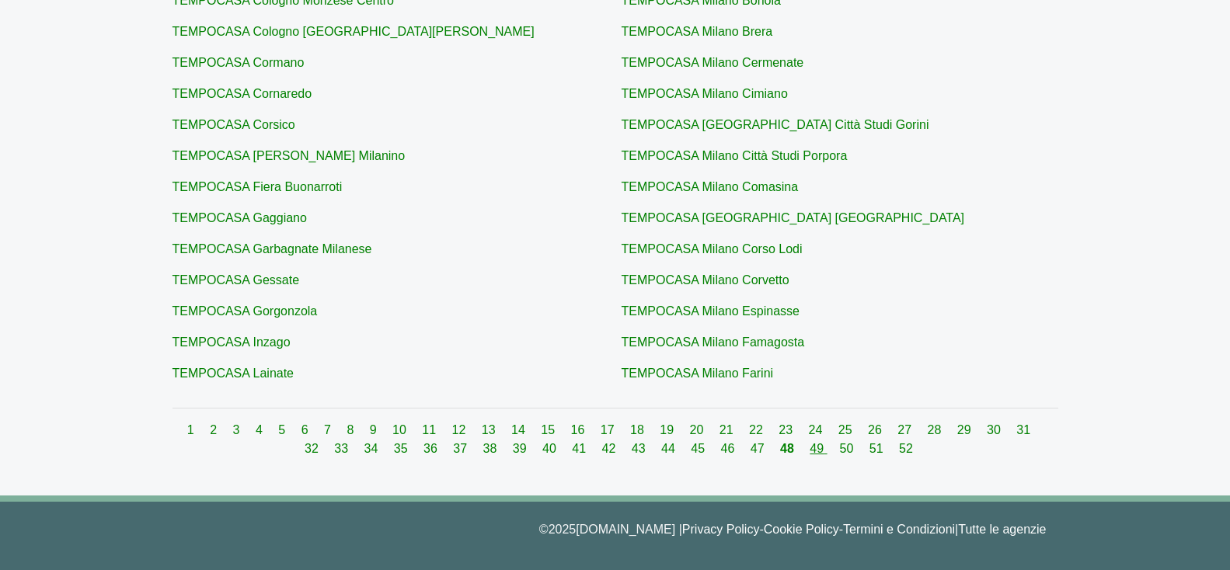
click at [809, 443] on link "49" at bounding box center [817, 448] width 17 height 13
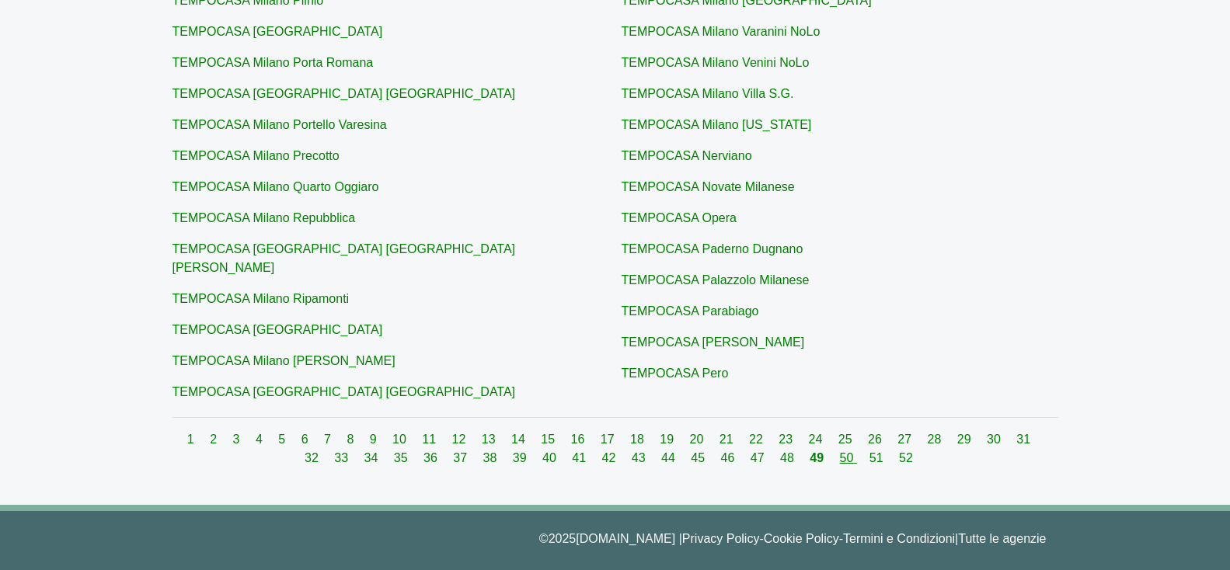
click at [840, 454] on link "50" at bounding box center [848, 457] width 17 height 13
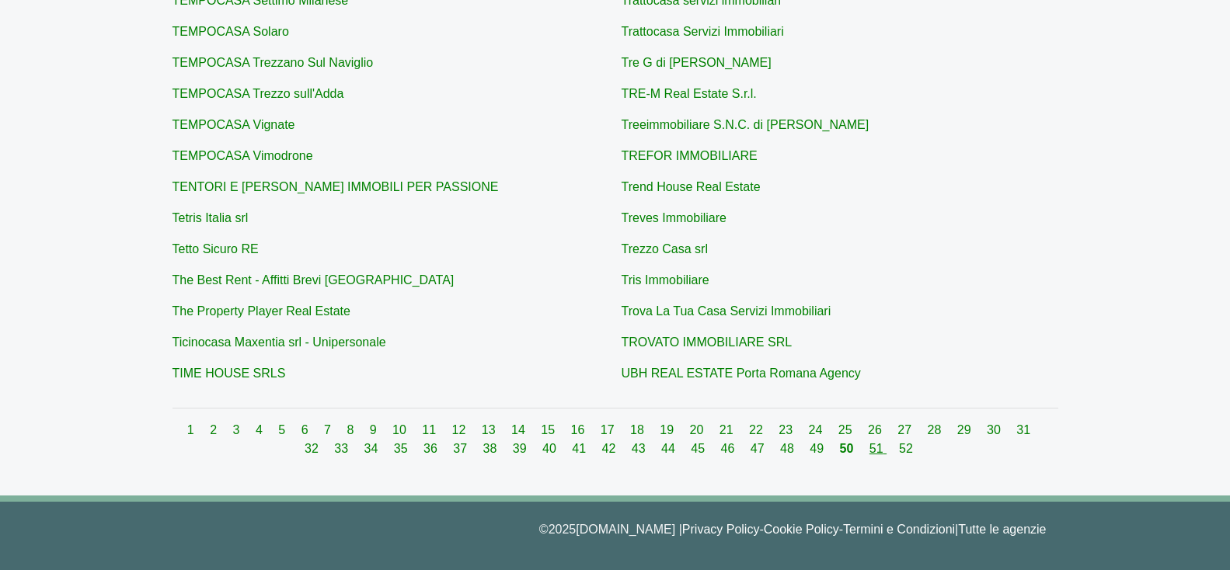
click at [869, 449] on link "51" at bounding box center [877, 448] width 17 height 13
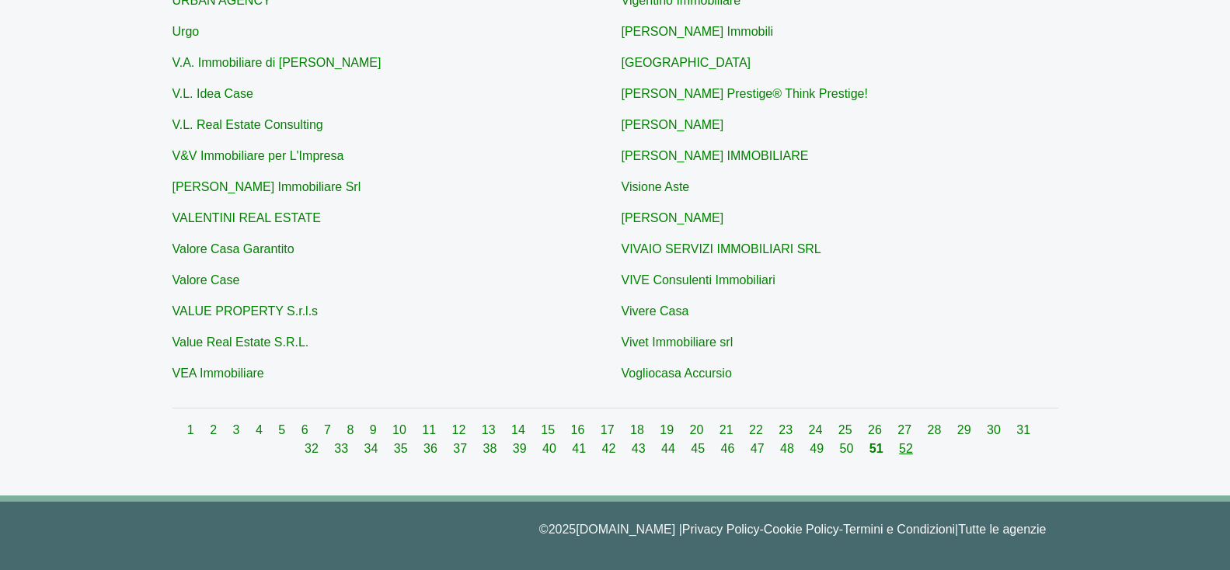
click at [899, 455] on link "52" at bounding box center [906, 448] width 14 height 13
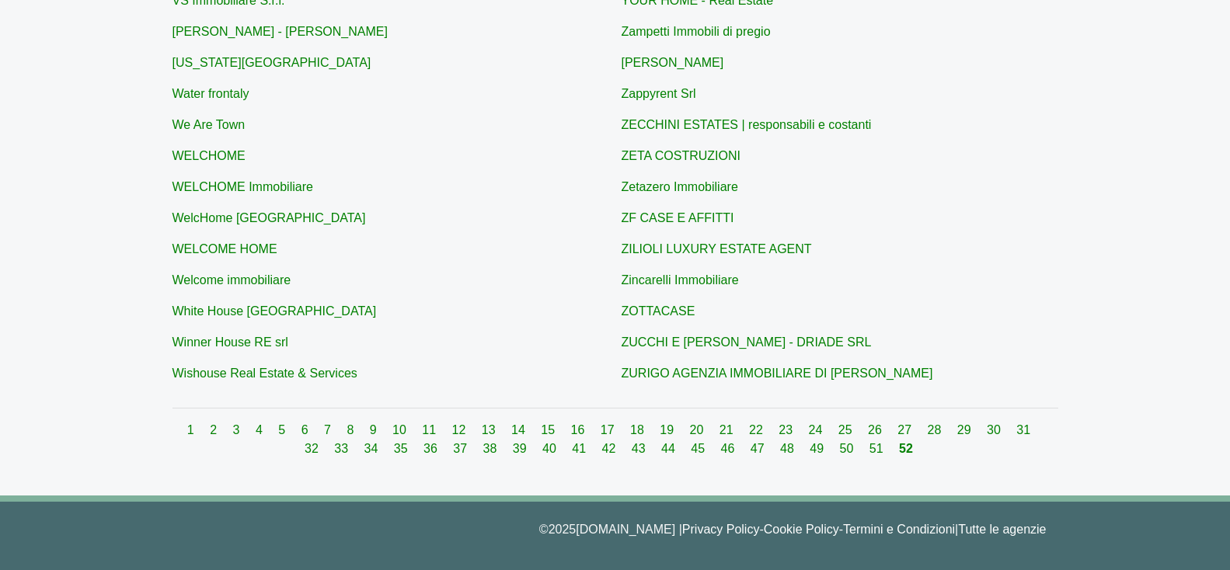
click at [899, 442] on link "52" at bounding box center [906, 448] width 14 height 13
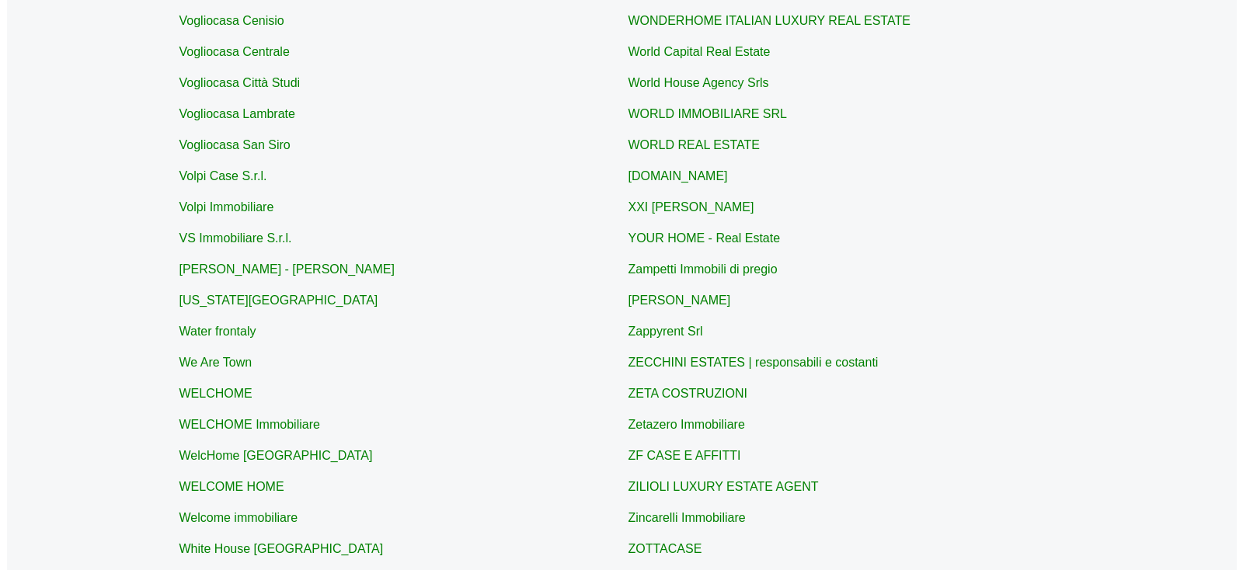
scroll to position [0, 0]
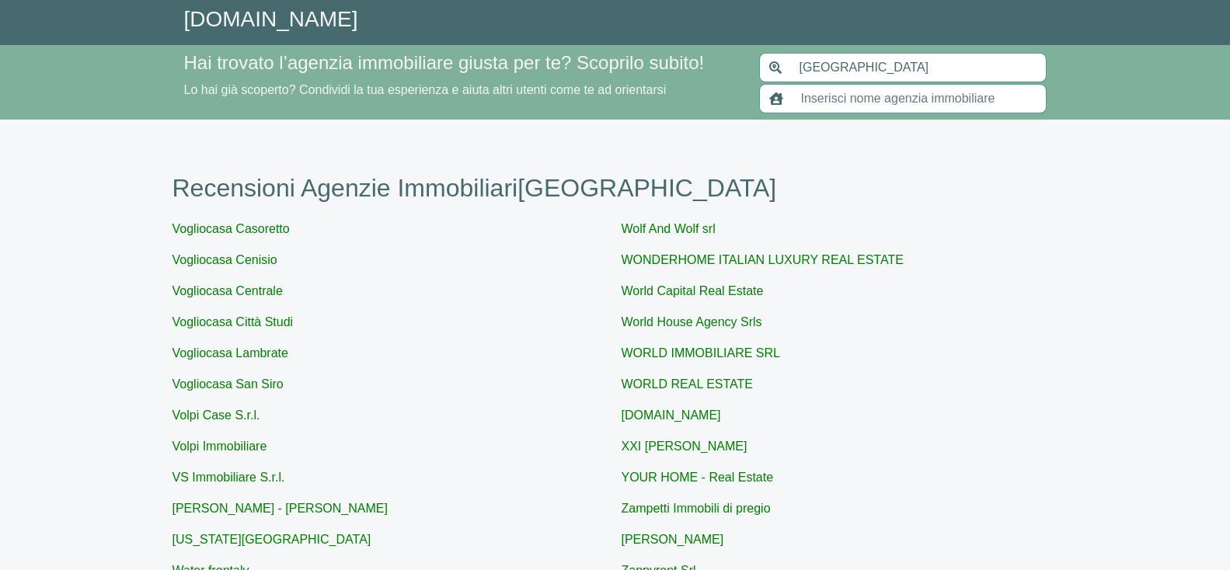
click at [837, 68] on input "[GEOGRAPHIC_DATA]" at bounding box center [918, 68] width 256 height 30
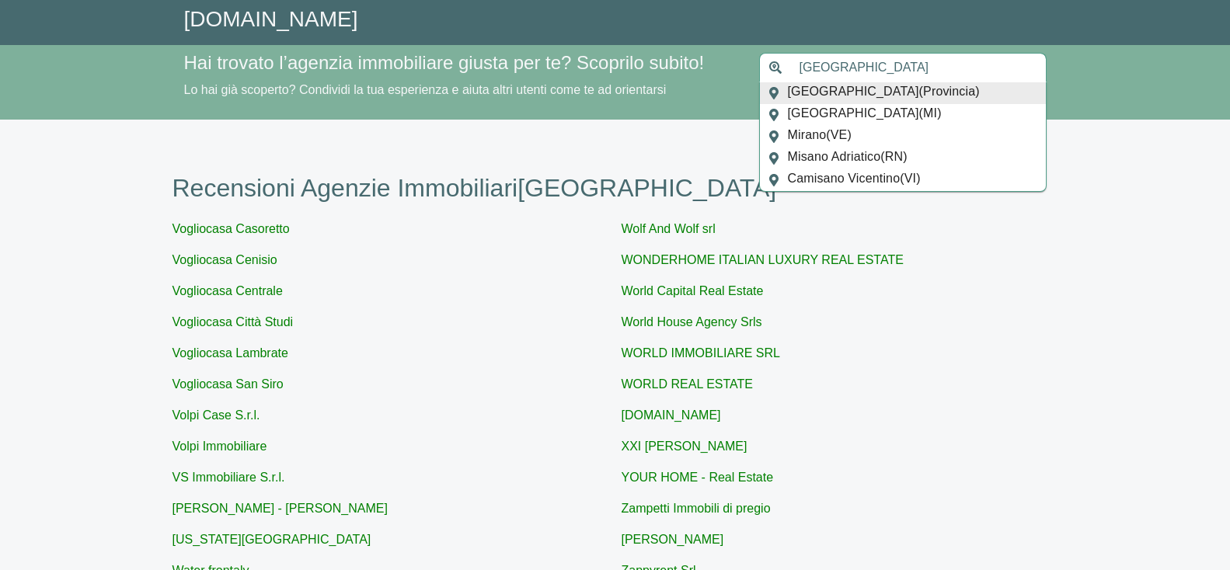
click at [837, 68] on input "[GEOGRAPHIC_DATA]" at bounding box center [918, 68] width 256 height 30
paste input "PARABIAGO"
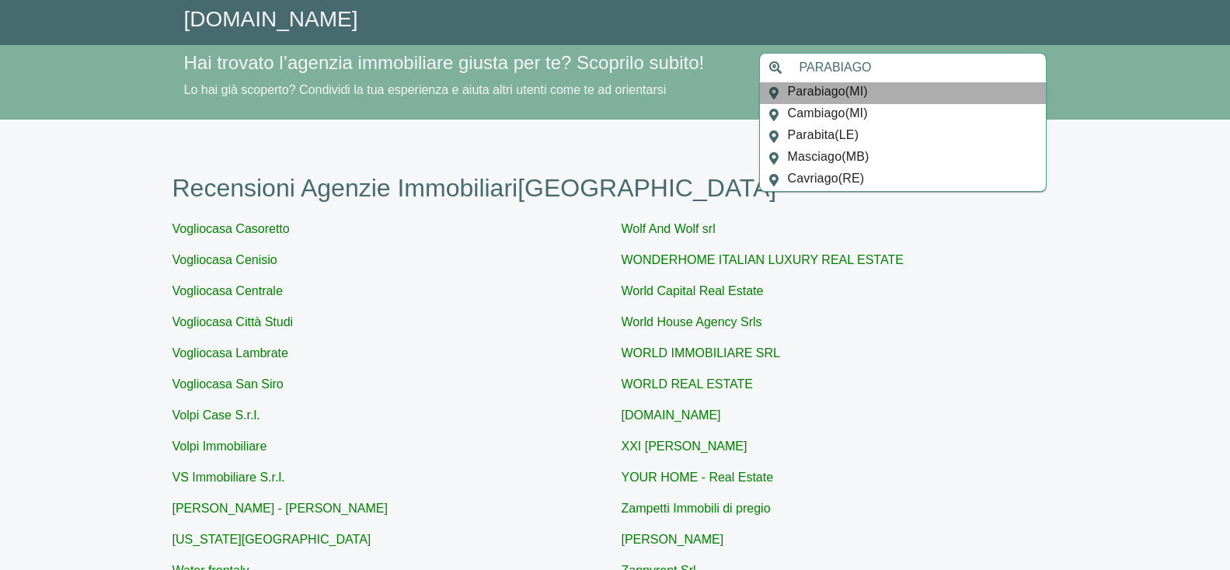
click at [848, 90] on span "Parabiago ( MI )" at bounding box center [828, 93] width 80 height 22
type input "Parabiago"
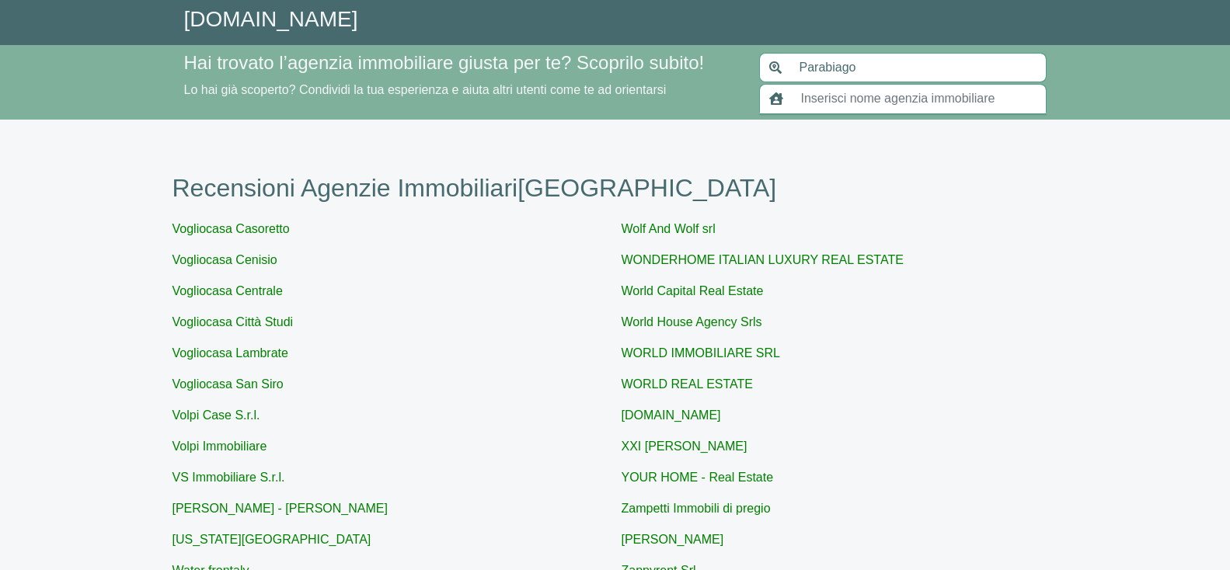
click at [837, 96] on input "text" at bounding box center [918, 99] width 255 height 30
paste input "PROFESSIONE CASA PARABIAGO"
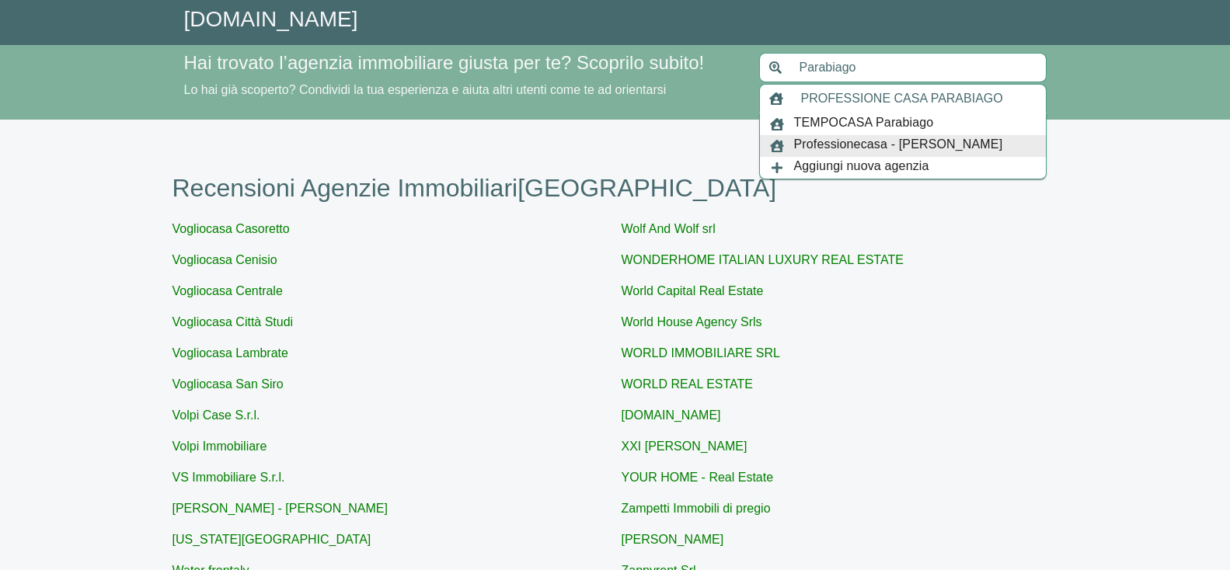
type input "PROFESSIONE CASA PARABIAGO"
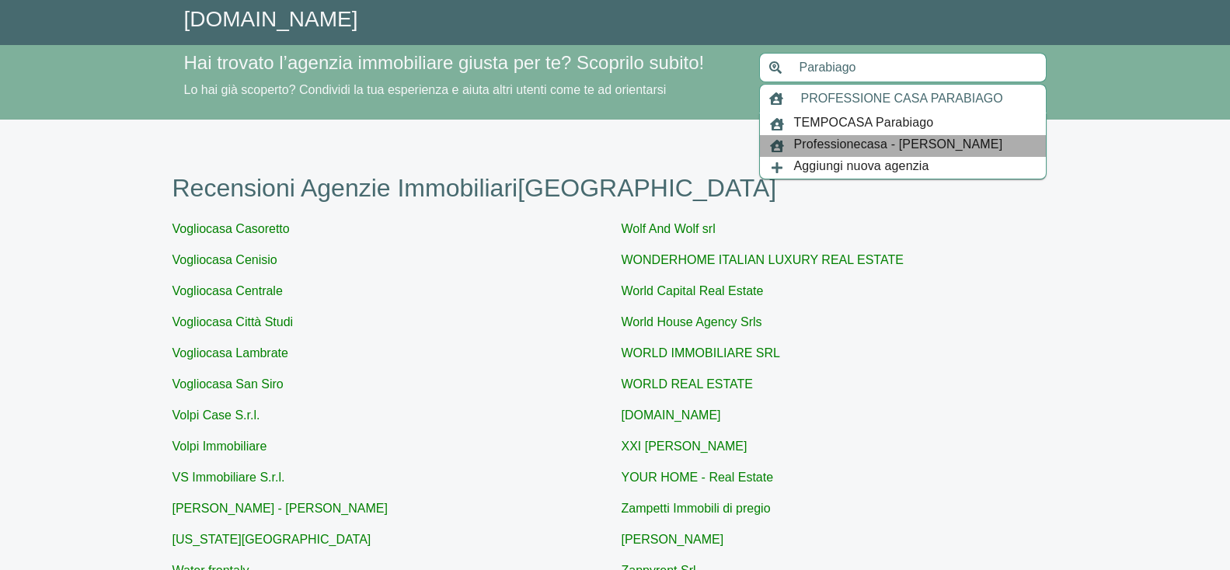
click at [845, 141] on span "Professionecasa - [PERSON_NAME]" at bounding box center [898, 146] width 209 height 22
type input "[GEOGRAPHIC_DATA]"
type input "Professionecasa - [PERSON_NAME]"
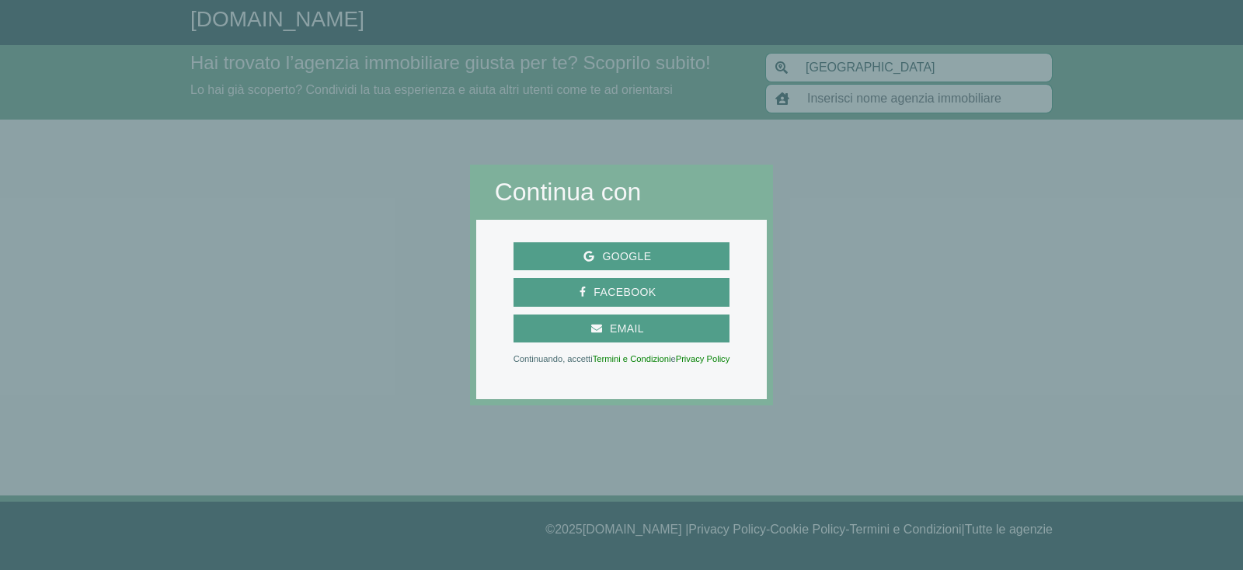
click at [112, 345] on div at bounding box center [235, 285] width 470 height 570
click at [629, 254] on span "Google" at bounding box center [626, 256] width 64 height 19
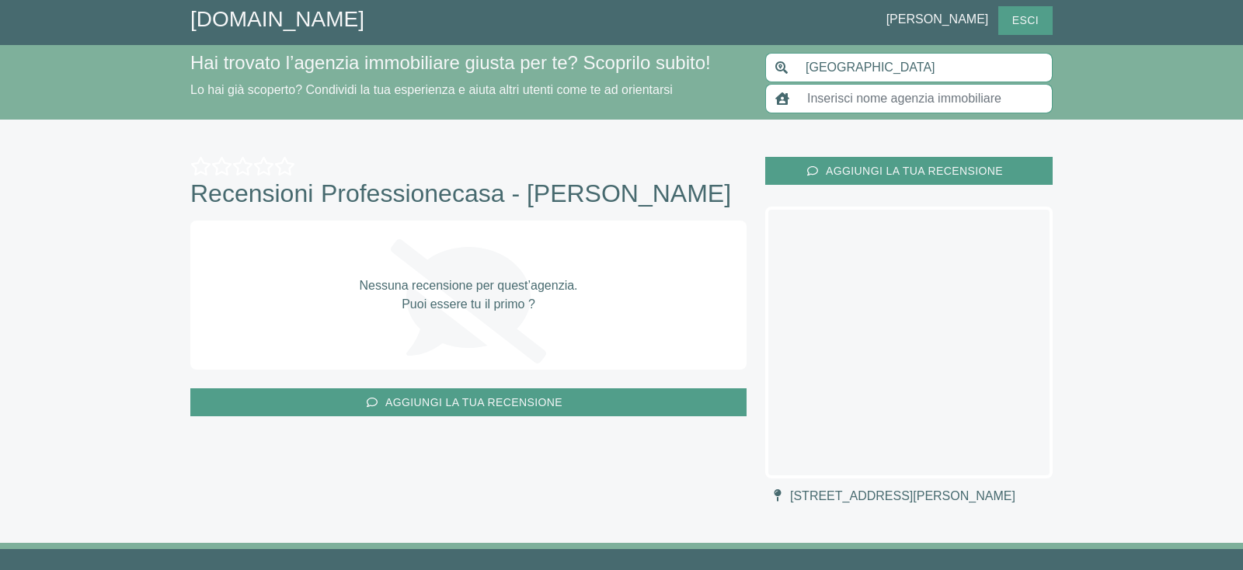
type input "[GEOGRAPHIC_DATA]"
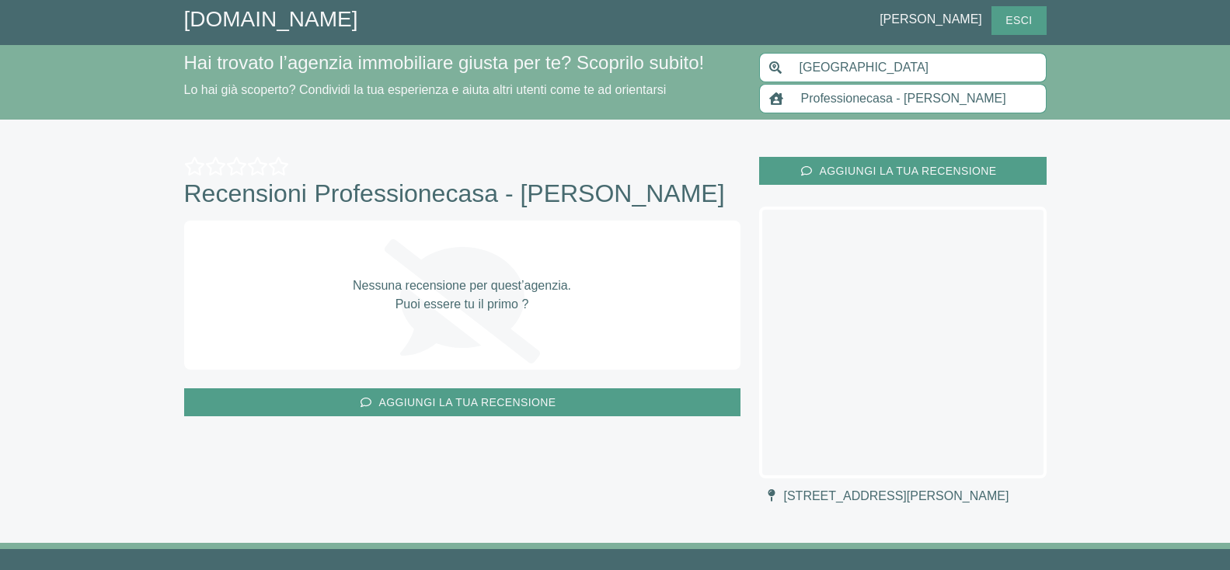
type input "Professionecasa - [PERSON_NAME]"
click at [468, 289] on p "Nessuna recensione per quest’agenzia. Puoi essere tu il primo ?" at bounding box center [462, 295] width 218 height 37
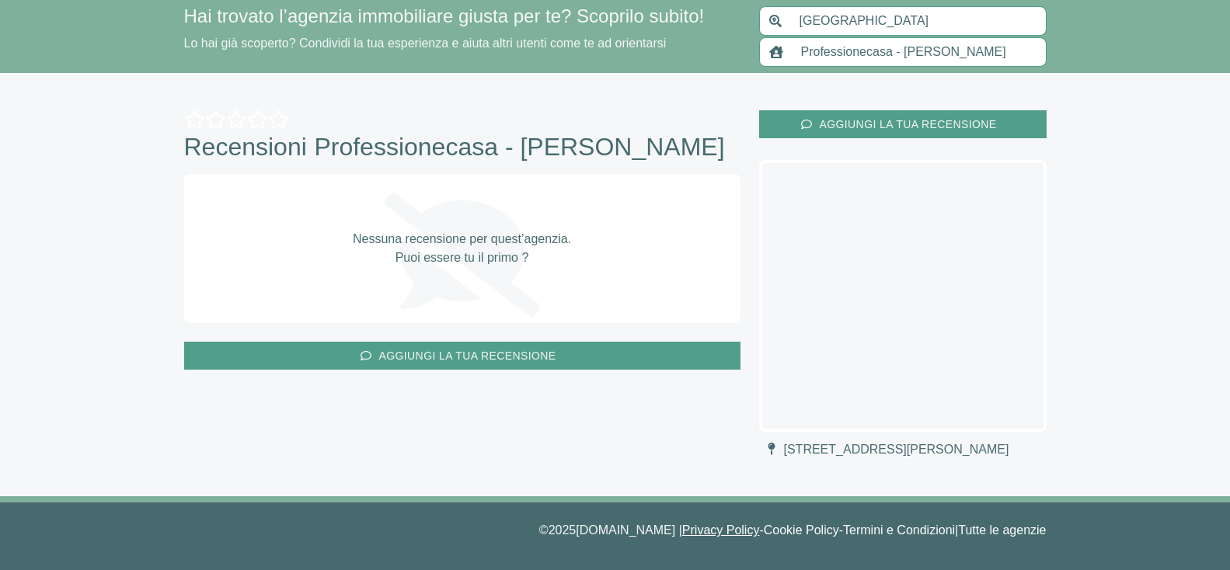
click at [708, 528] on link "Privacy Policy" at bounding box center [721, 530] width 78 height 13
